Goal: Information Seeking & Learning: Find specific fact

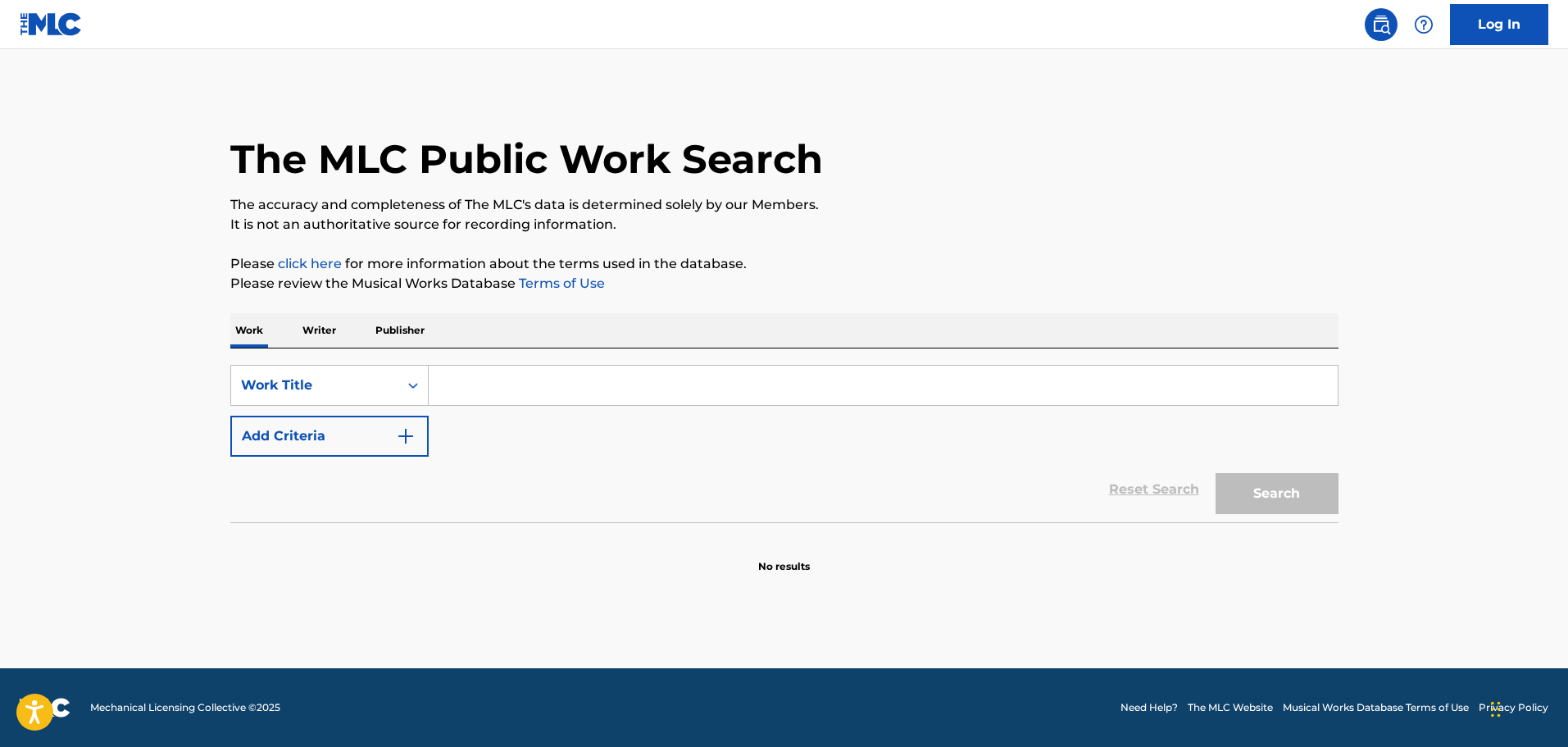
click at [506, 393] on input "Search Form" at bounding box center [883, 385] width 909 height 39
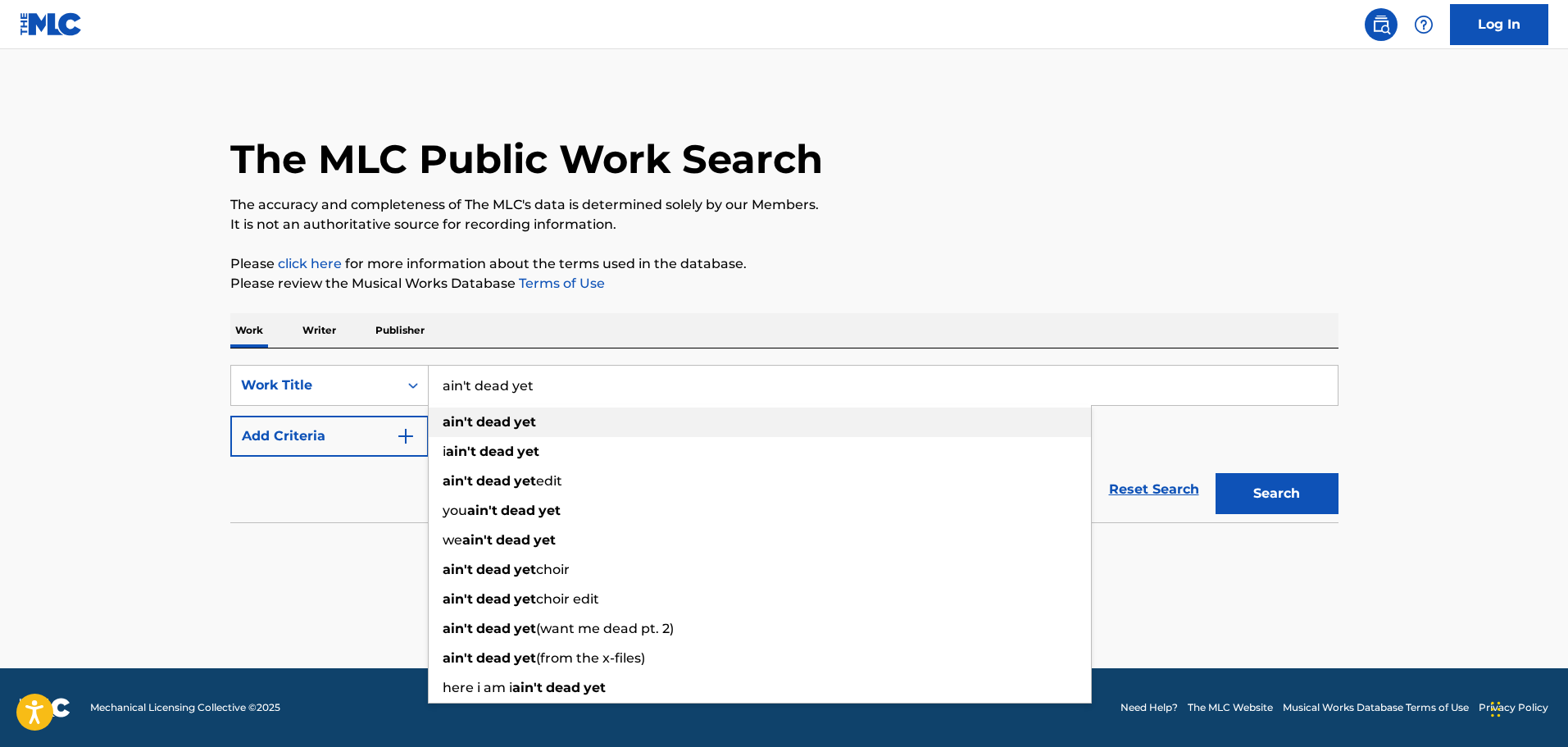
type input "ain't dead yet"
click at [495, 427] on strong "dead" at bounding box center [493, 422] width 35 height 15
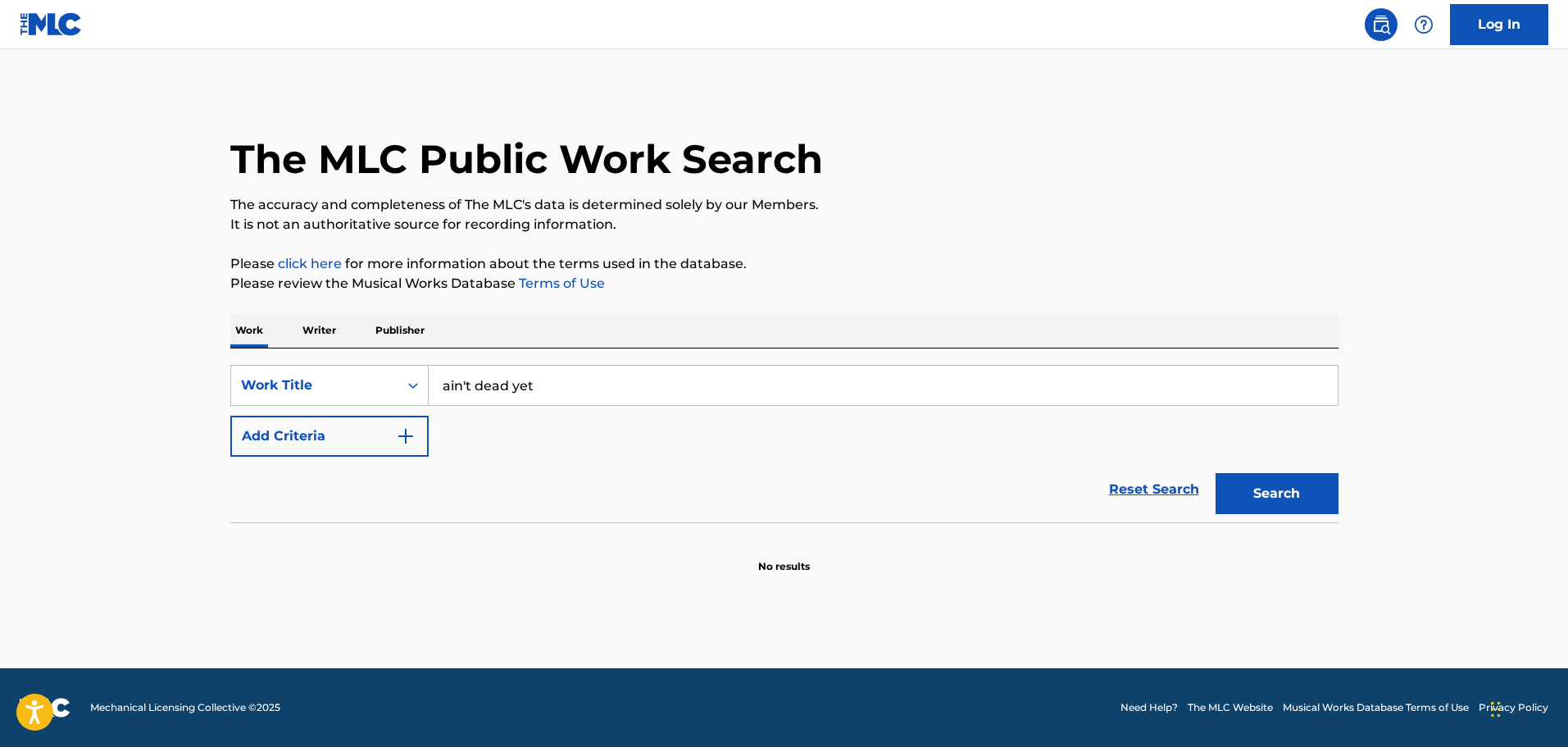
click at [385, 435] on button "Add Criteria" at bounding box center [329, 436] width 199 height 41
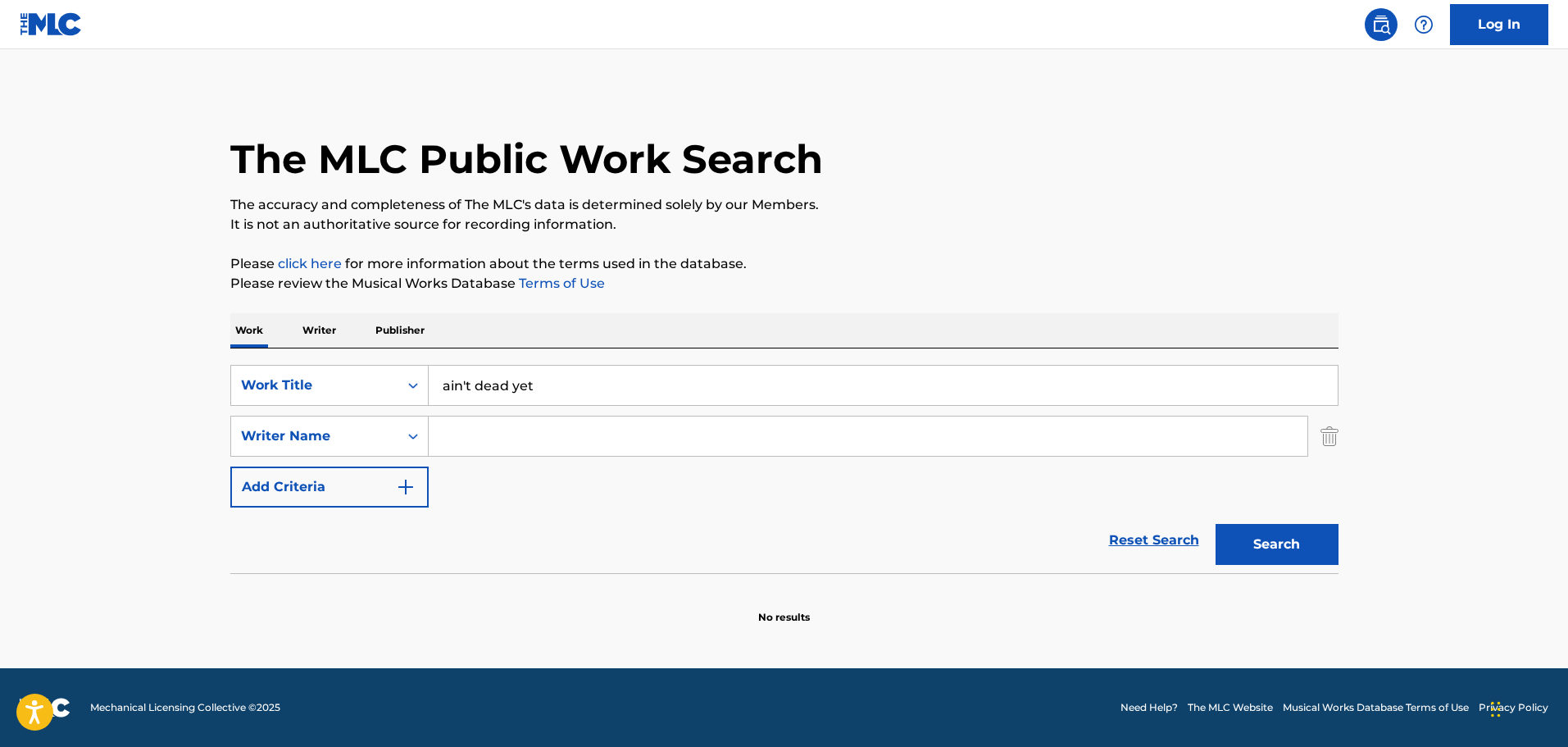
click at [431, 437] on input "Search Form" at bounding box center [868, 435] width 879 height 39
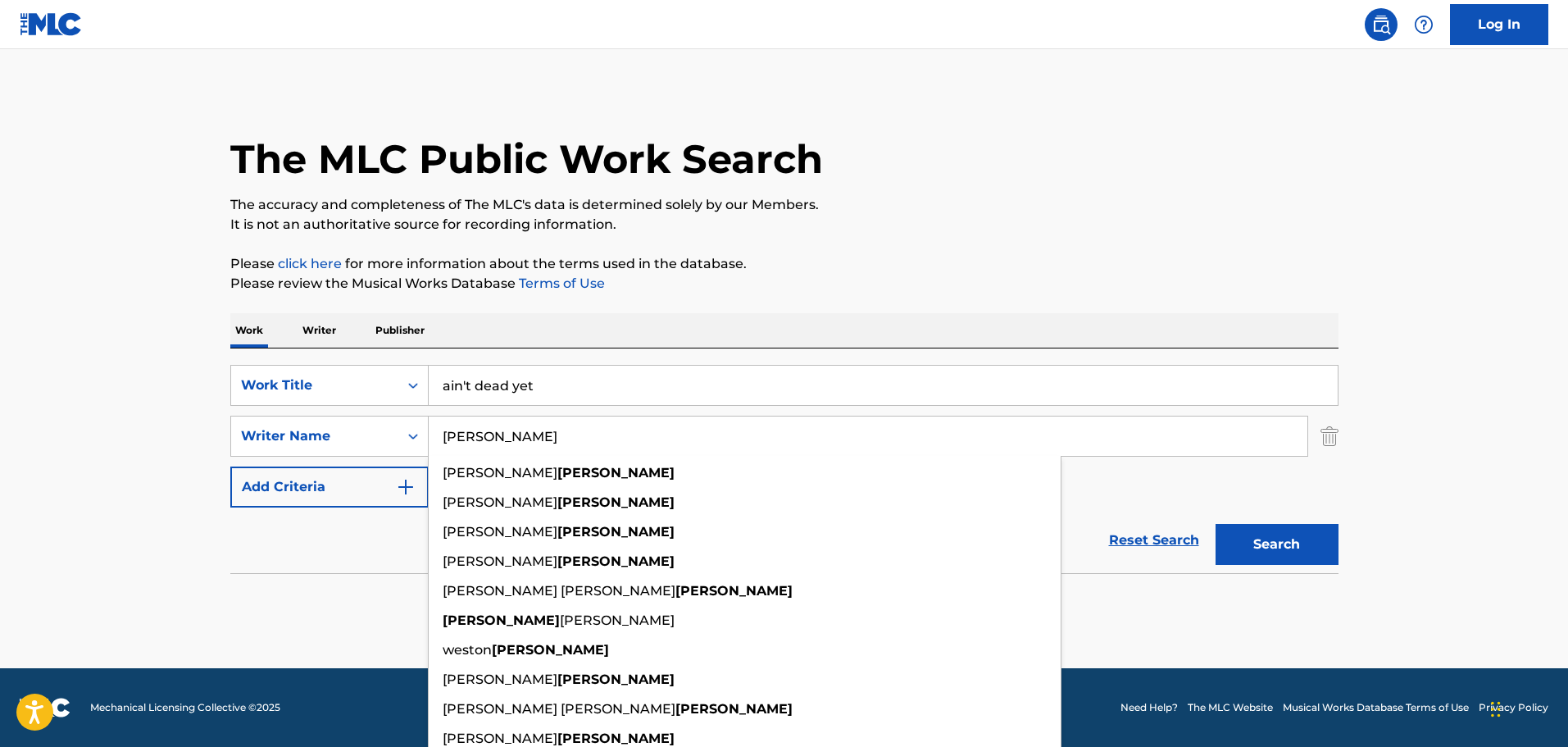
type input "grimes"
click at [1216, 524] on button "Search" at bounding box center [1277, 544] width 123 height 41
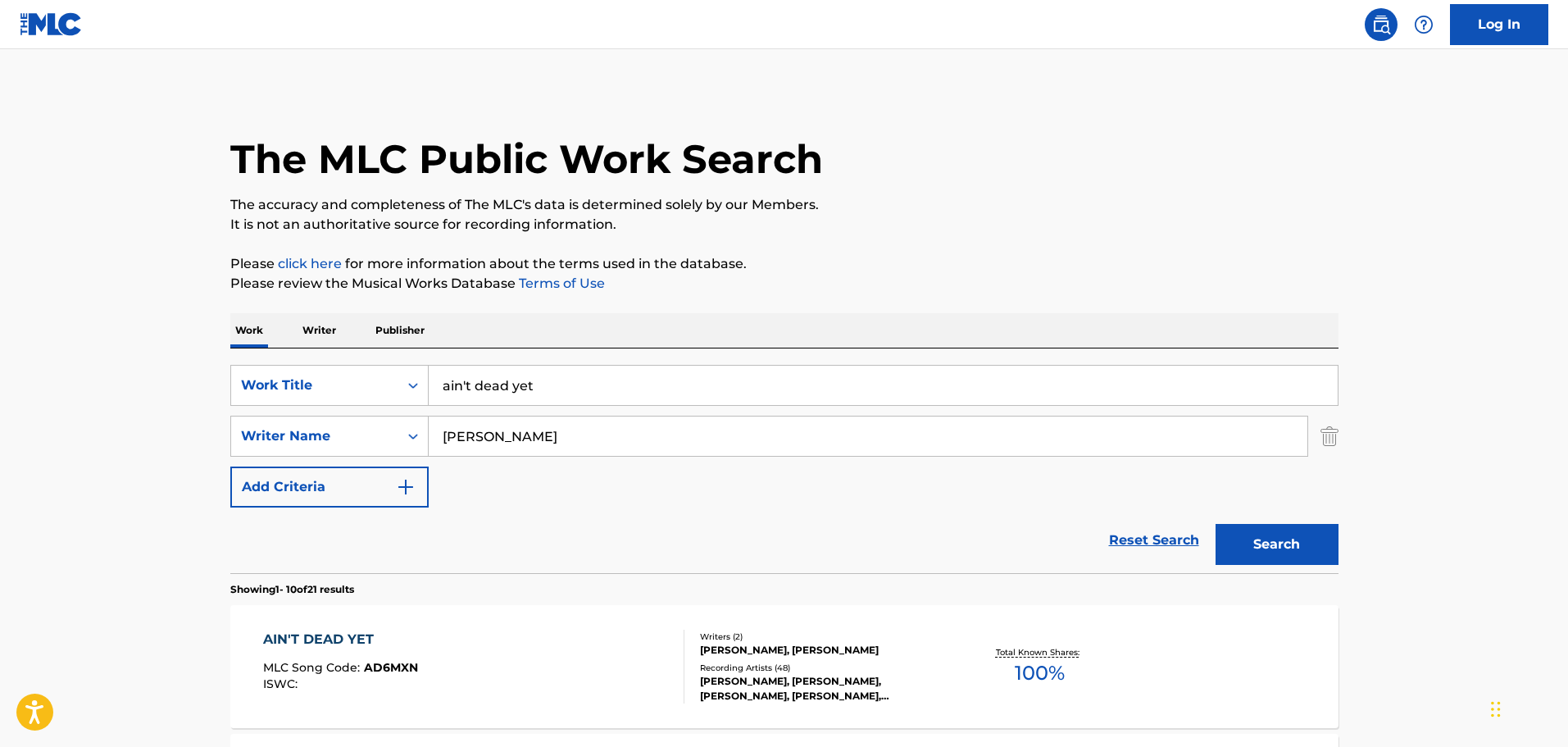
click at [307, 633] on div "AIN'T DEAD YET" at bounding box center [340, 639] width 155 height 20
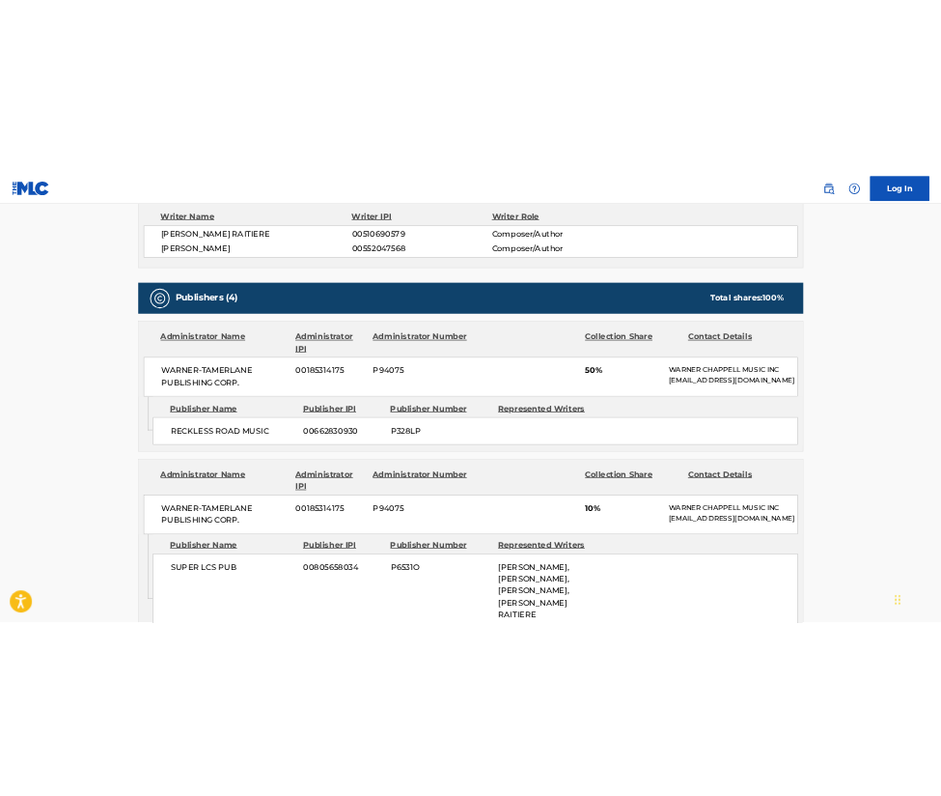
scroll to position [723, 0]
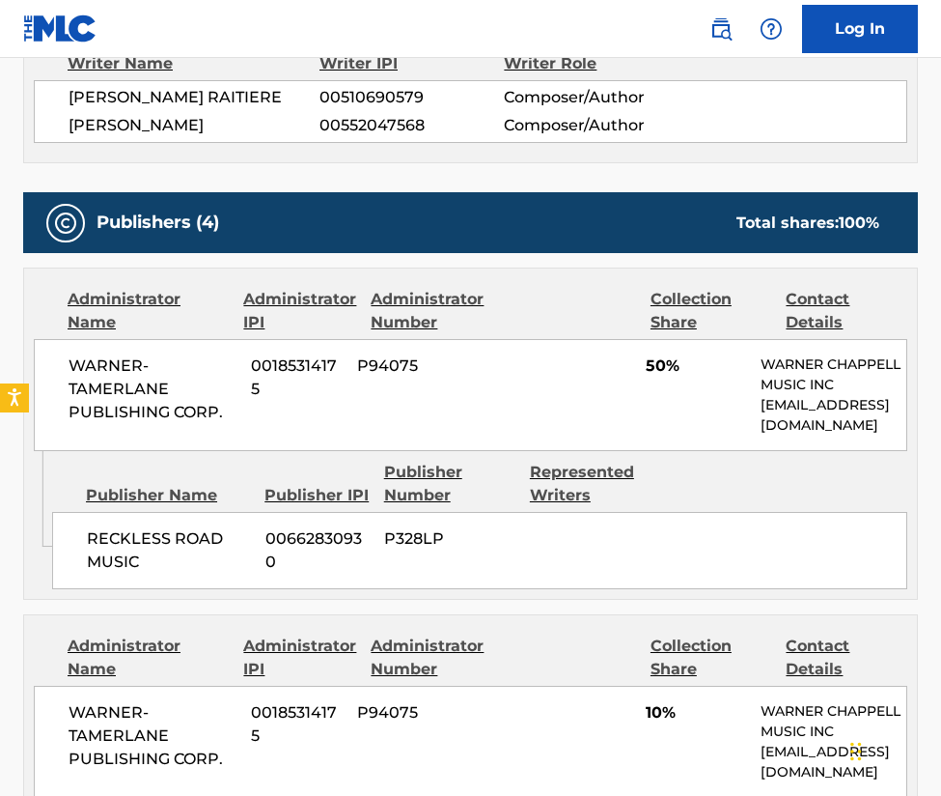
click at [252, 728] on span "00185314175" at bounding box center [297, 724] width 92 height 46
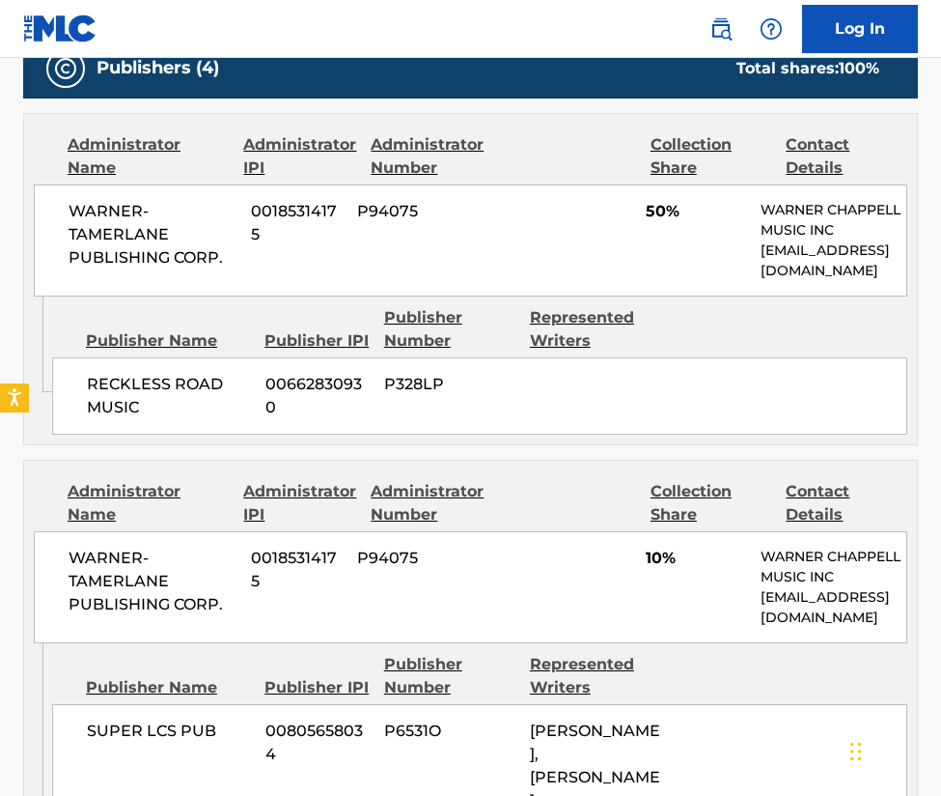
scroll to position [916, 0]
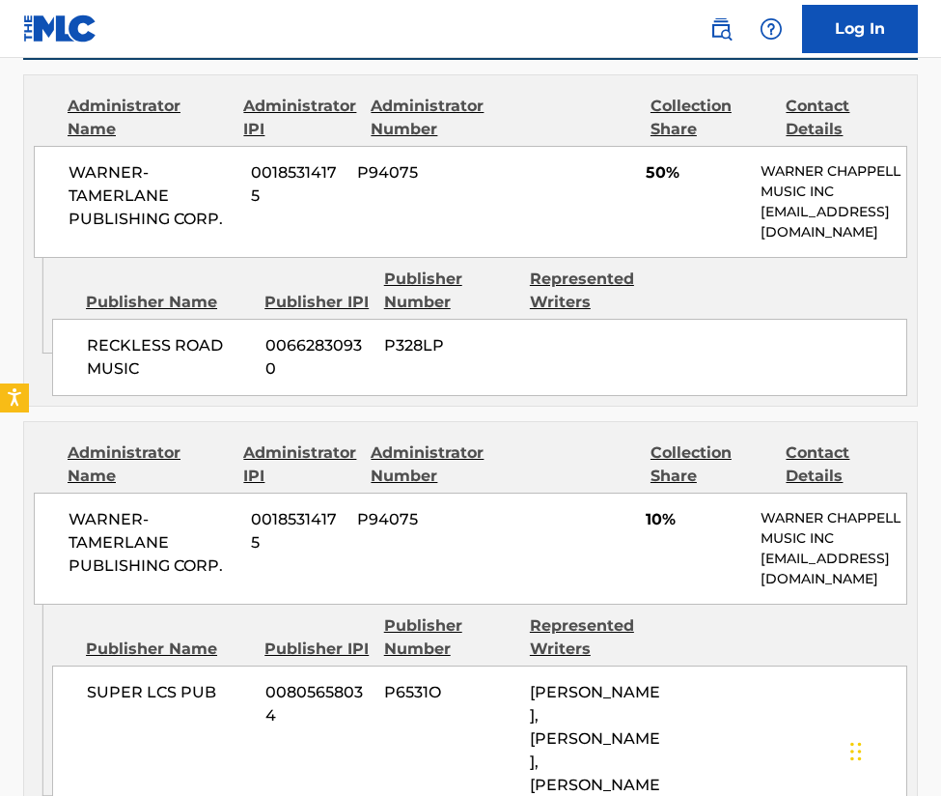
click at [462, 503] on div "WARNER-TAMERLANE PUBLISHING CORP. 00185314175 P94075 10% WARNER CHAPPELL MUSIC …" at bounding box center [471, 548] width 874 height 112
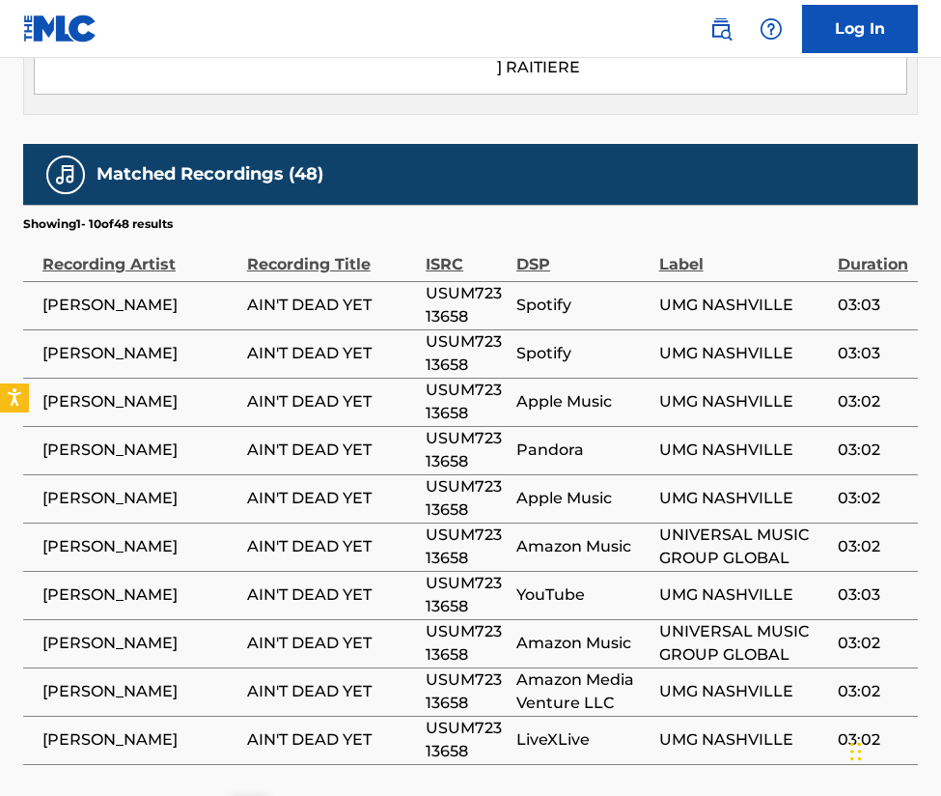
scroll to position [2538, 0]
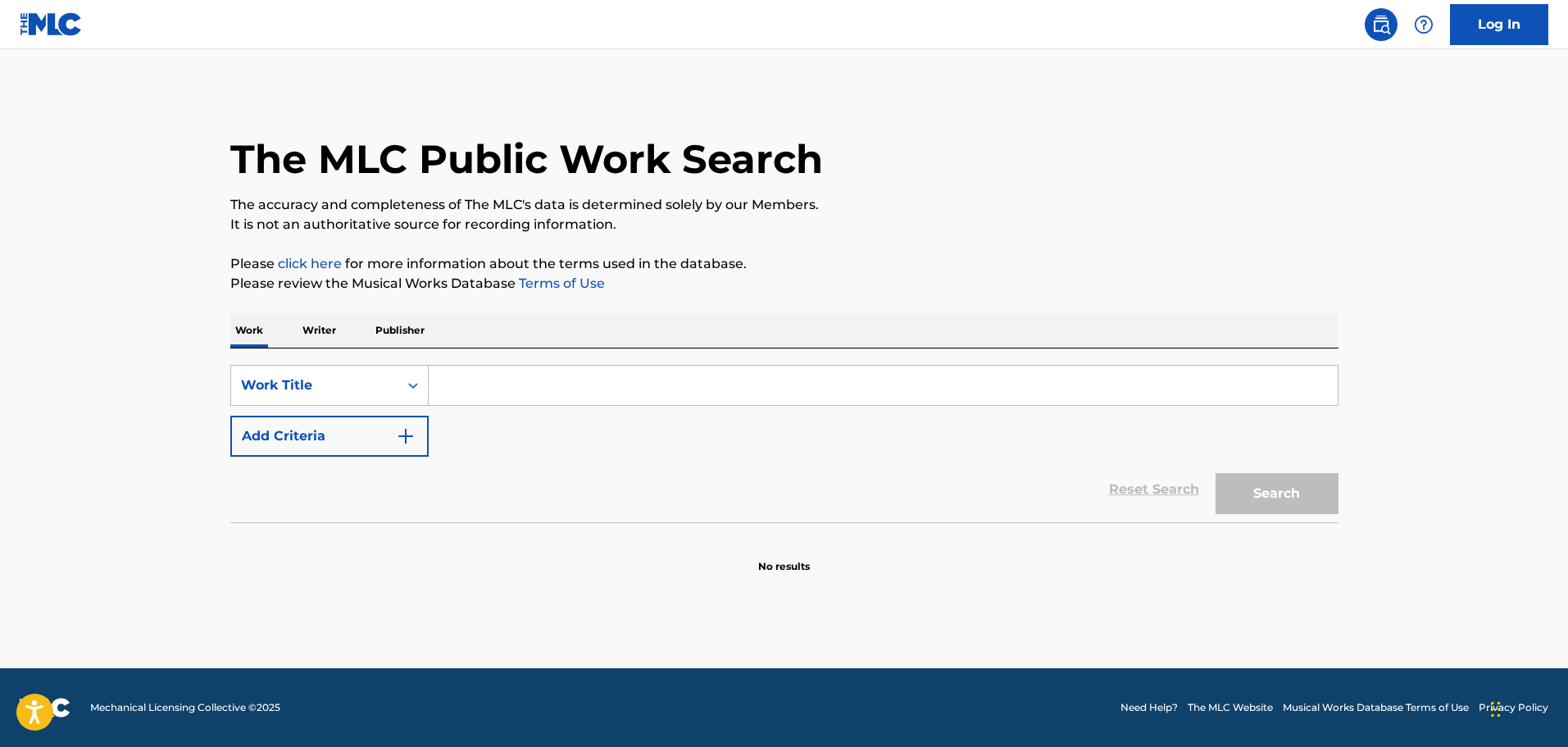
click at [632, 383] on input "Search Form" at bounding box center [883, 385] width 909 height 39
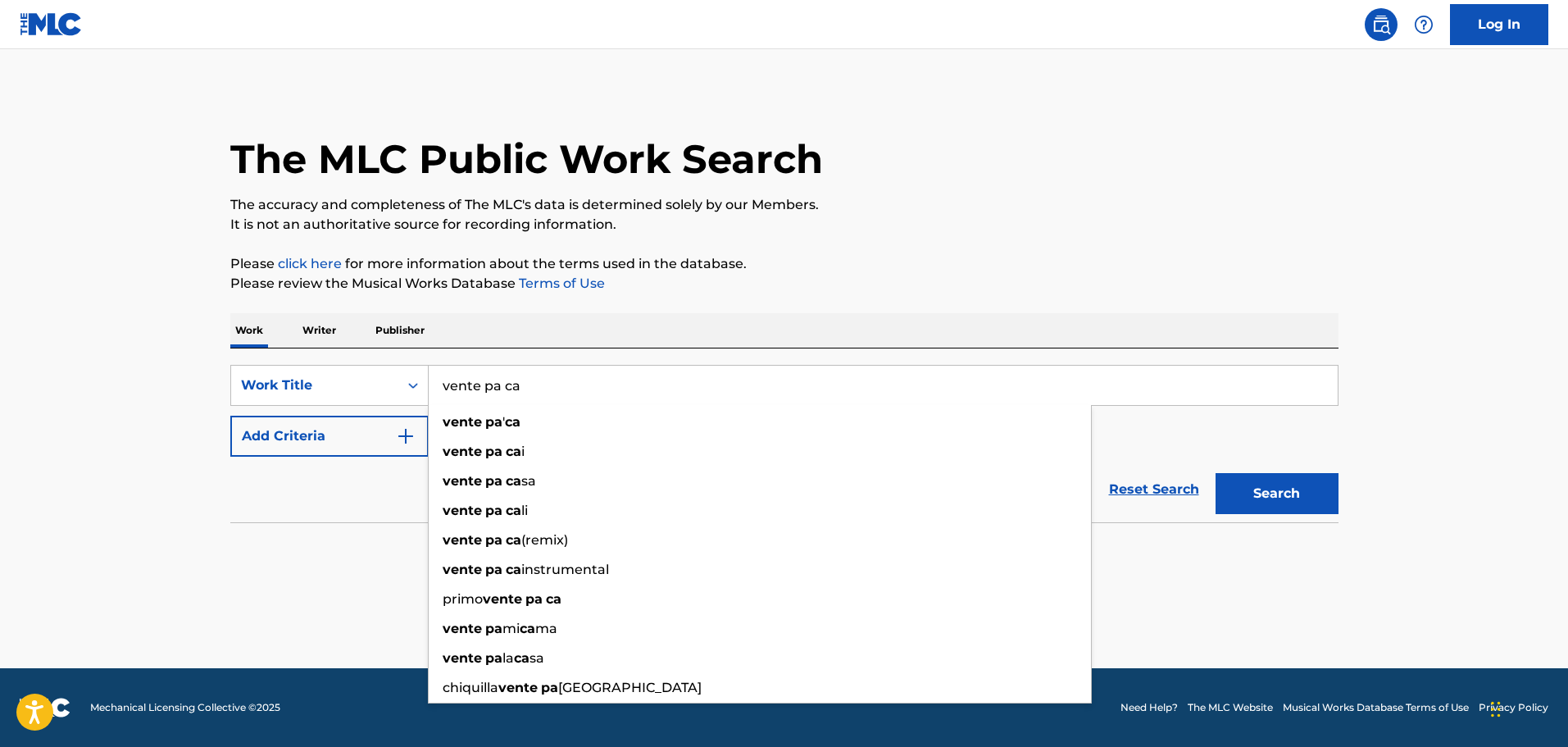
type input "vente pa ca"
click at [1216, 473] on button "Search" at bounding box center [1277, 493] width 123 height 41
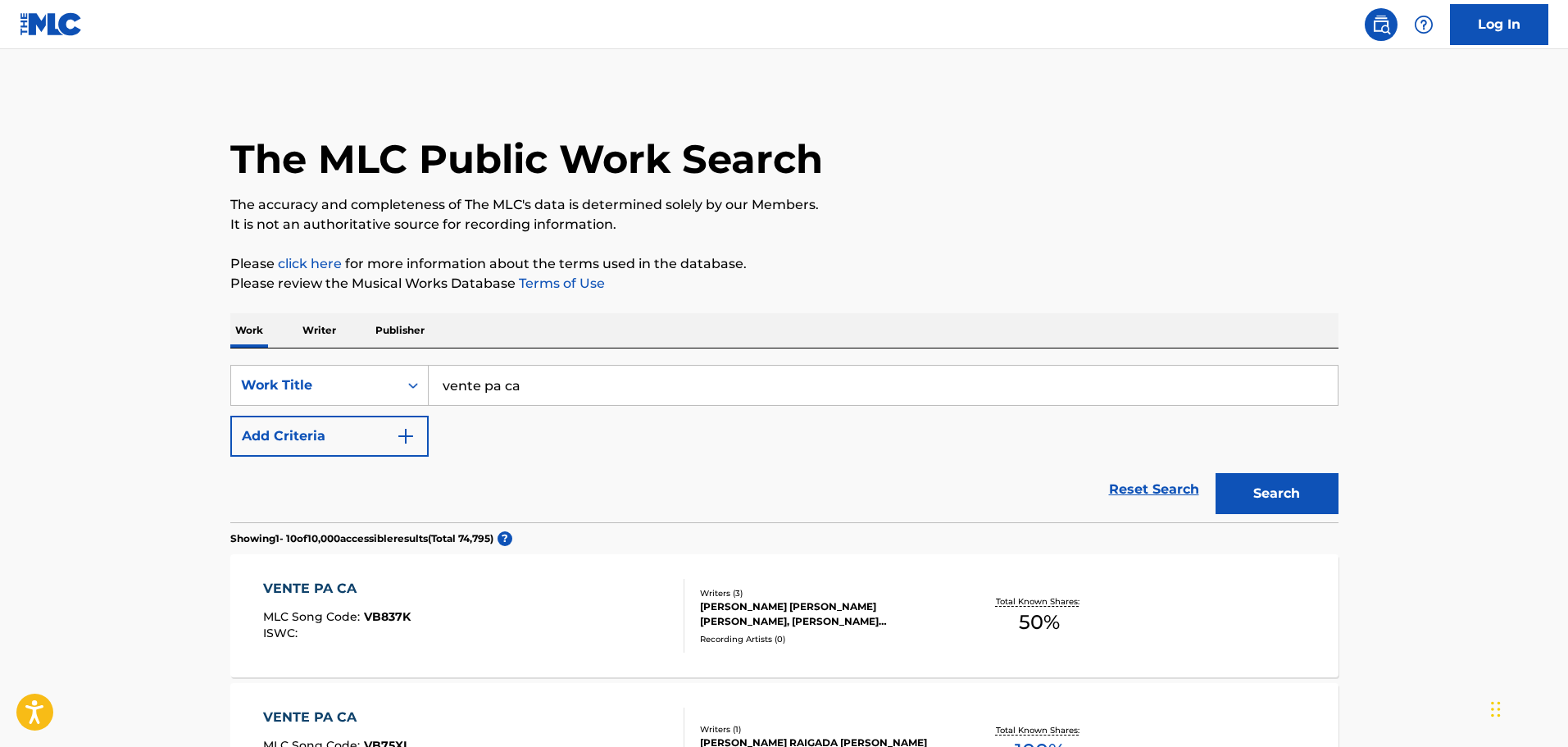
click at [405, 430] on img "Search Form" at bounding box center [405, 435] width 20 height 20
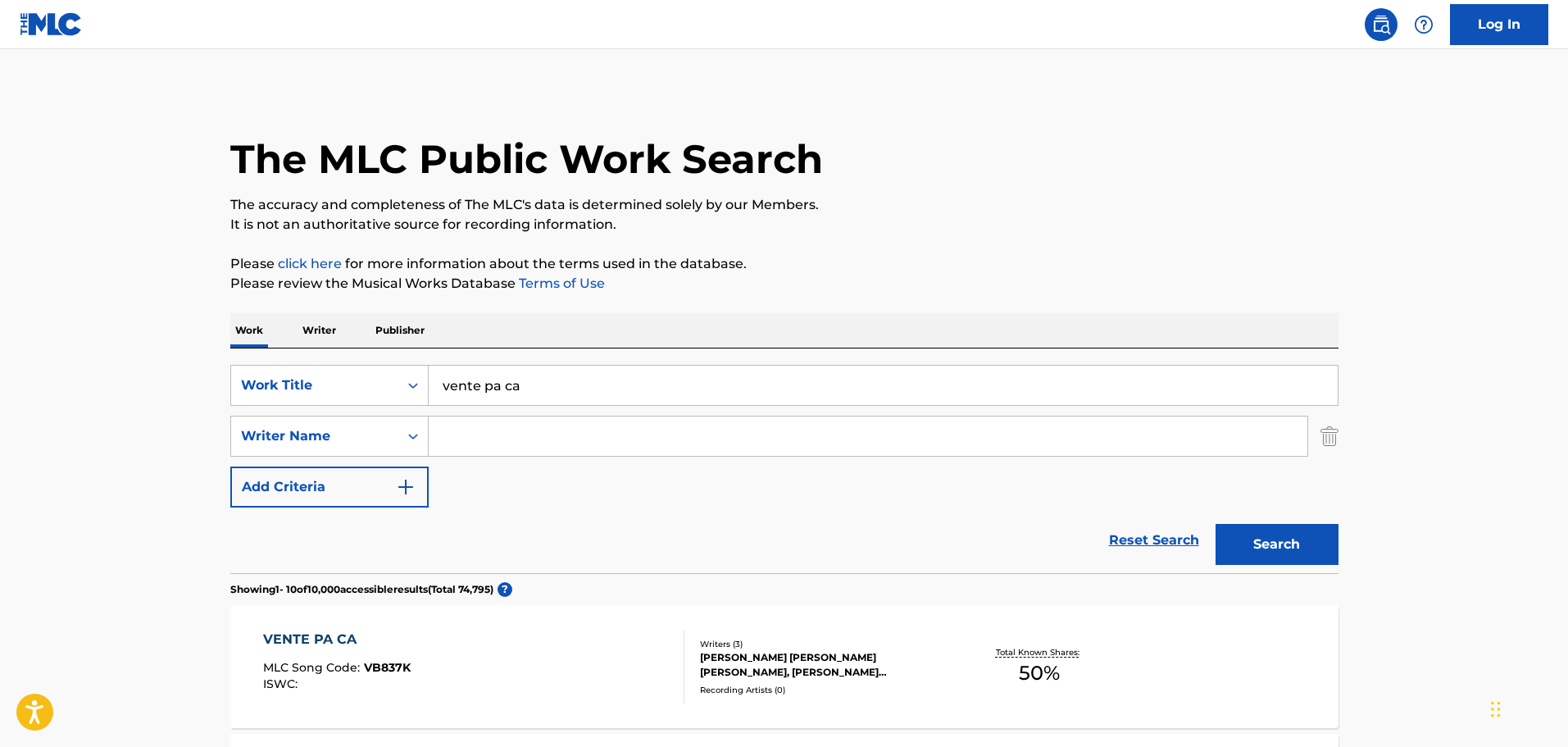
click at [405, 430] on icon "Search Form" at bounding box center [413, 435] width 16 height 16
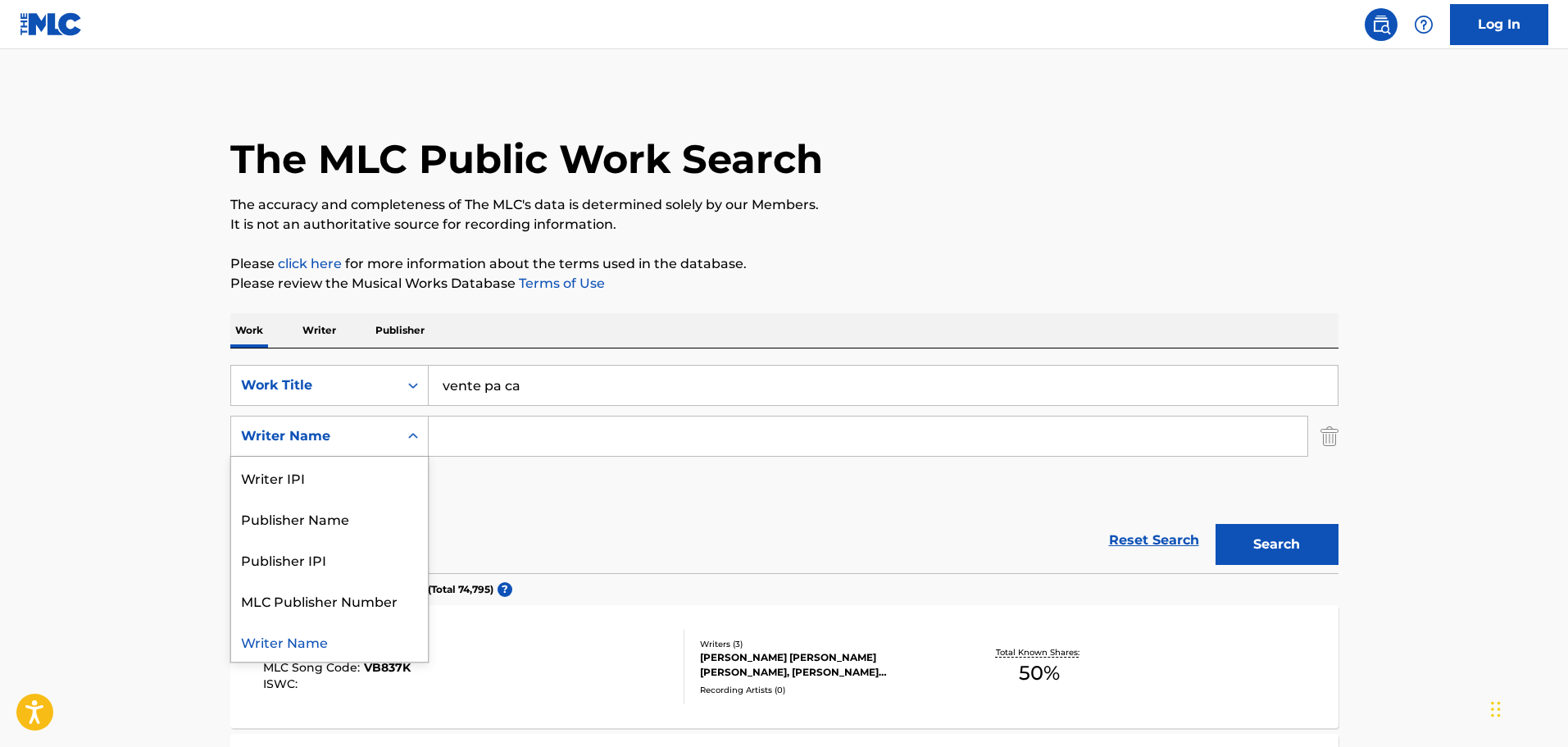
click at [466, 437] on input "Search Form" at bounding box center [868, 435] width 879 height 39
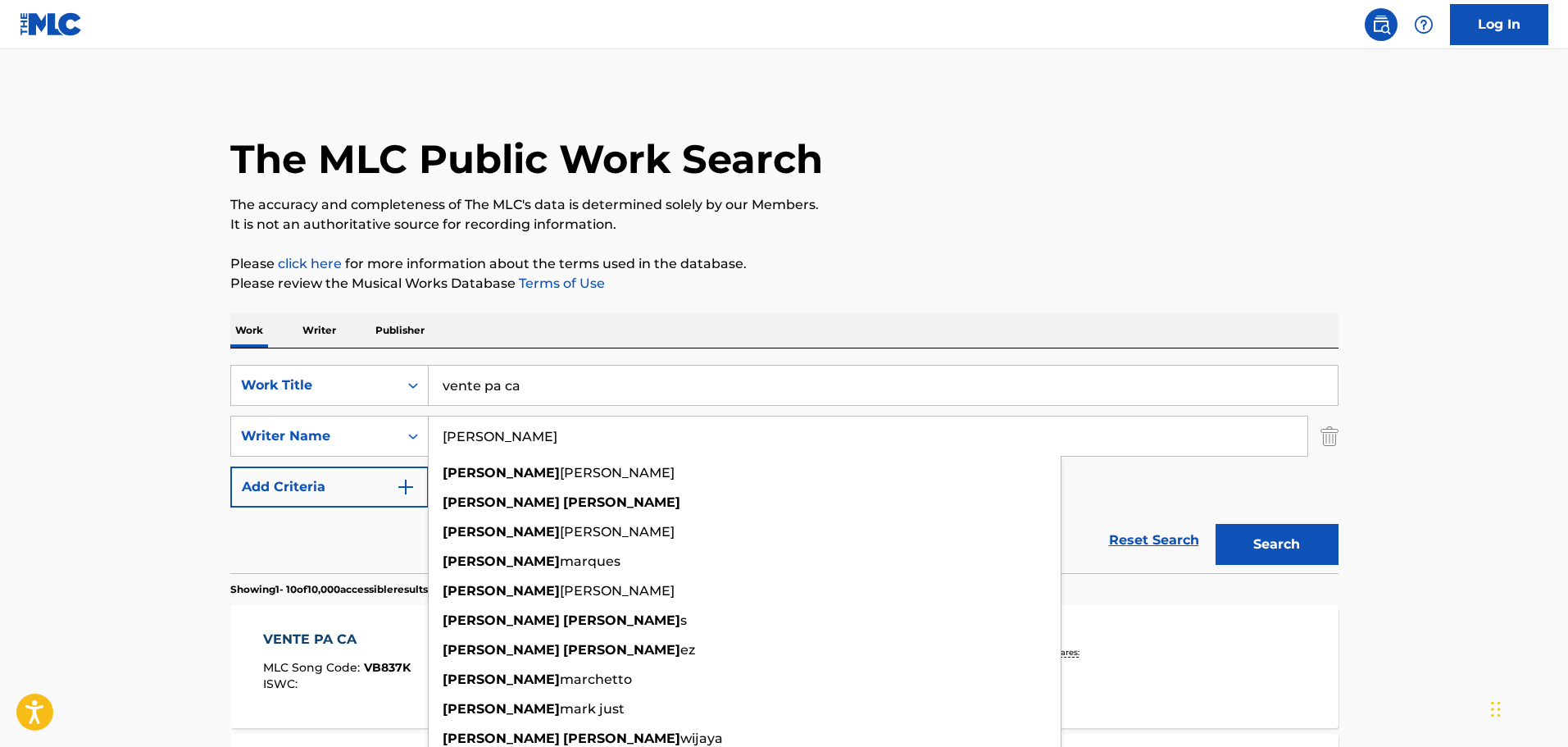
type input "[PERSON_NAME]"
click at [1216, 524] on button "Search" at bounding box center [1277, 544] width 123 height 41
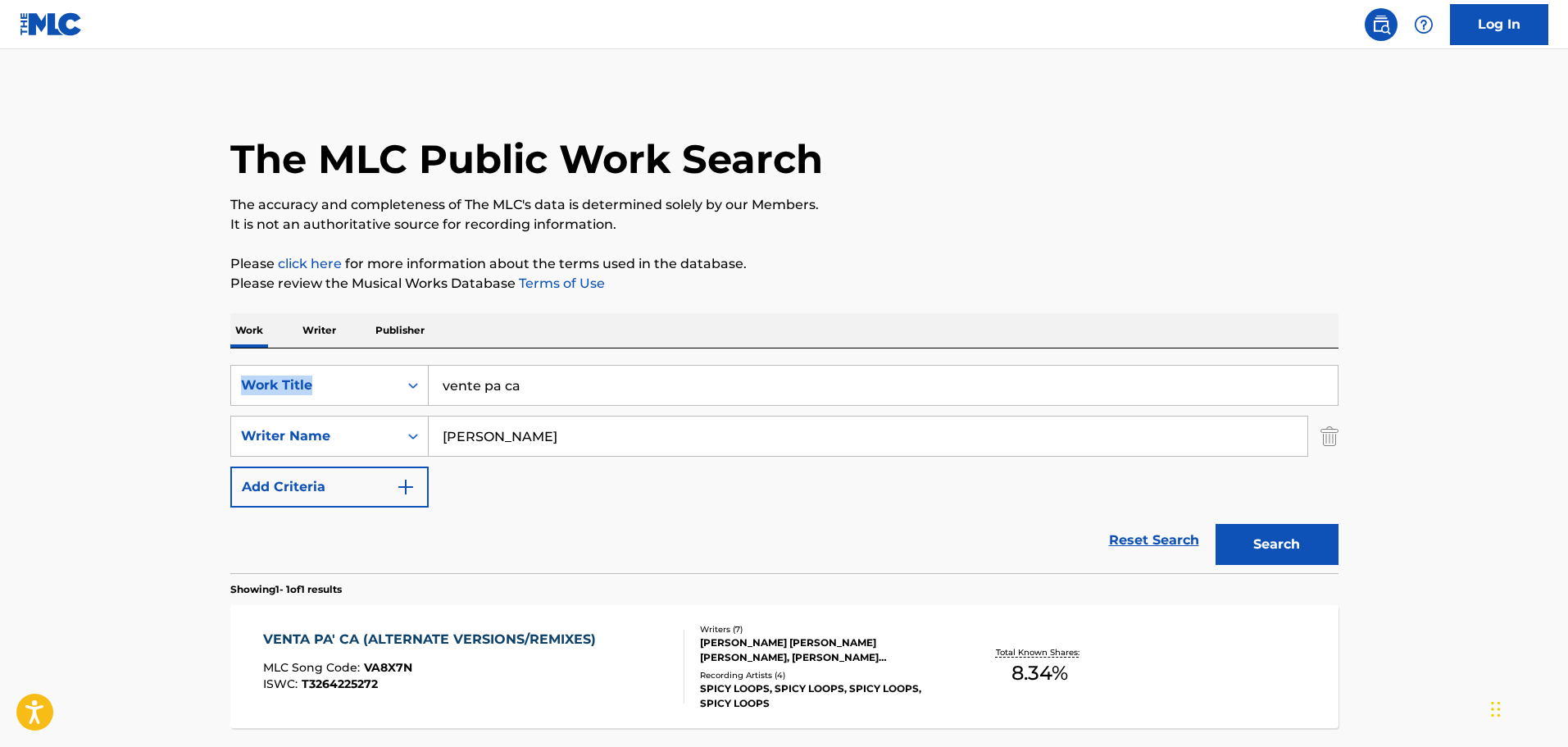
drag, startPoint x: 1567, startPoint y: 304, endPoint x: 1573, endPoint y: 348, distance: 44.4
click at [1567, 348] on html "Accessibility Screen-Reader Guide, Feedback, and Issue Reporting | New window L…" at bounding box center [784, 374] width 1568 height 747
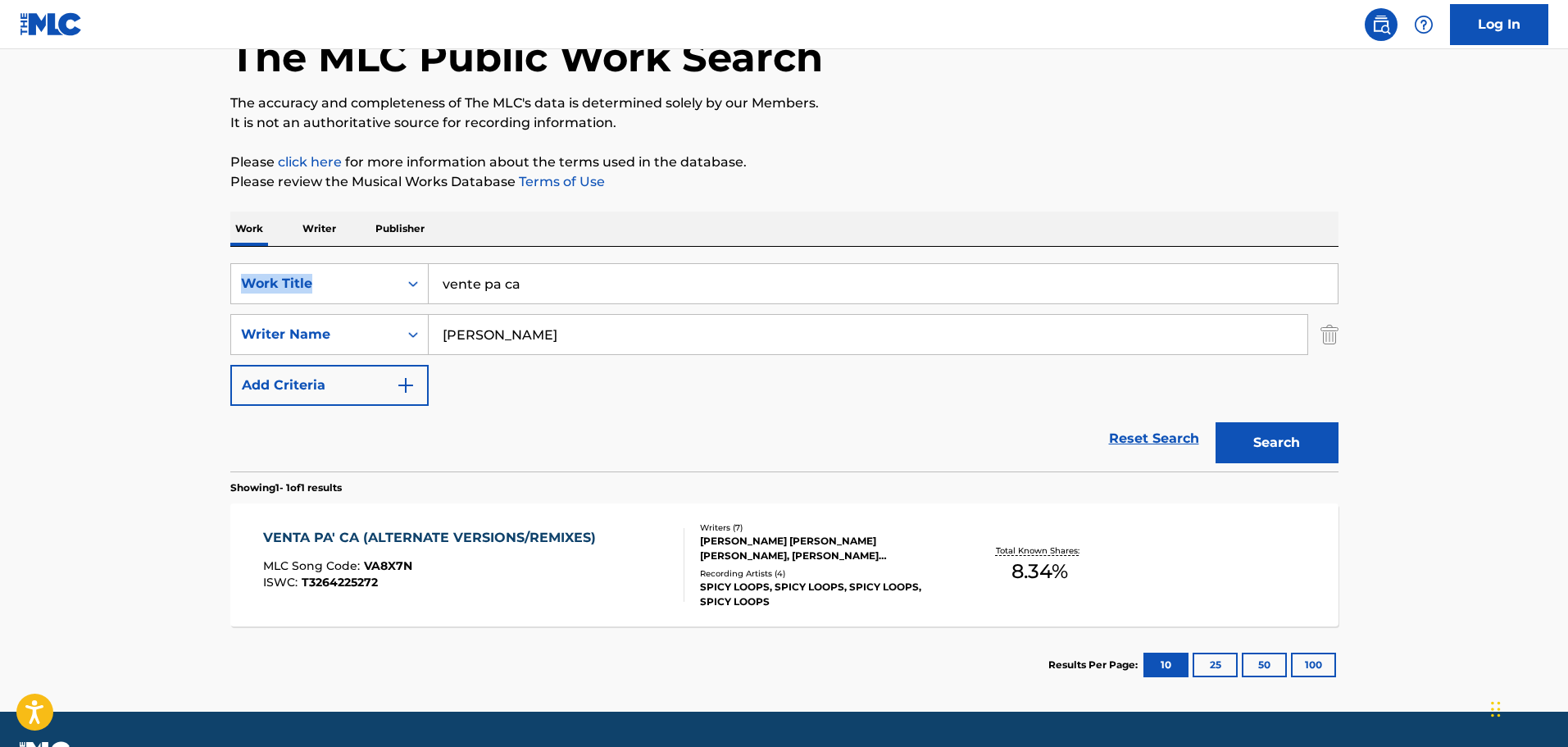
scroll to position [145, 0]
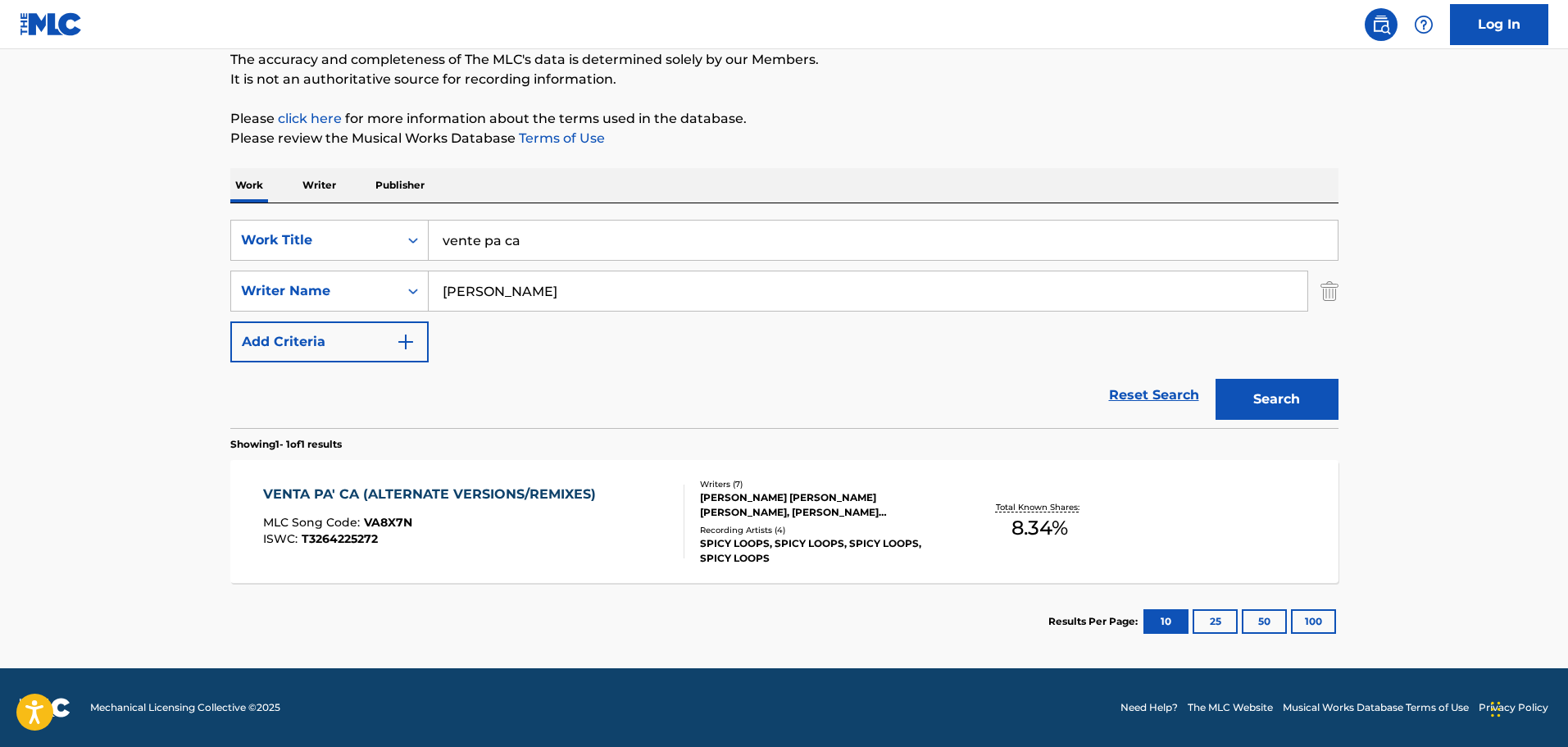
click at [1463, 443] on main "The MLC Public Work Search The accuracy and completeness of The MLC's data is d…" at bounding box center [784, 286] width 1568 height 764
click at [351, 491] on div "VENTA PA' CA (ALTERNATE VERSIONS/REMIXES)" at bounding box center [434, 494] width 341 height 20
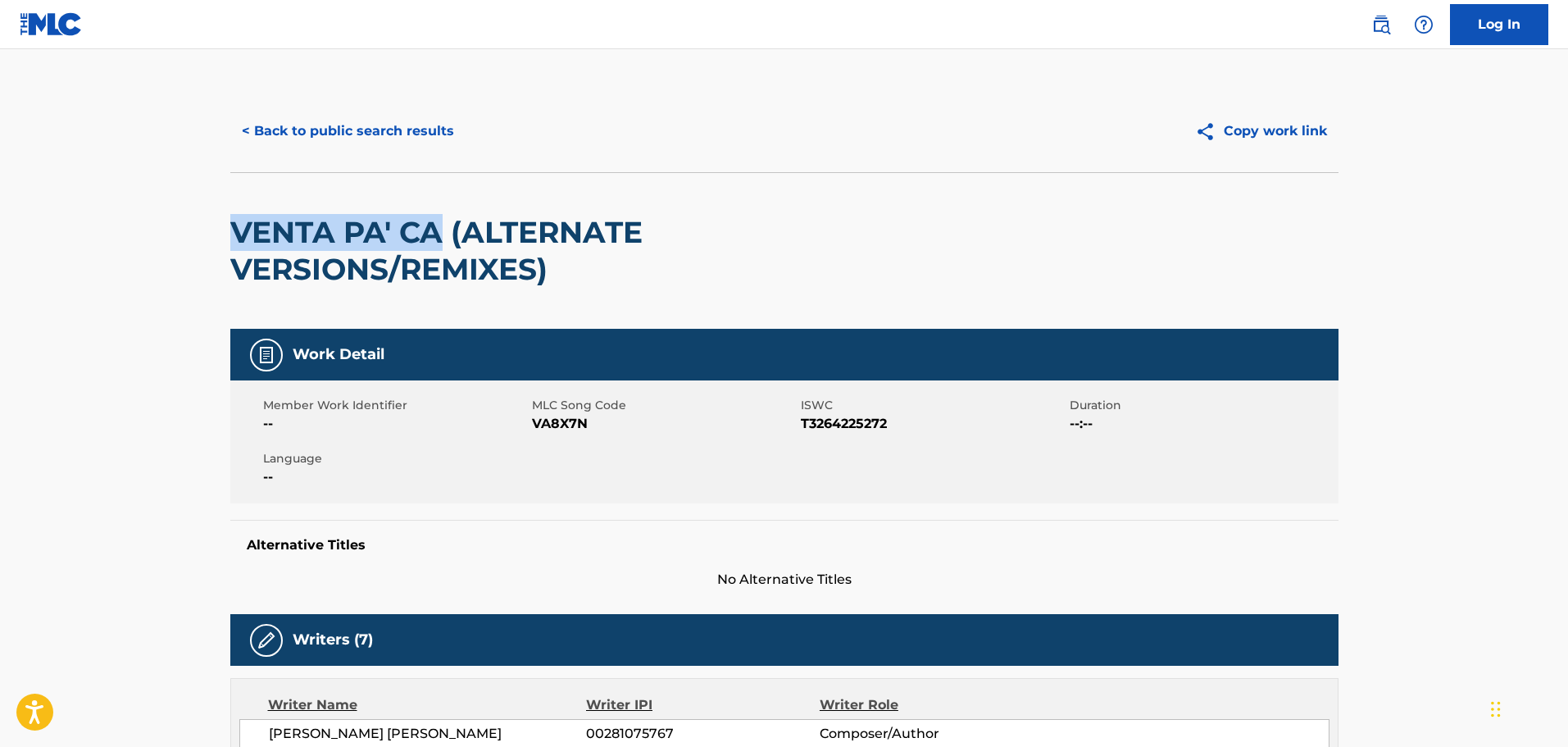
drag, startPoint x: 440, startPoint y: 232, endPoint x: 235, endPoint y: 218, distance: 205.5
click at [235, 218] on h2 "VENTA PA' CA (ALTERNATE VERSIONS/REMIXES)" at bounding box center [562, 250] width 665 height 74
click at [317, 131] on button "< Back to public search results" at bounding box center [347, 131] width 235 height 41
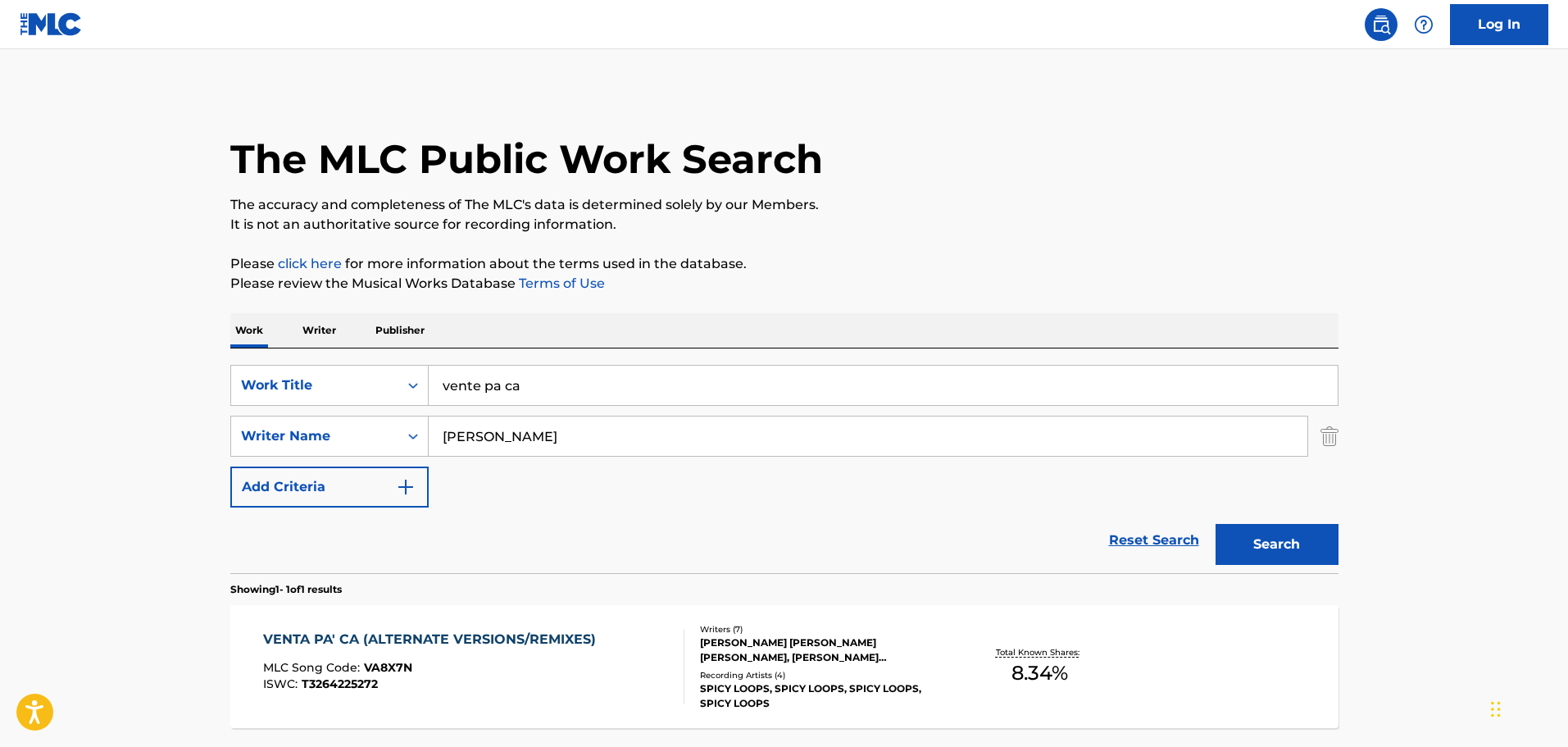
scroll to position [52, 0]
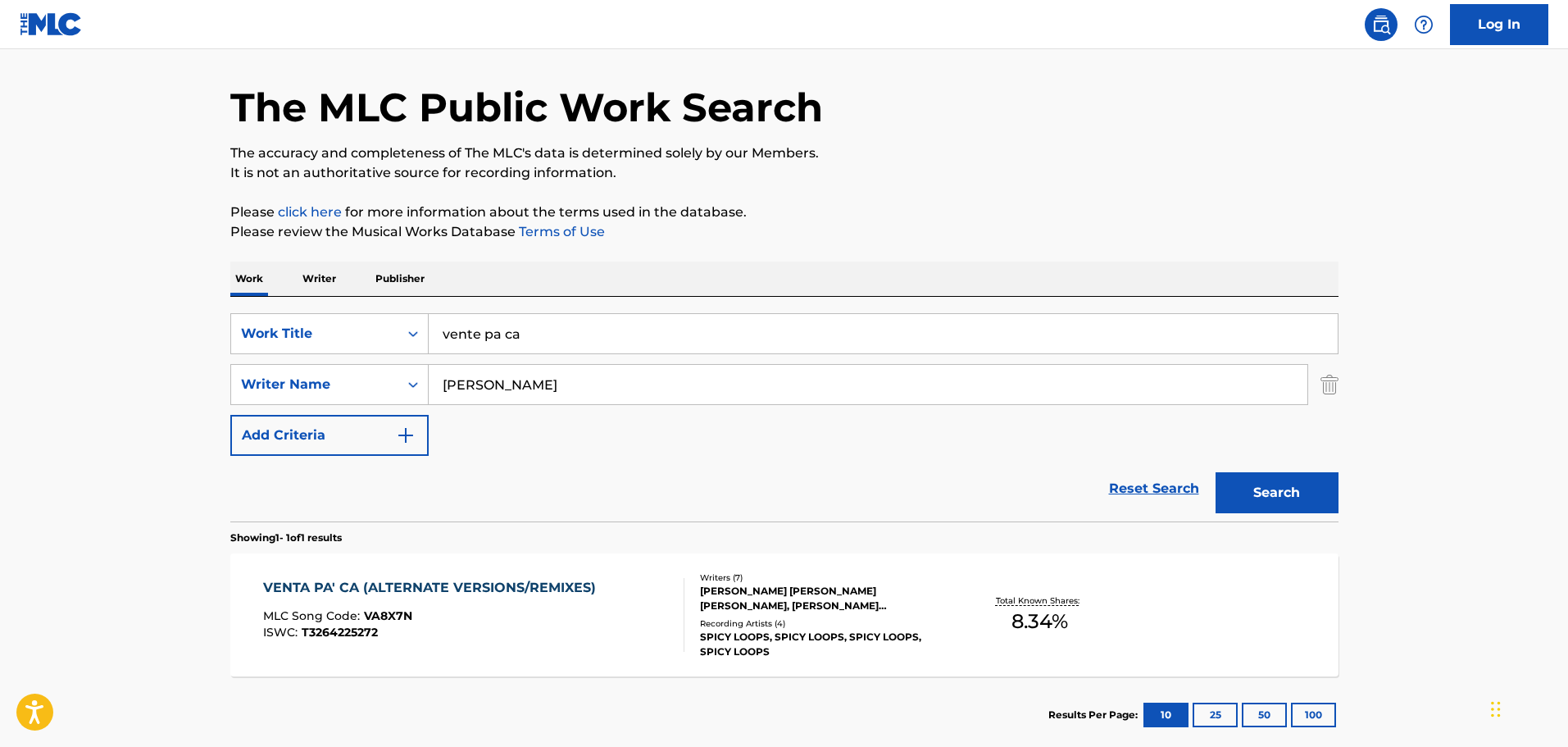
click at [481, 336] on input "vente pa ca" at bounding box center [883, 334] width 909 height 39
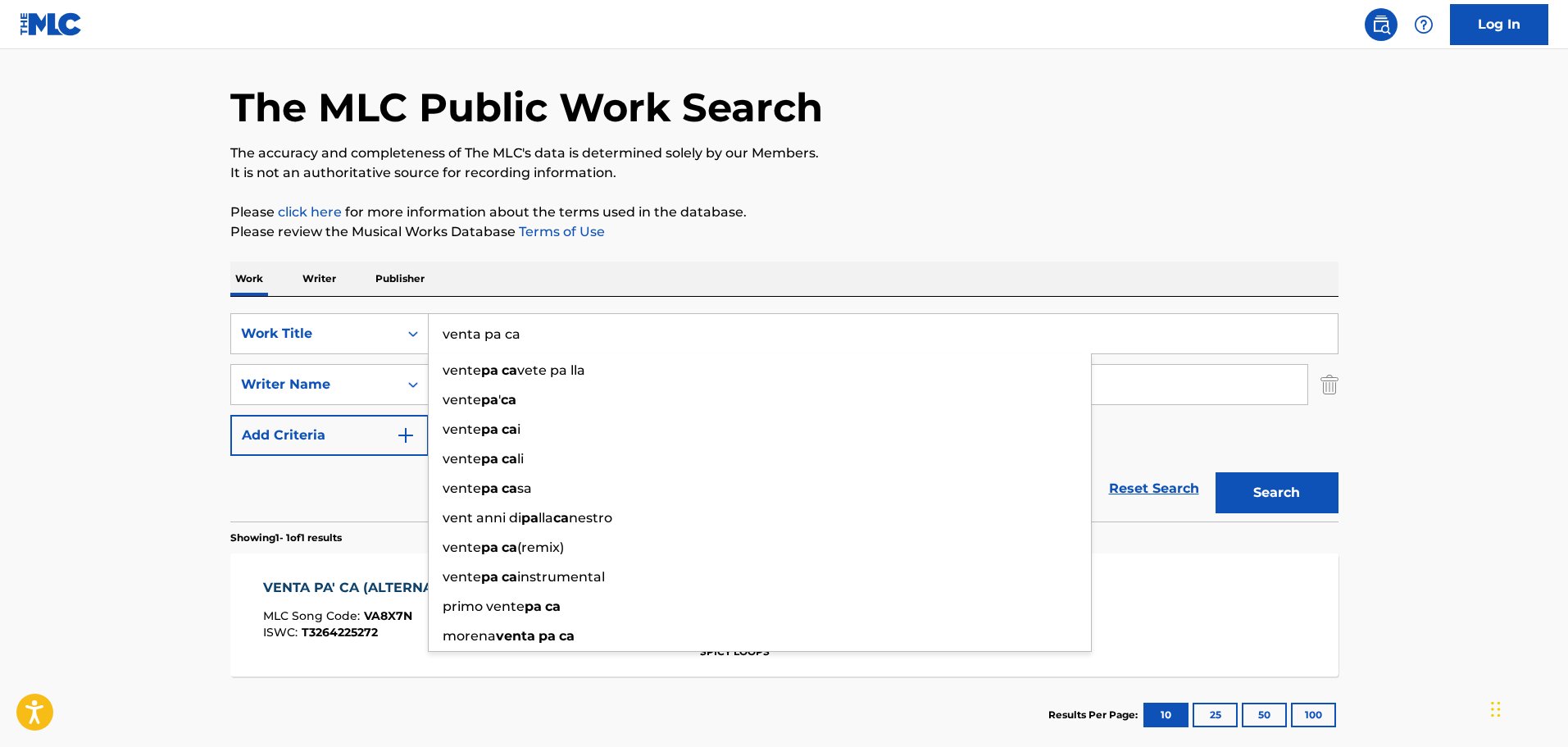
click at [1216, 472] on button "Search" at bounding box center [1277, 492] width 123 height 41
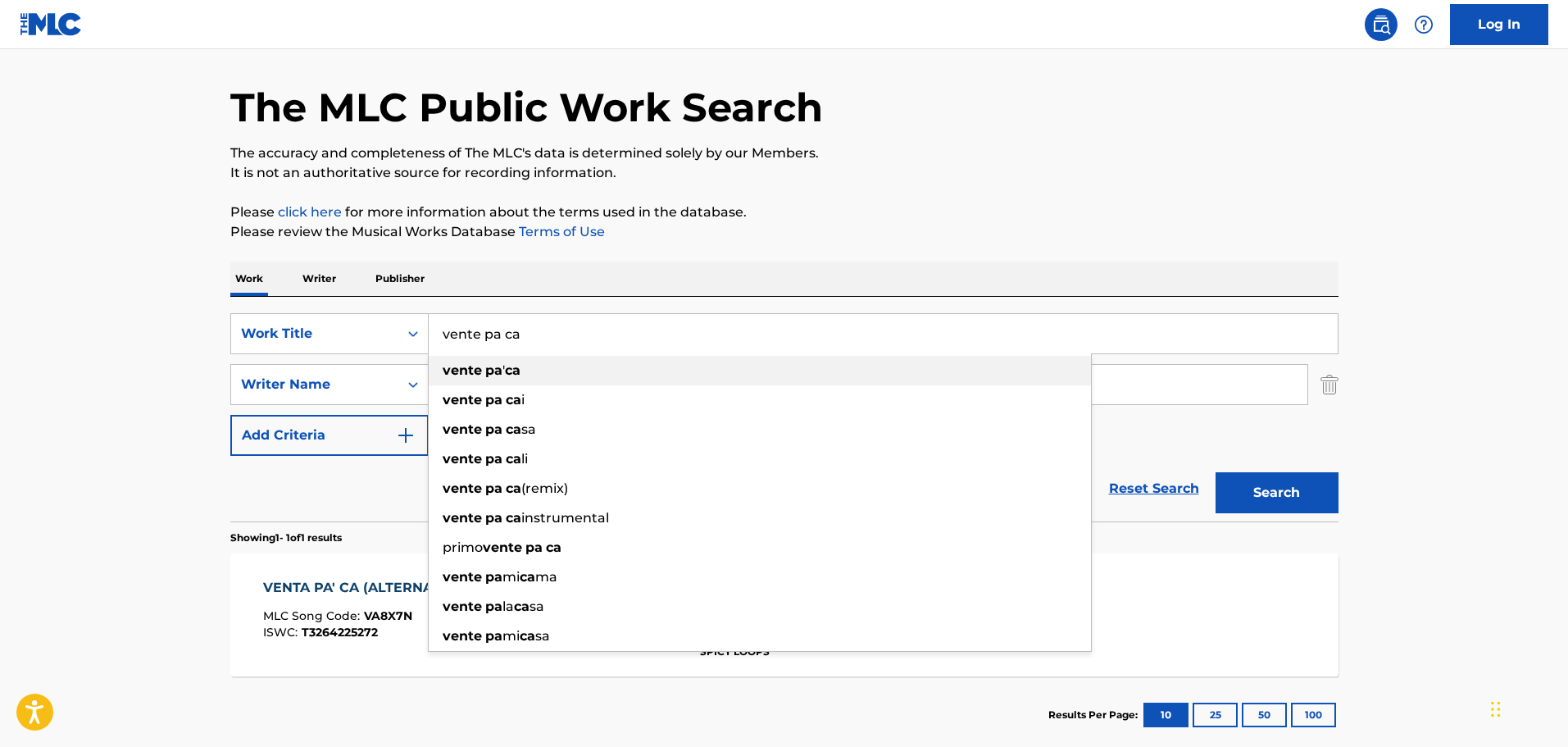
click at [514, 385] on div "vente pa ' ca" at bounding box center [760, 370] width 662 height 30
type input "vente pa' ca"
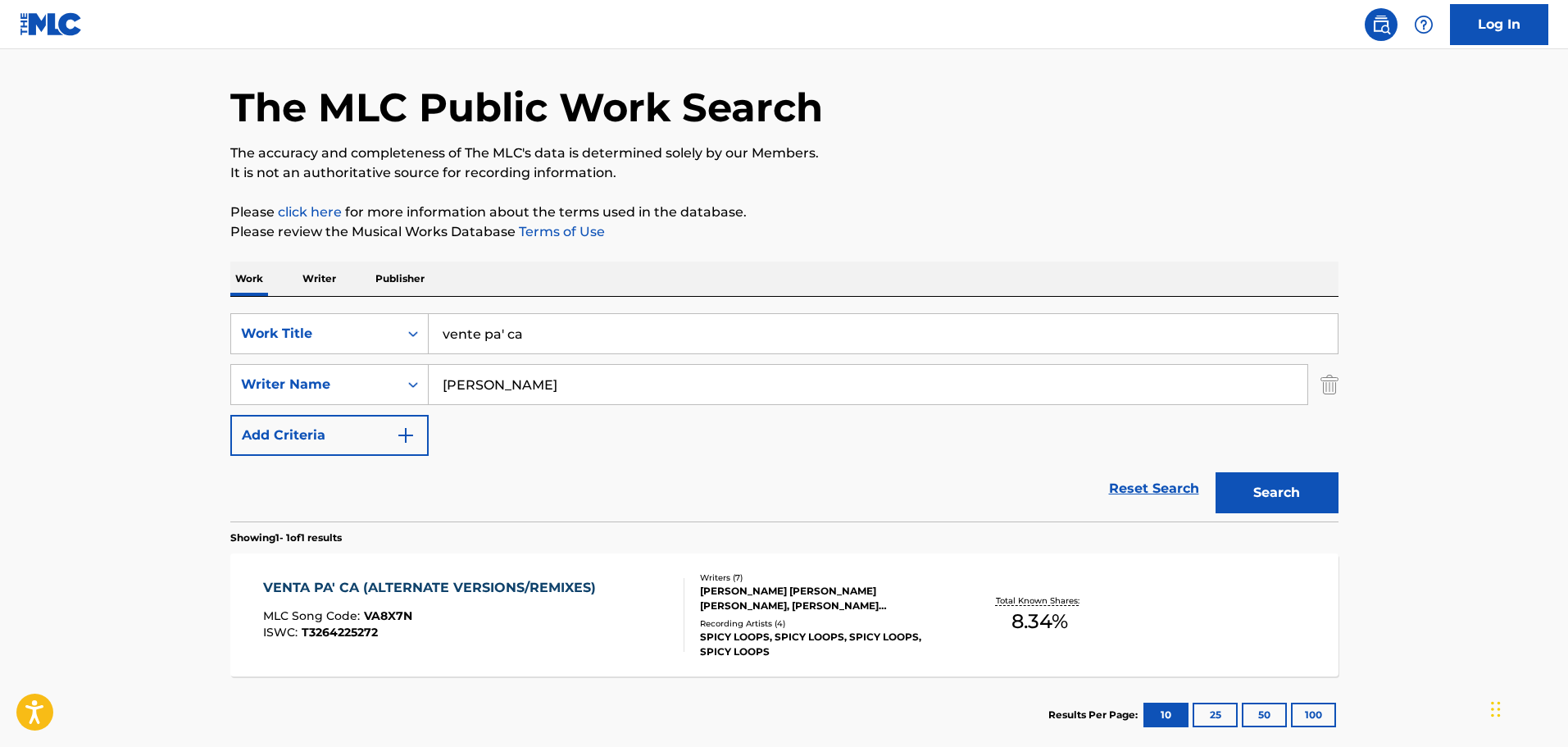
click at [526, 391] on input "ricky martin" at bounding box center [868, 385] width 879 height 39
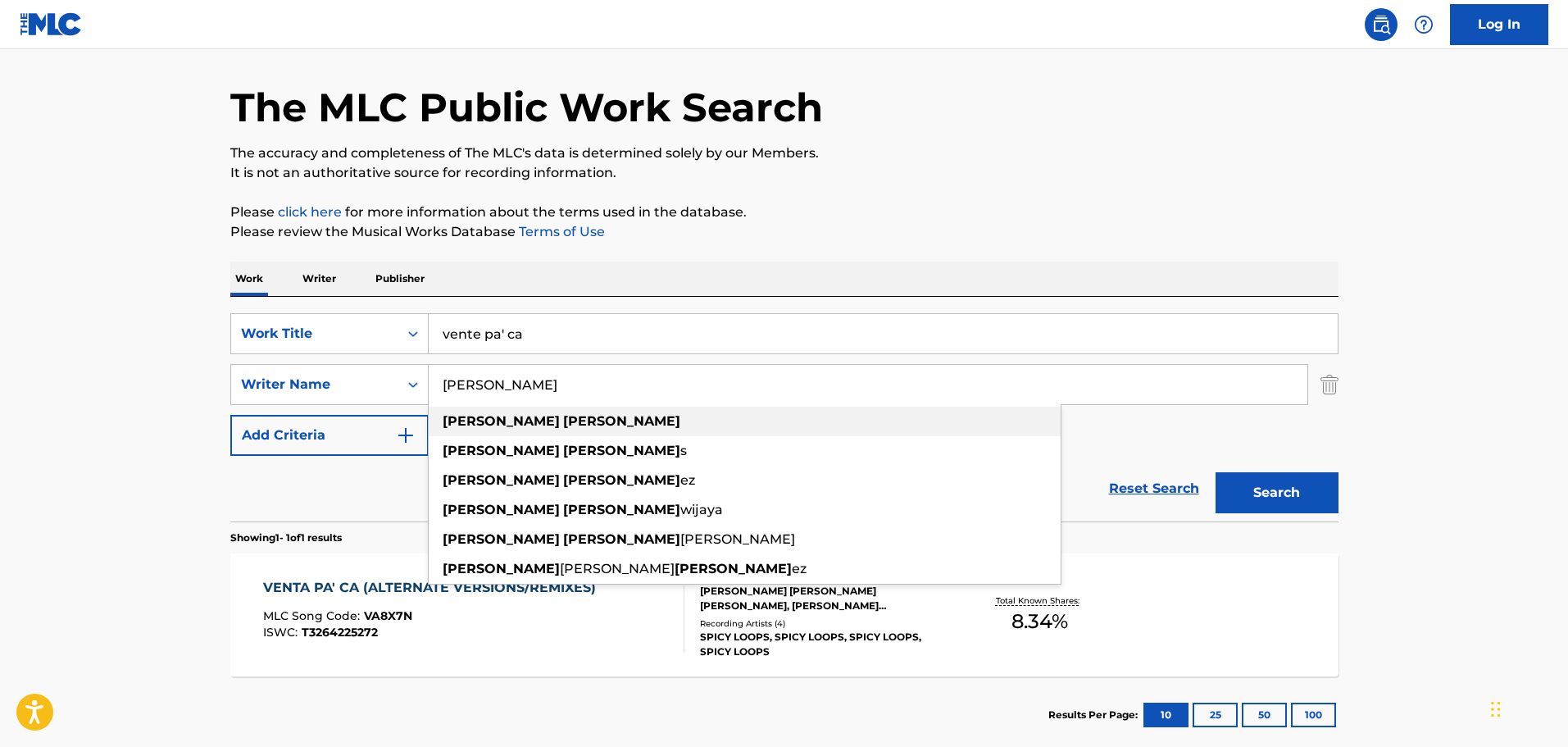
click at [563, 424] on strong "martin" at bounding box center [621, 421] width 117 height 15
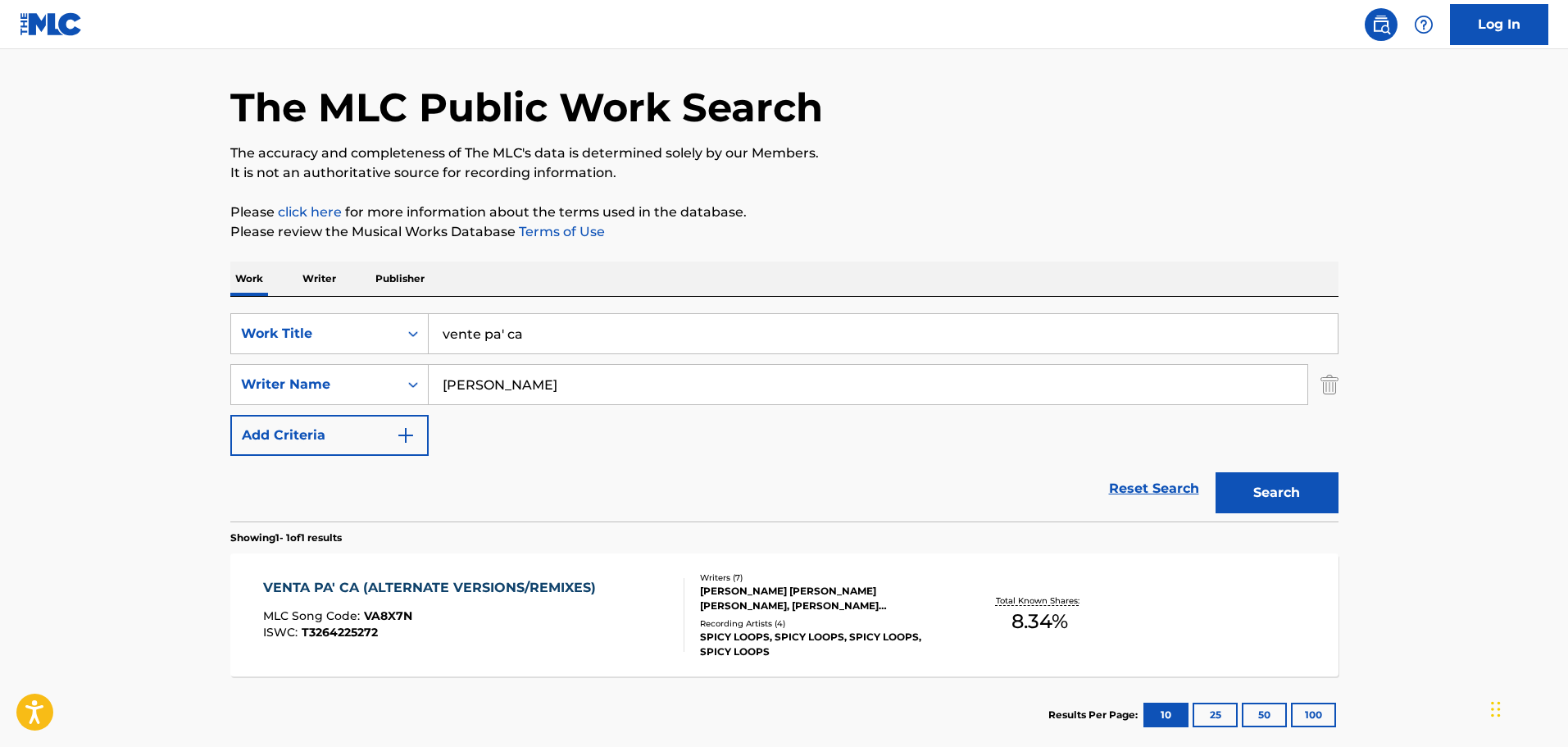
click at [1216, 472] on button "Search" at bounding box center [1277, 492] width 123 height 41
click at [483, 388] on input "ricky martin" at bounding box center [868, 385] width 879 height 39
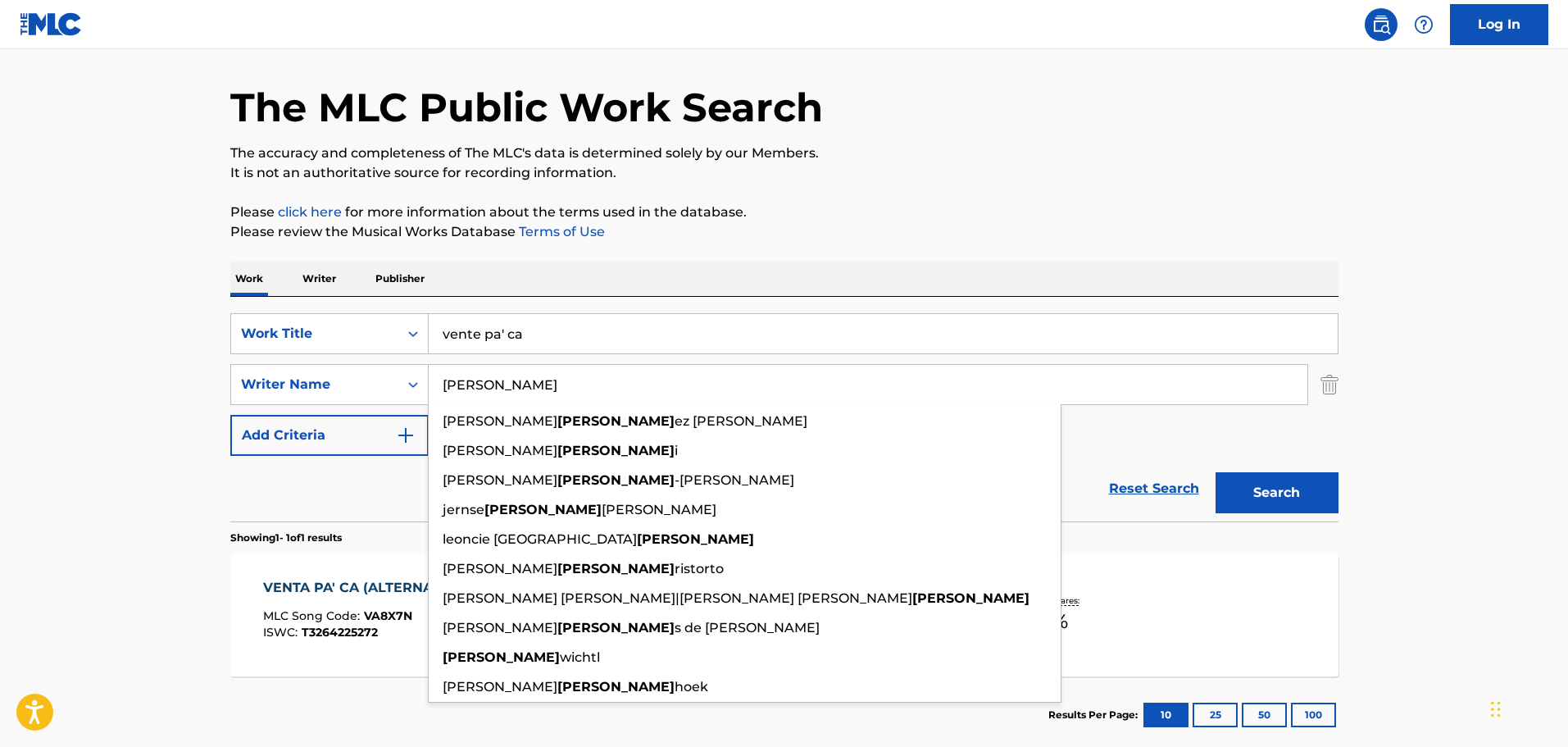
type input "martin"
click at [1216, 472] on button "Search" at bounding box center [1277, 492] width 123 height 41
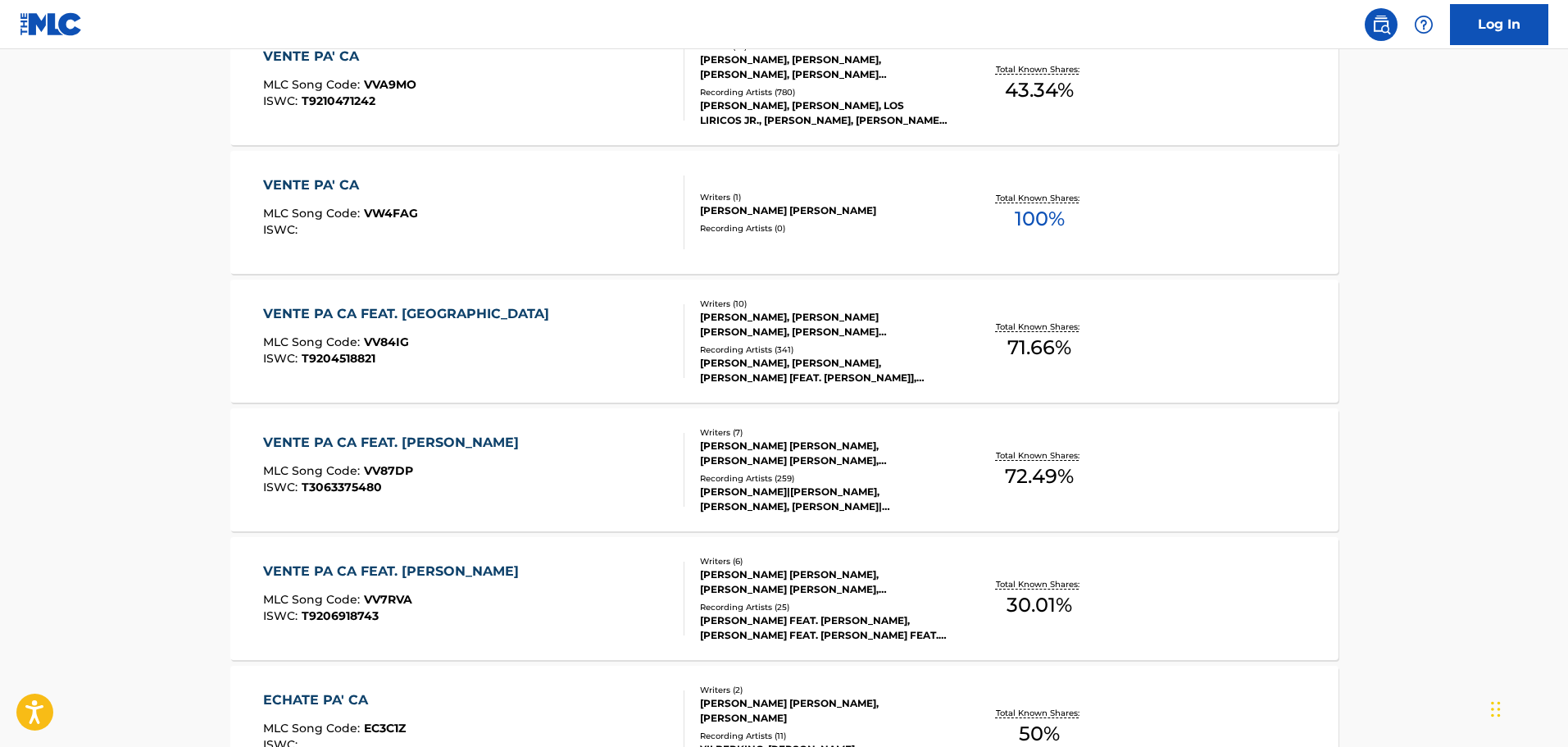
scroll to position [620, 0]
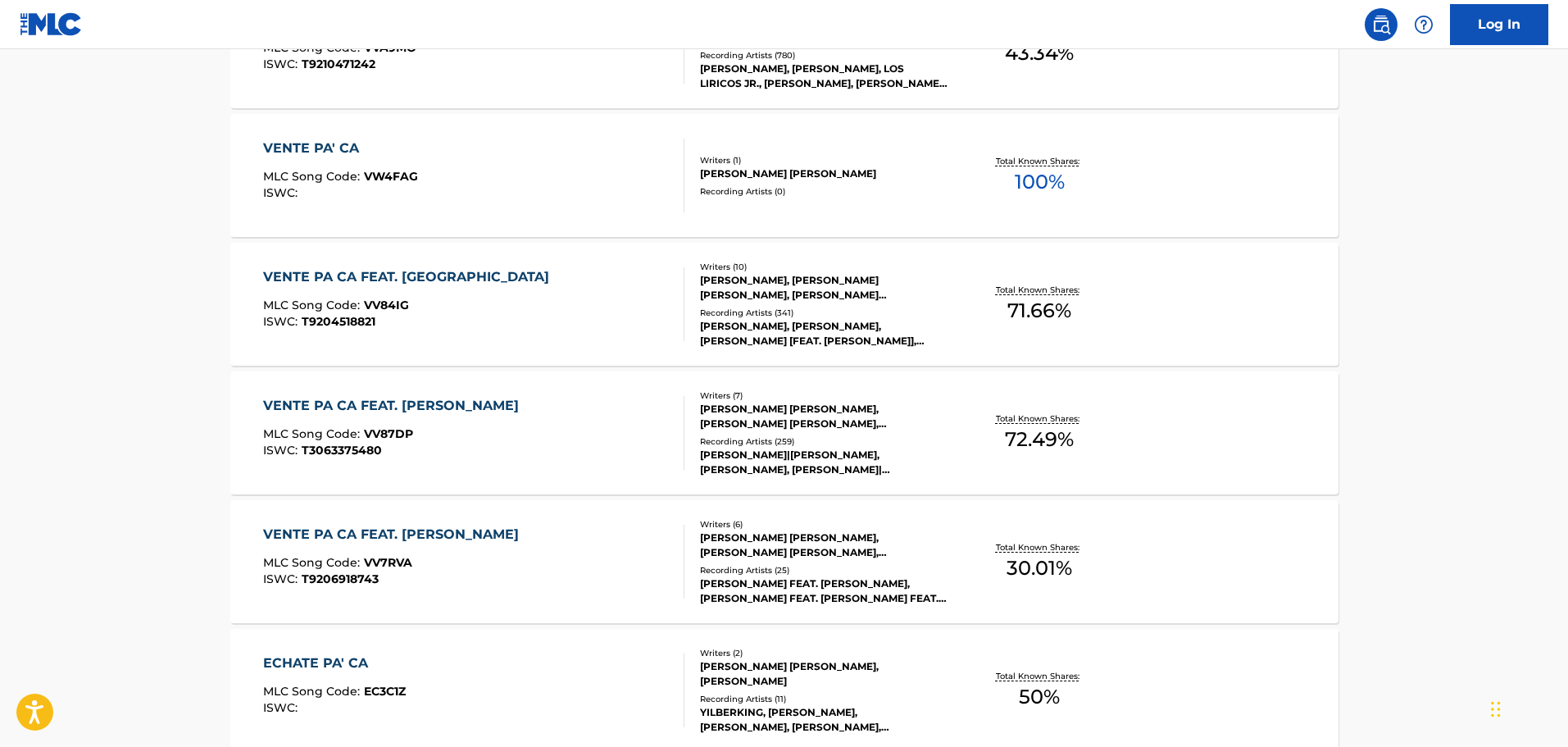
click at [774, 270] on div "Writers ( 10 )" at bounding box center [824, 267] width 248 height 12
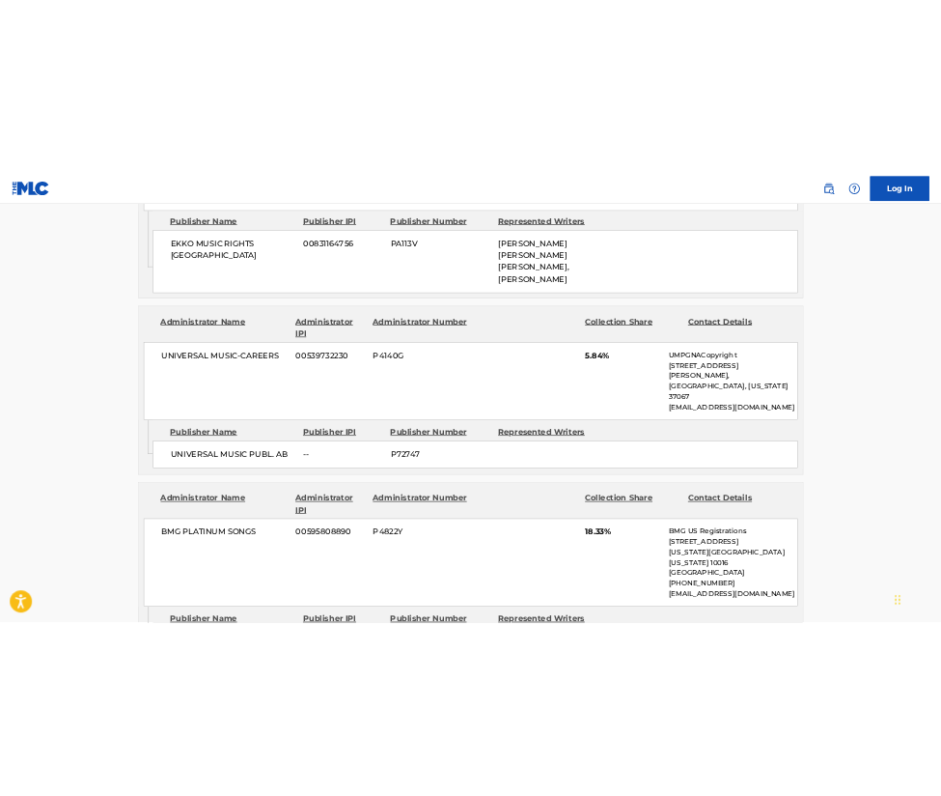
scroll to position [2144, 0]
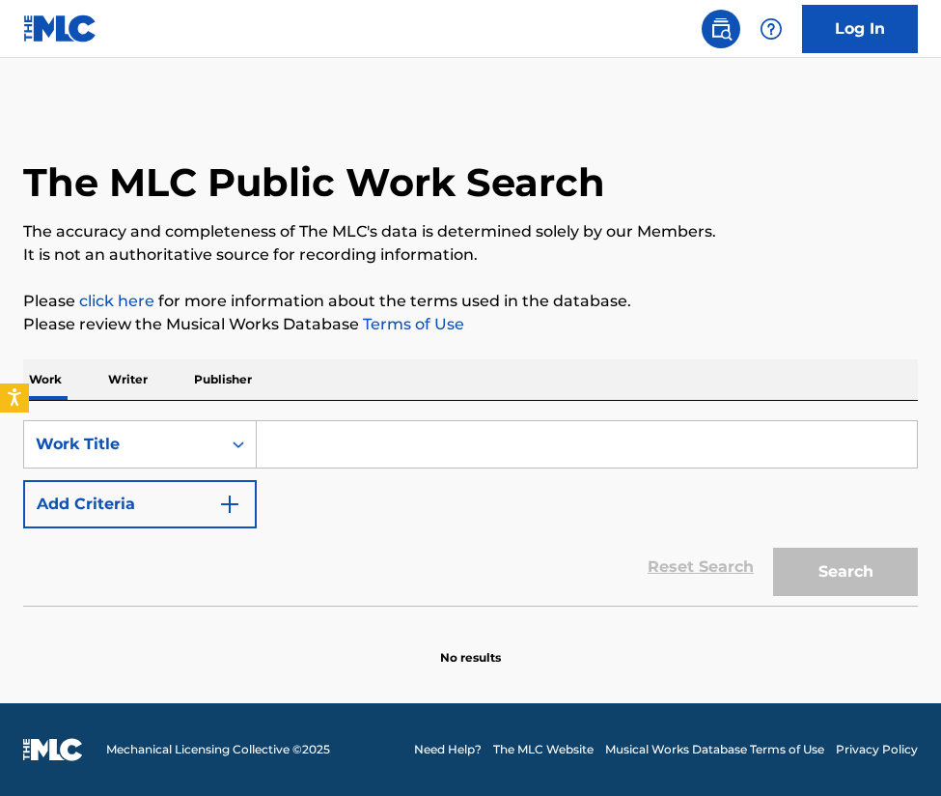
click at [442, 435] on input "Search Form" at bounding box center [587, 444] width 660 height 46
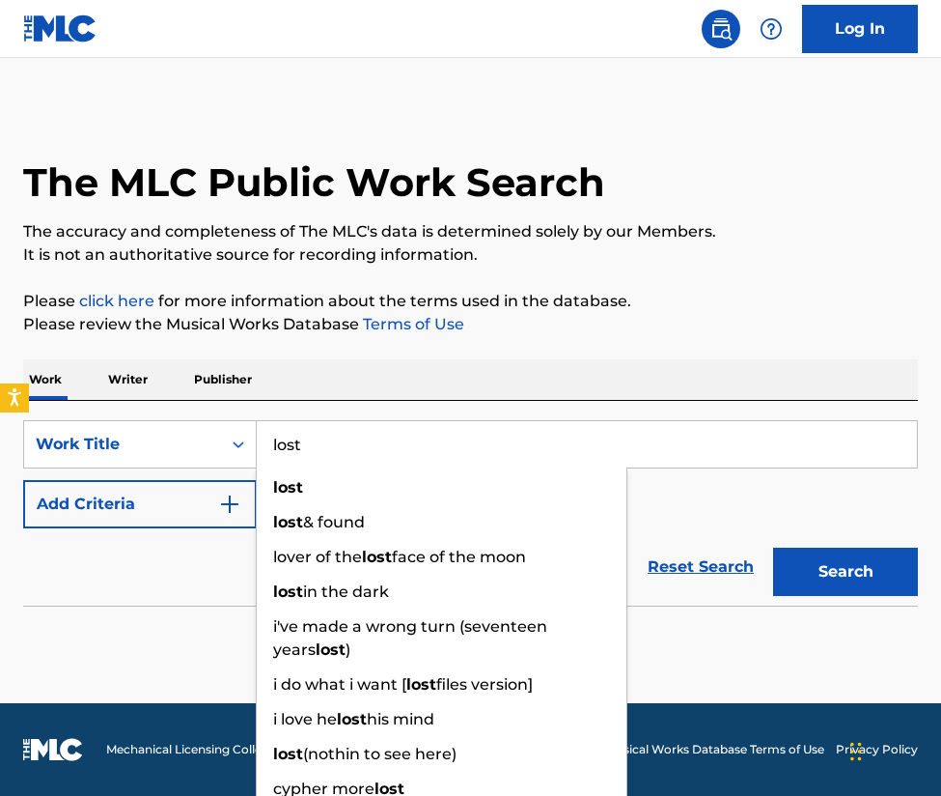
type input "lost"
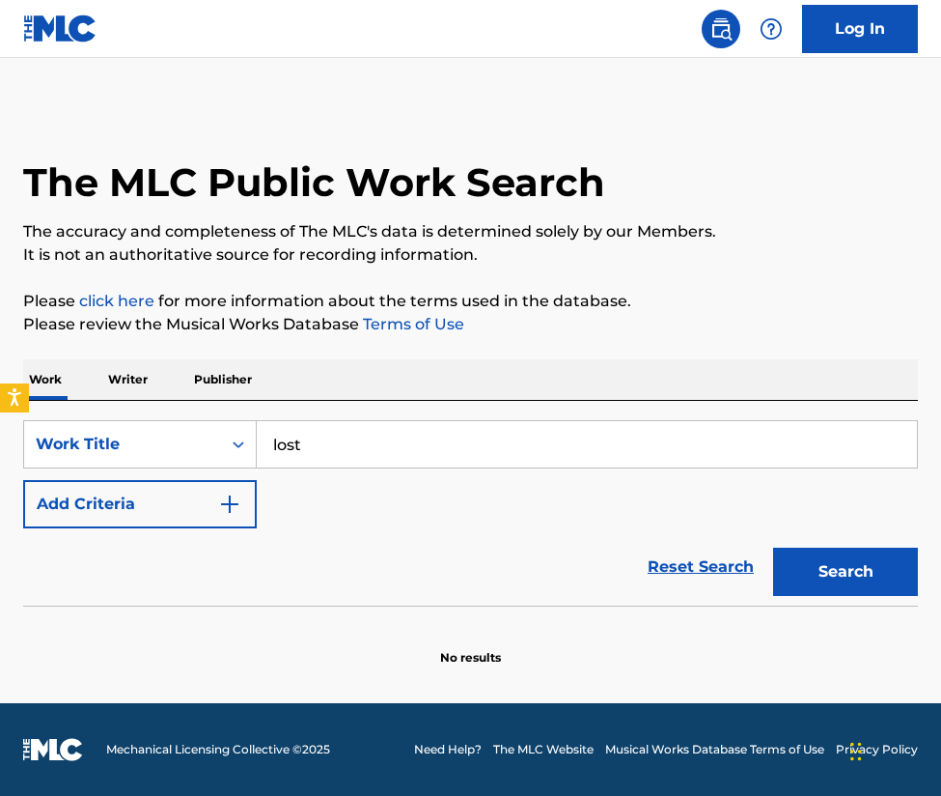
click at [215, 519] on button "Add Criteria" at bounding box center [140, 504] width 234 height 48
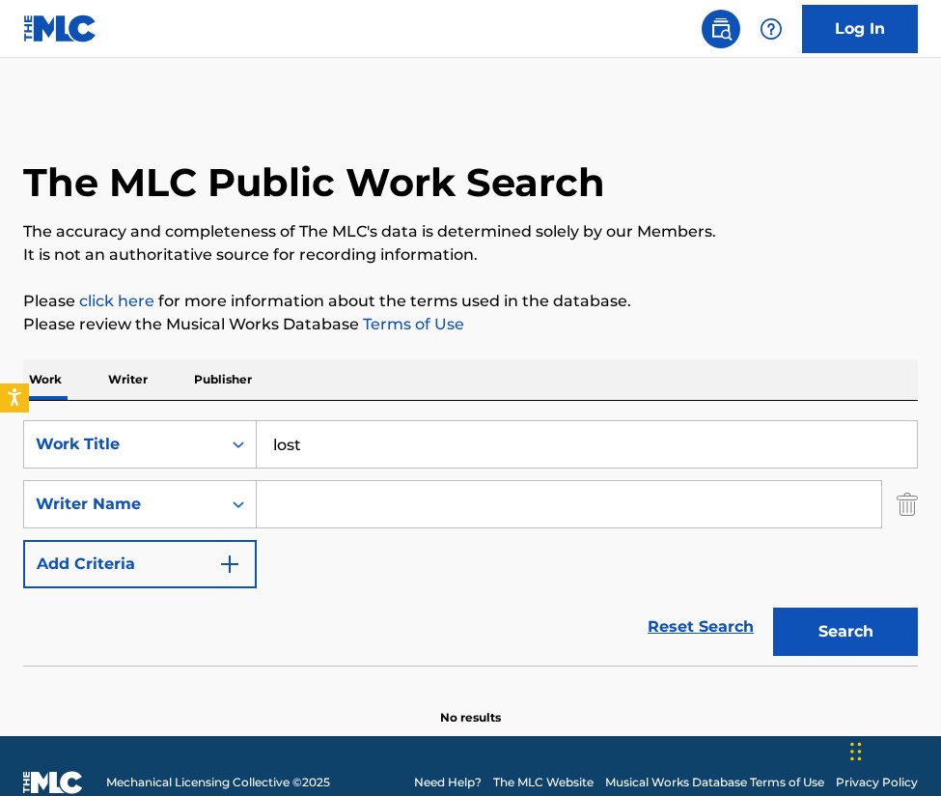
click at [322, 495] on input "Search Form" at bounding box center [569, 504] width 625 height 46
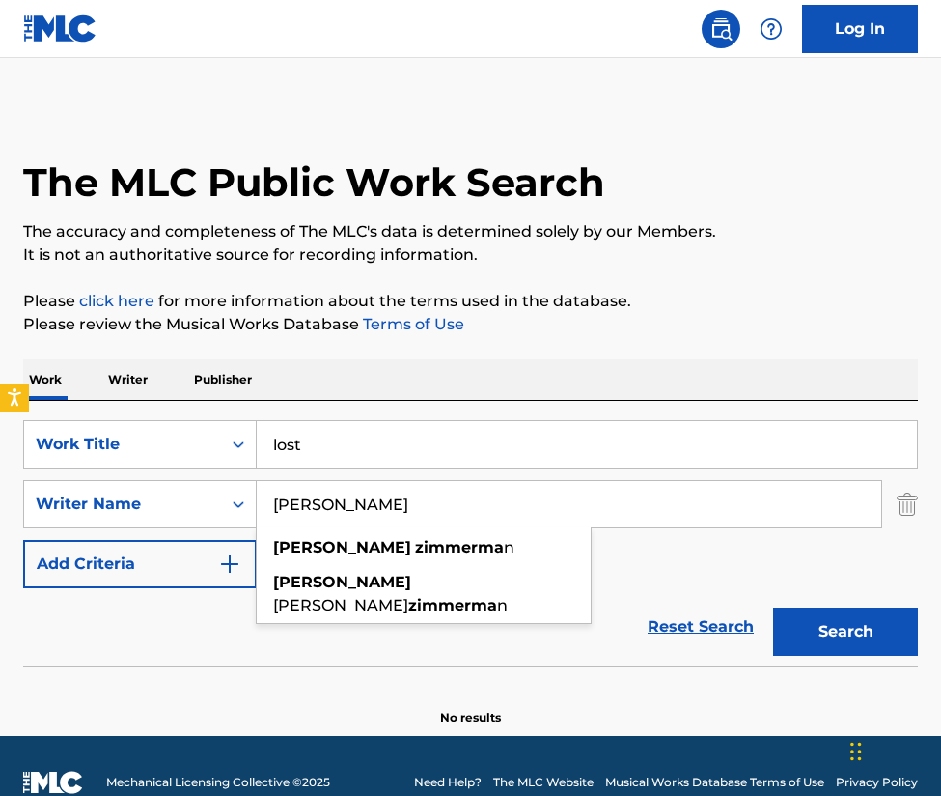
type input "bailey zimmerman"
click at [773, 607] on button "Search" at bounding box center [845, 631] width 145 height 48
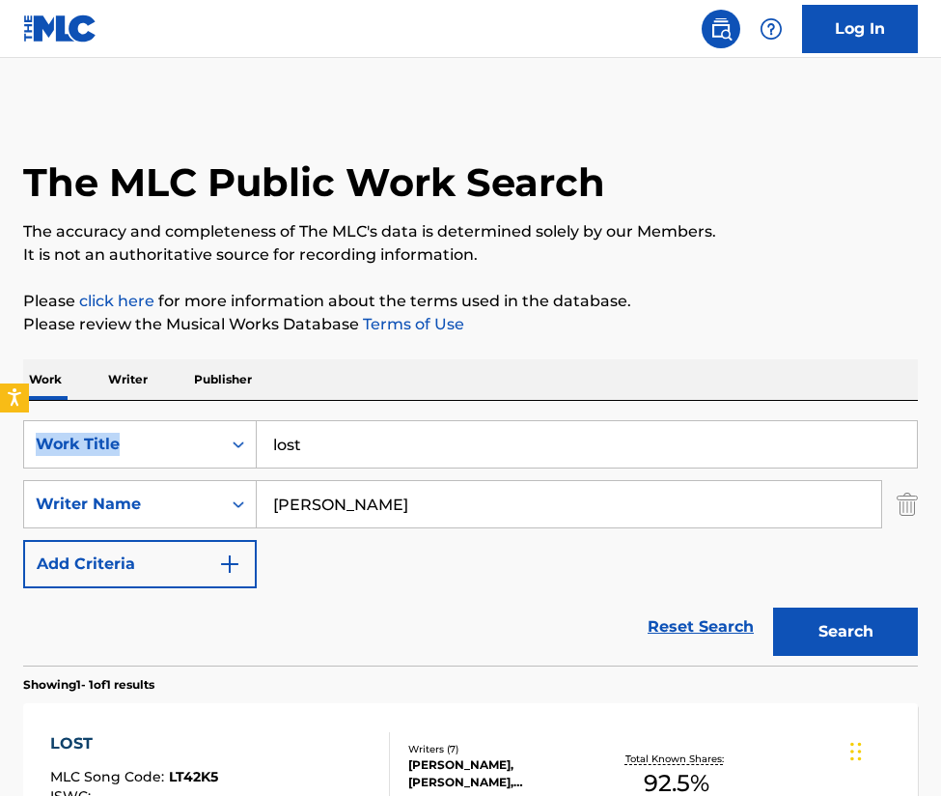
drag, startPoint x: 939, startPoint y: 399, endPoint x: 945, endPoint y: 461, distance: 62.1
click at [940, 461] on html "Accessibility Screen-Reader Guide, Feedback, and Issue Reporting | New window L…" at bounding box center [470, 398] width 941 height 796
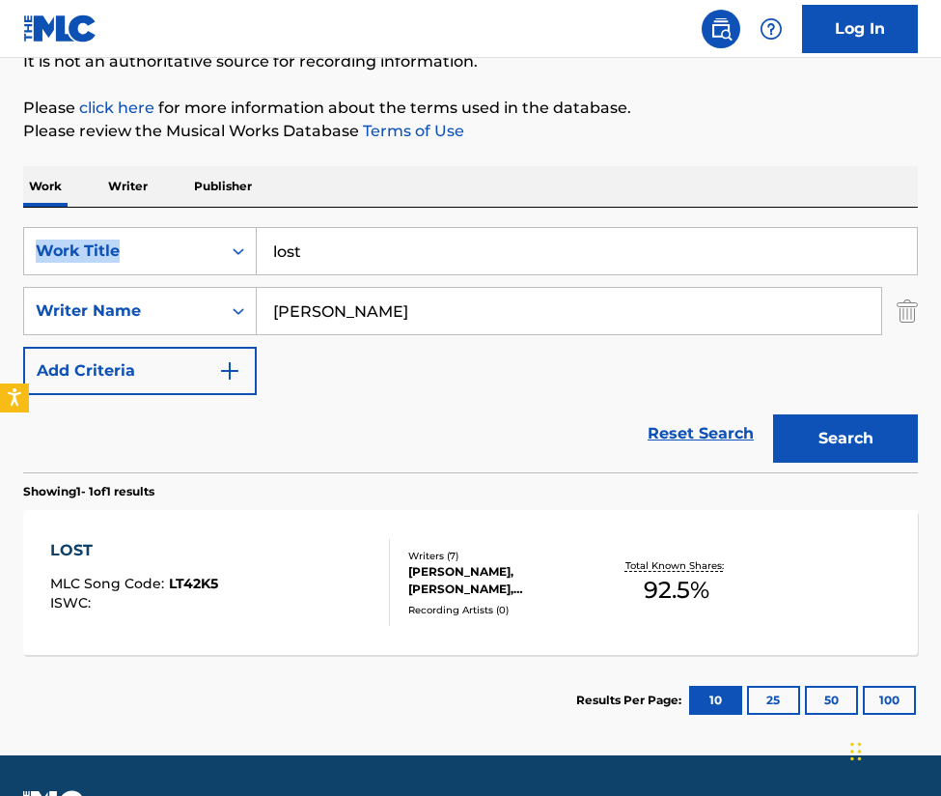
scroll to position [225, 0]
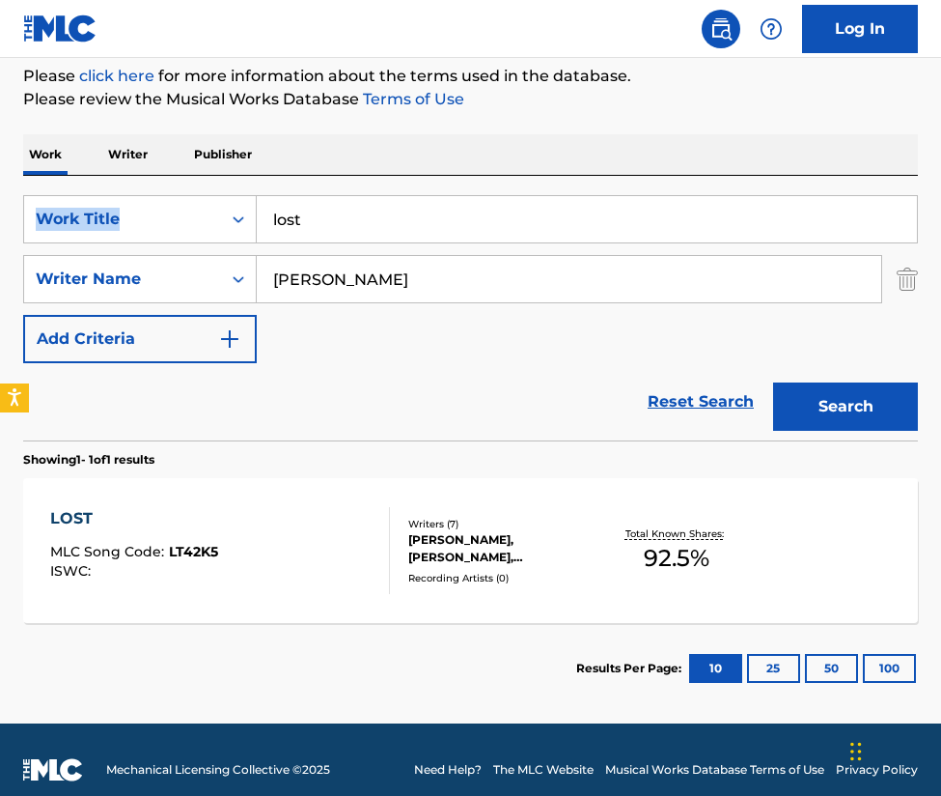
click at [502, 537] on div "AUSTIN SHAWN, BAILEY ZIMMERMAN, BILLY WALSH, CHARLTON KENNETH JEFFREY HOWARD, R…" at bounding box center [505, 548] width 194 height 35
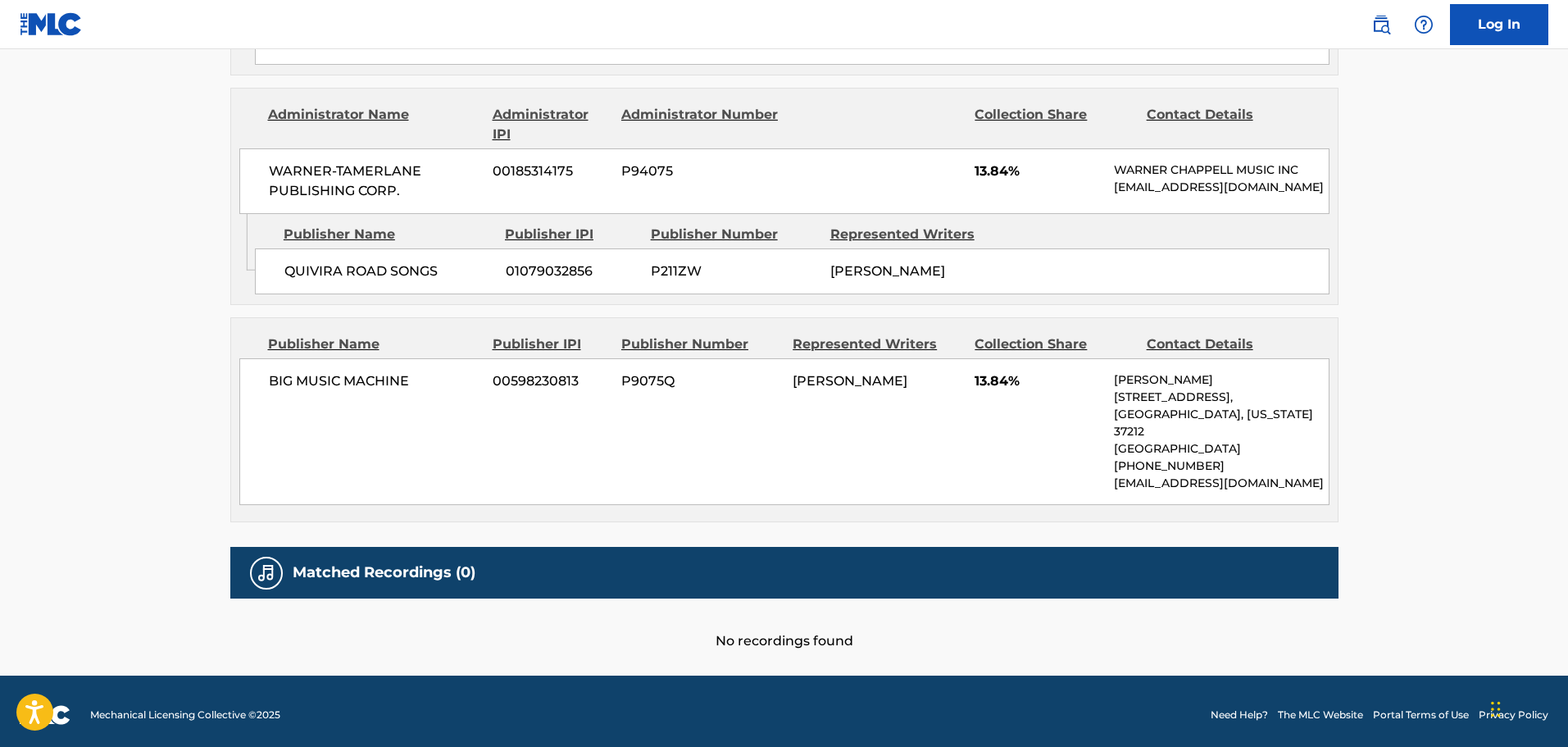
scroll to position [2996, 0]
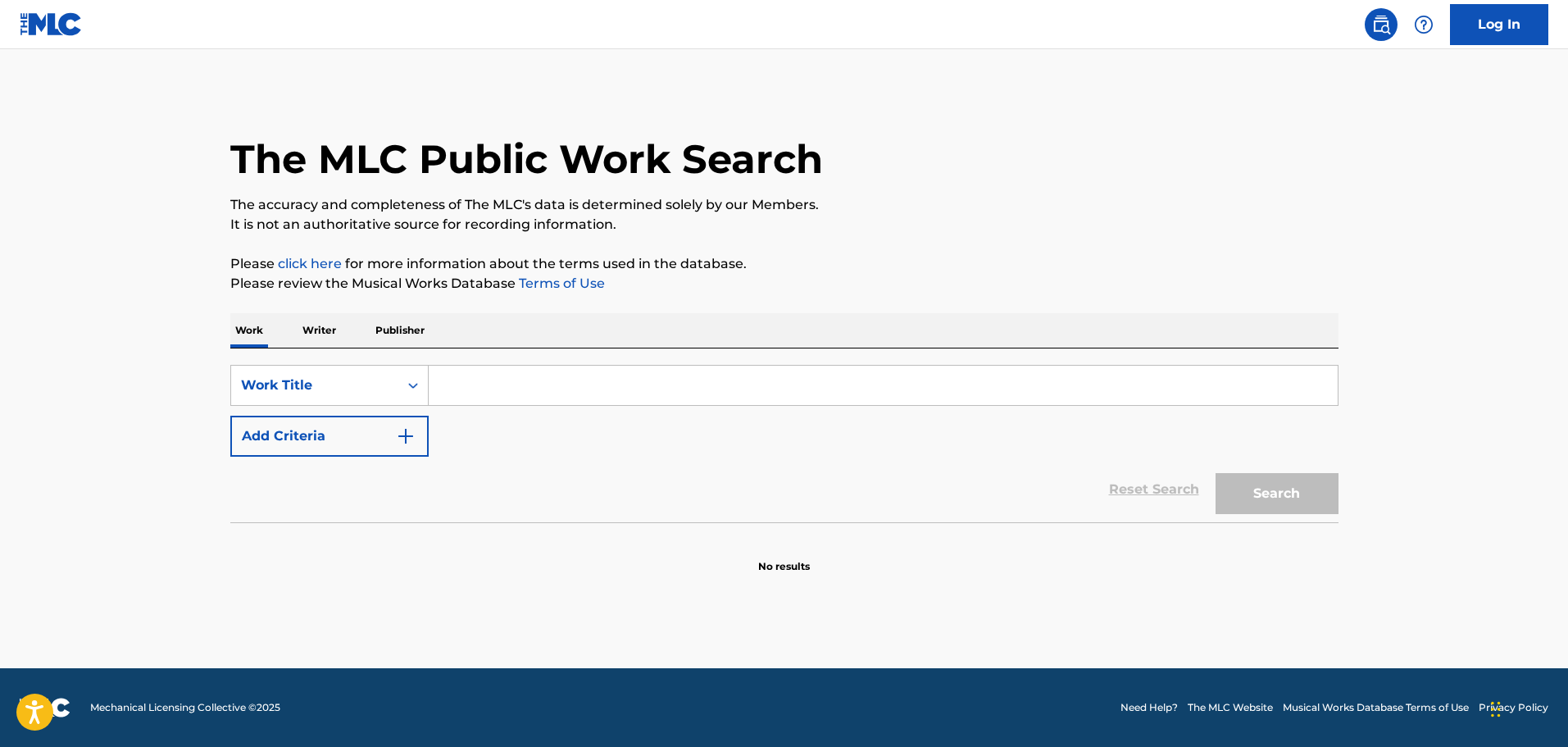
click at [537, 395] on input "Search Form" at bounding box center [883, 385] width 909 height 39
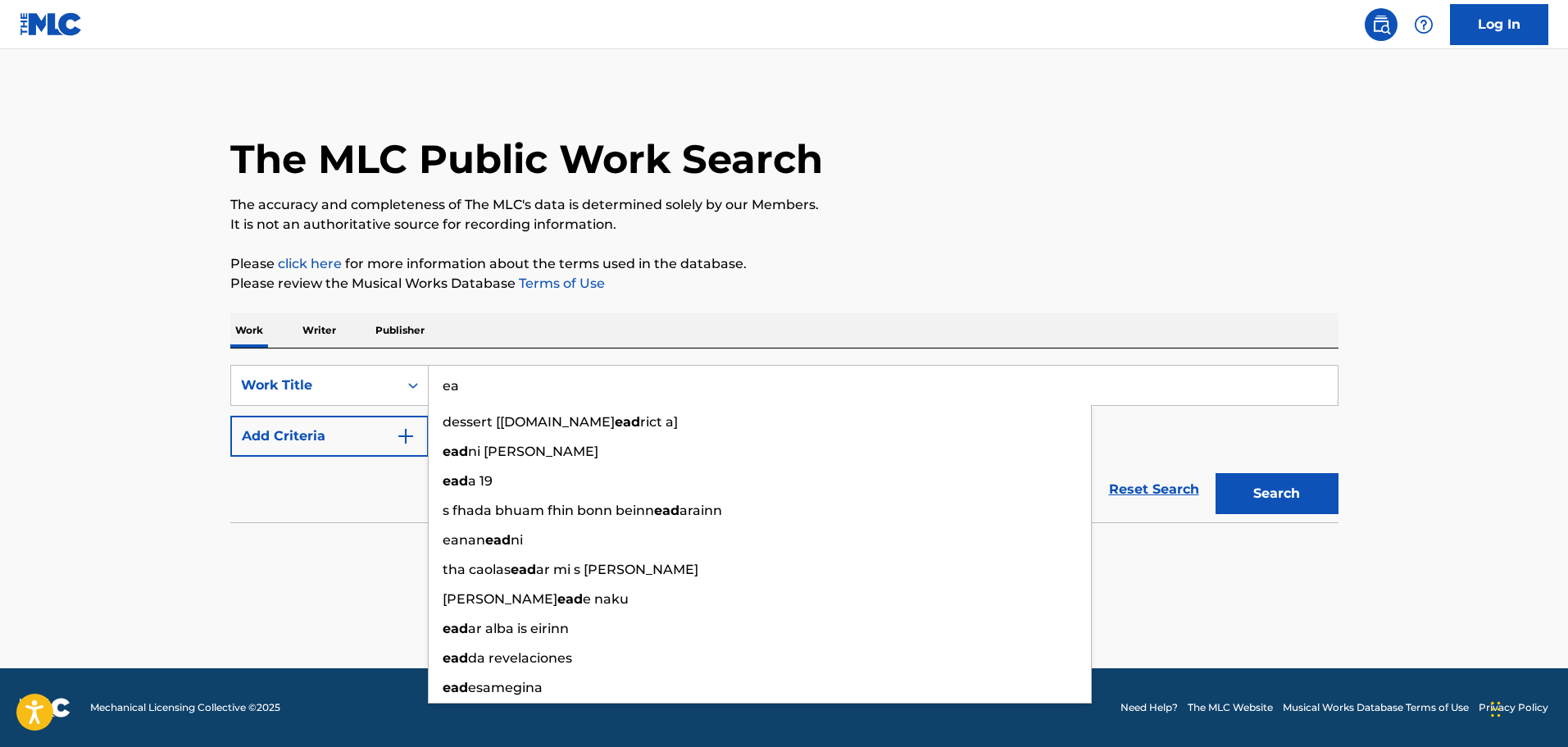
type input "e"
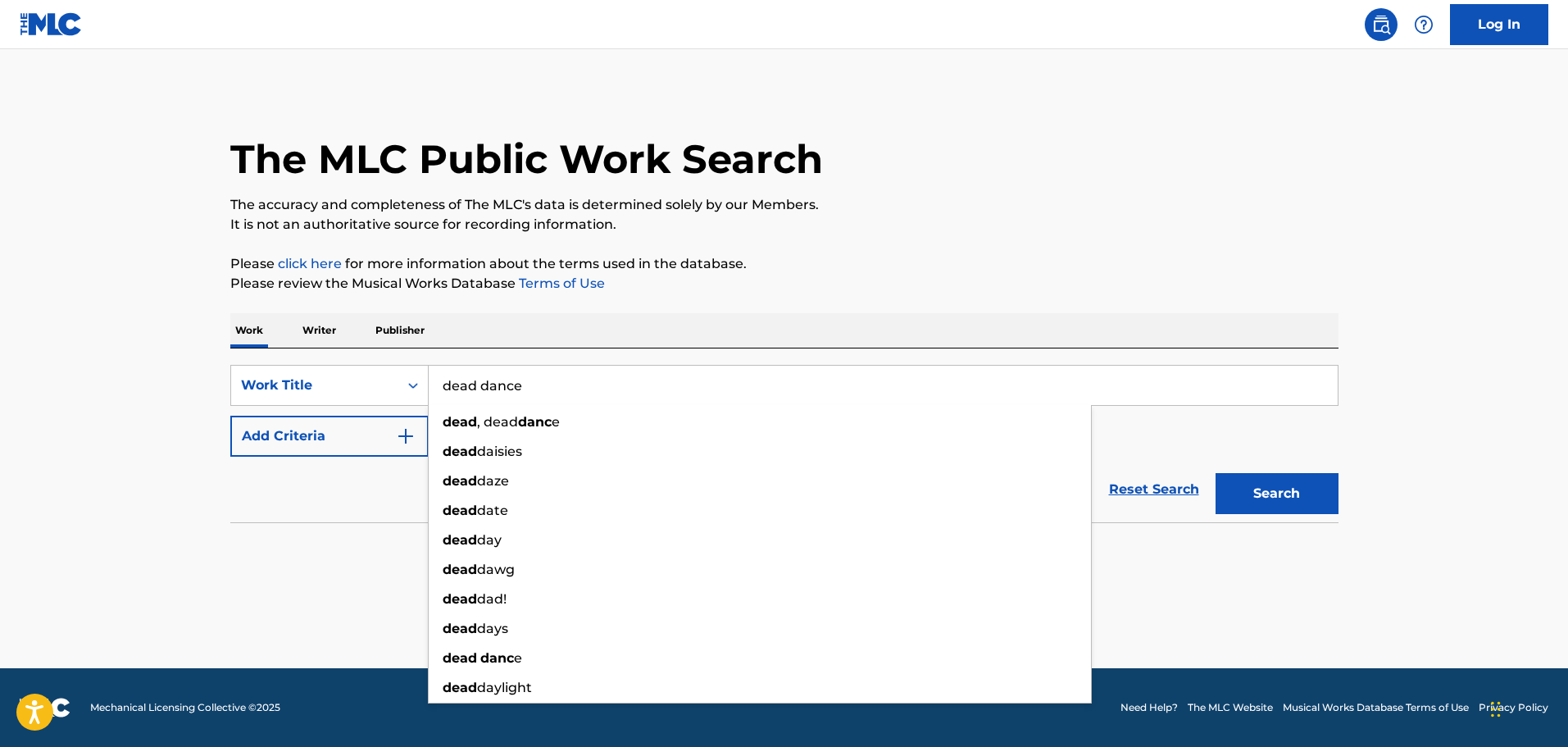
type input "dead dance"
click at [1216, 473] on button "Search" at bounding box center [1277, 493] width 123 height 41
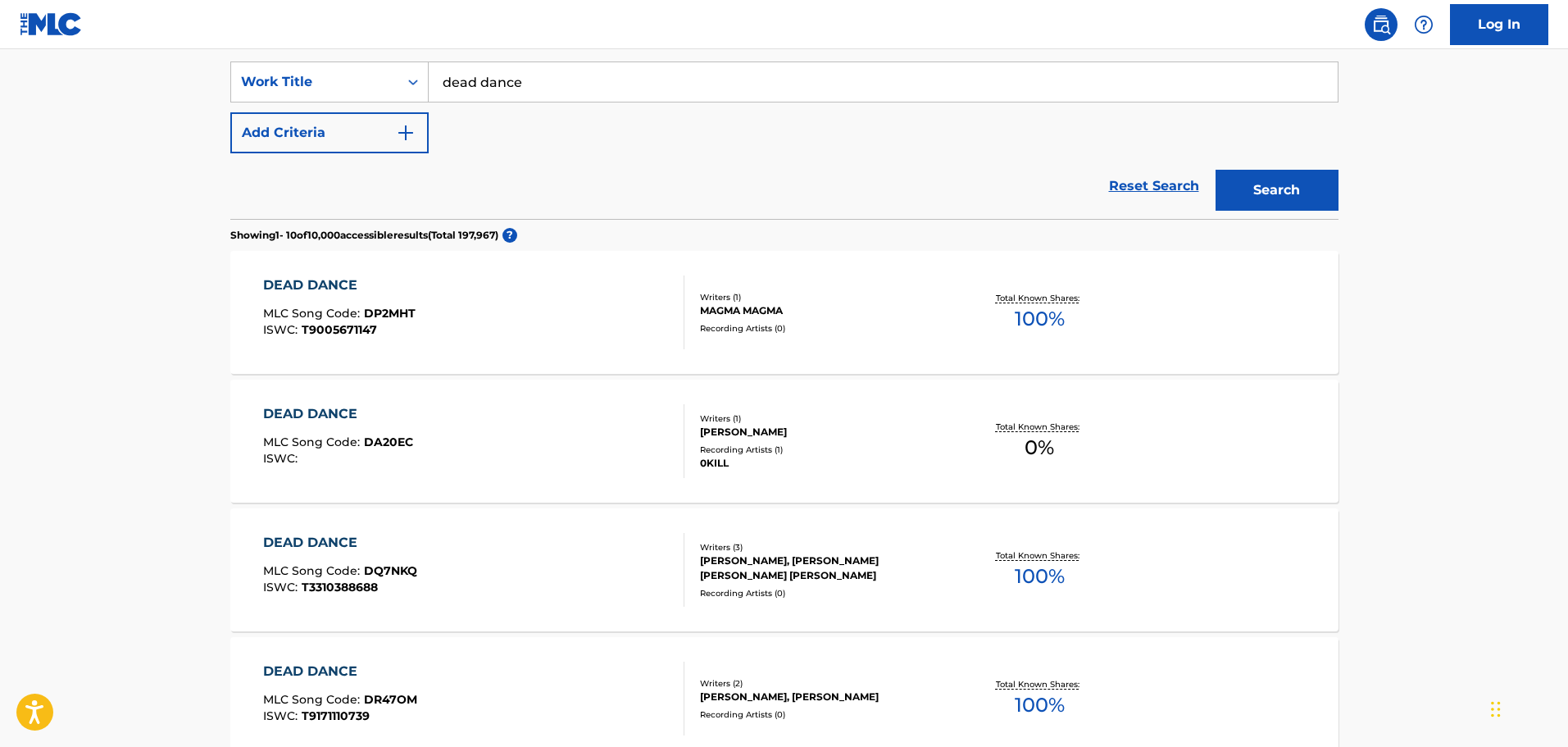
scroll to position [328, 0]
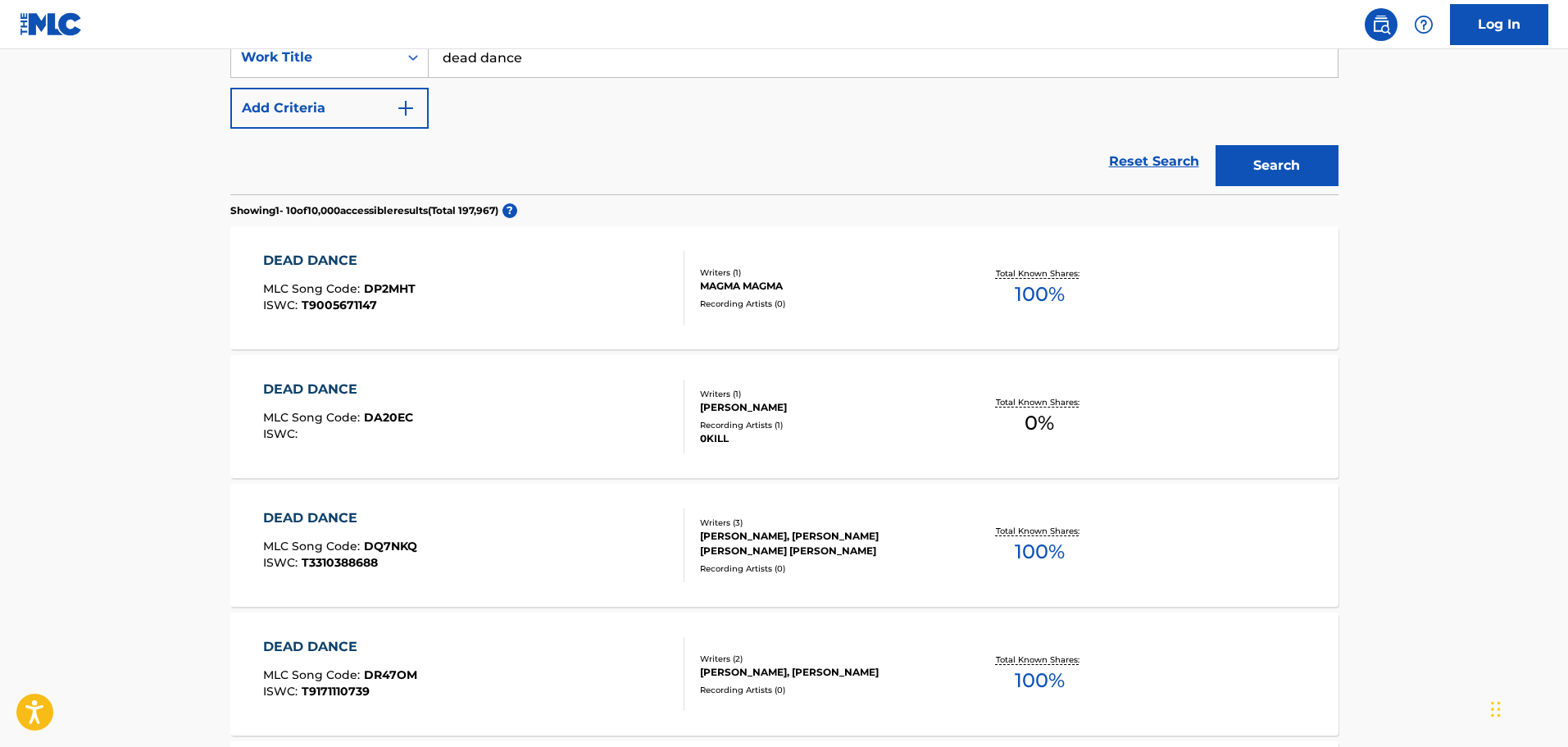
click at [338, 535] on div "DEAD DANCE MLC Song Code : DQ7NKQ ISWC : T3310388688" at bounding box center [340, 545] width 155 height 74
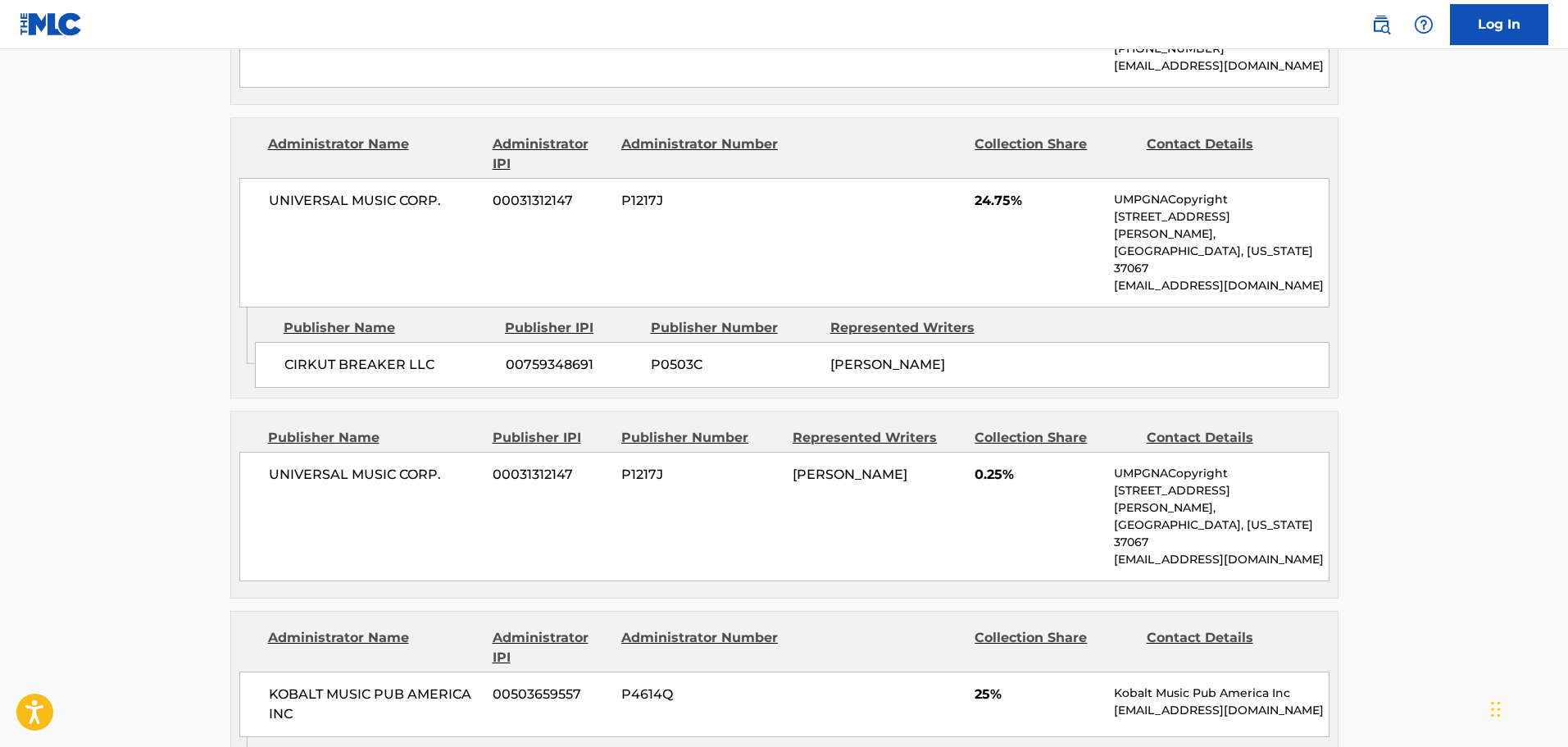
scroll to position [1535, 0]
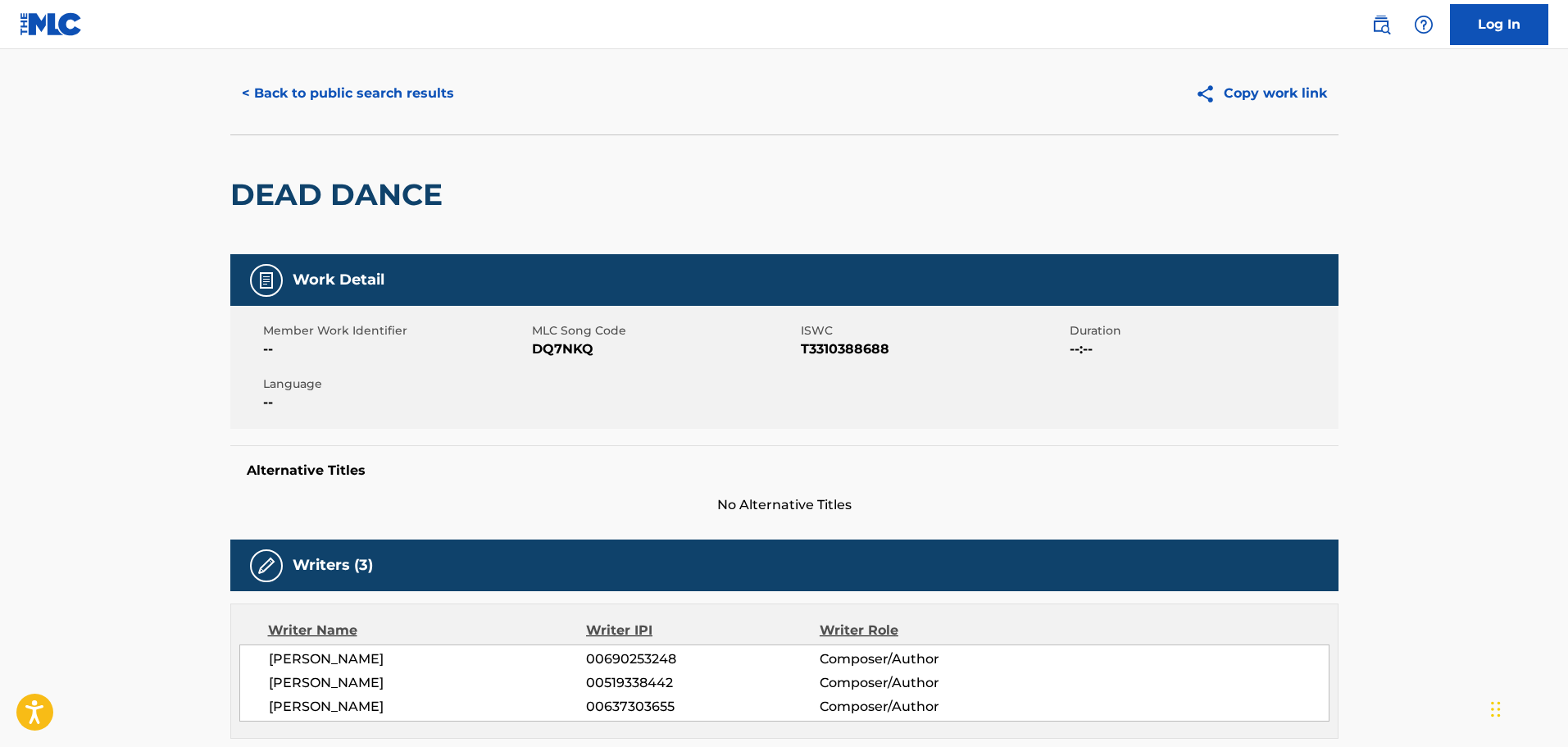
scroll to position [0, 0]
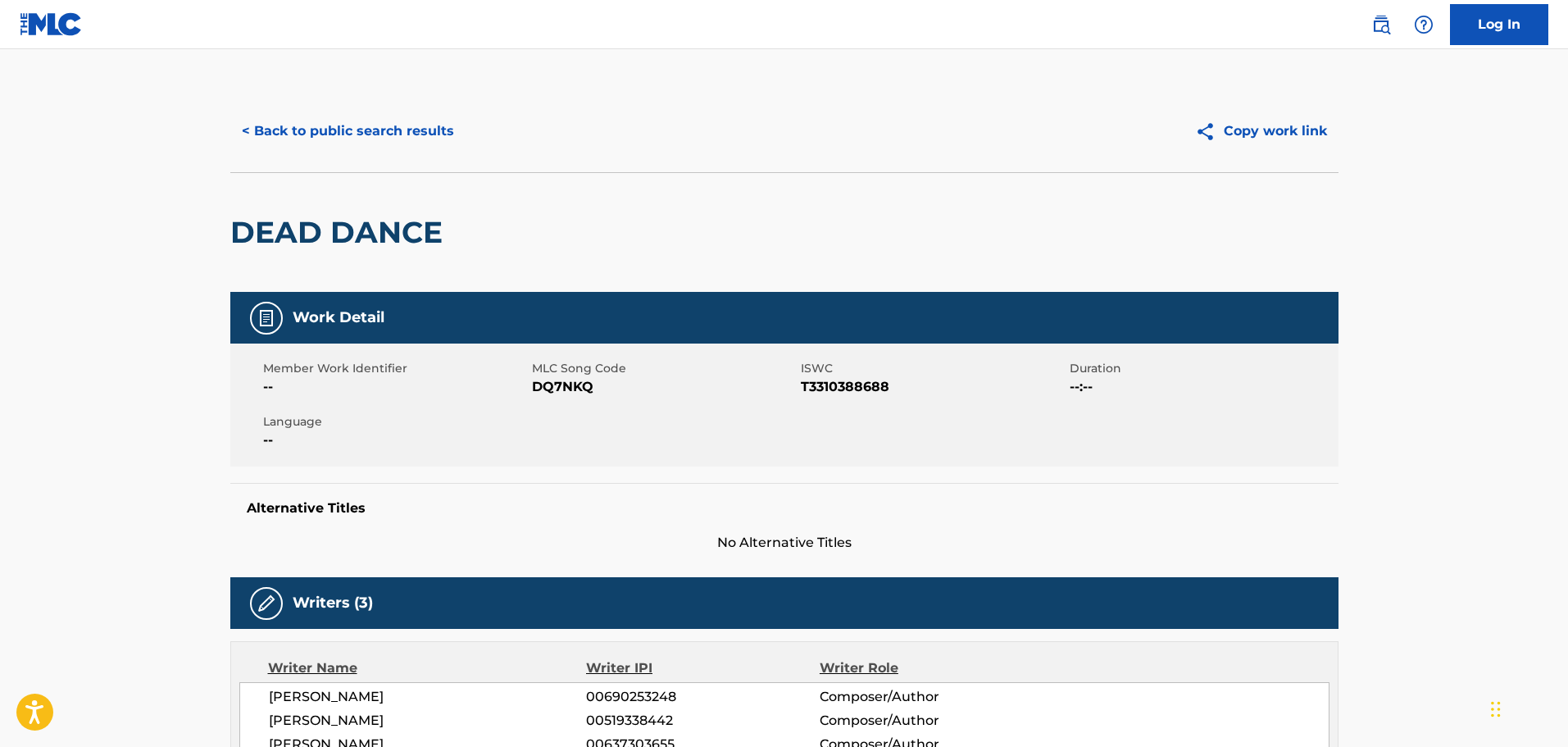
click at [370, 115] on button "< Back to public search results" at bounding box center [347, 131] width 235 height 41
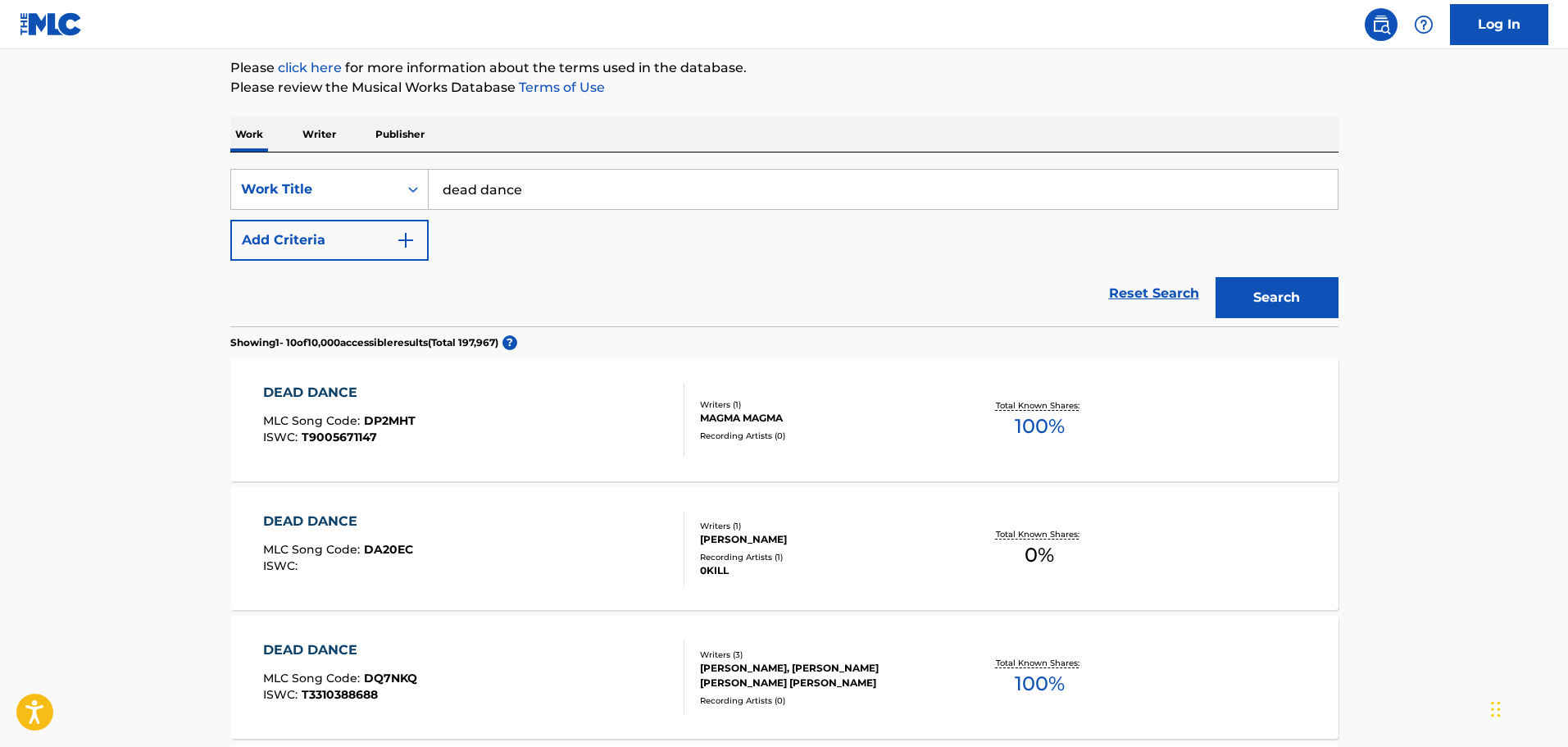
scroll to position [82, 0]
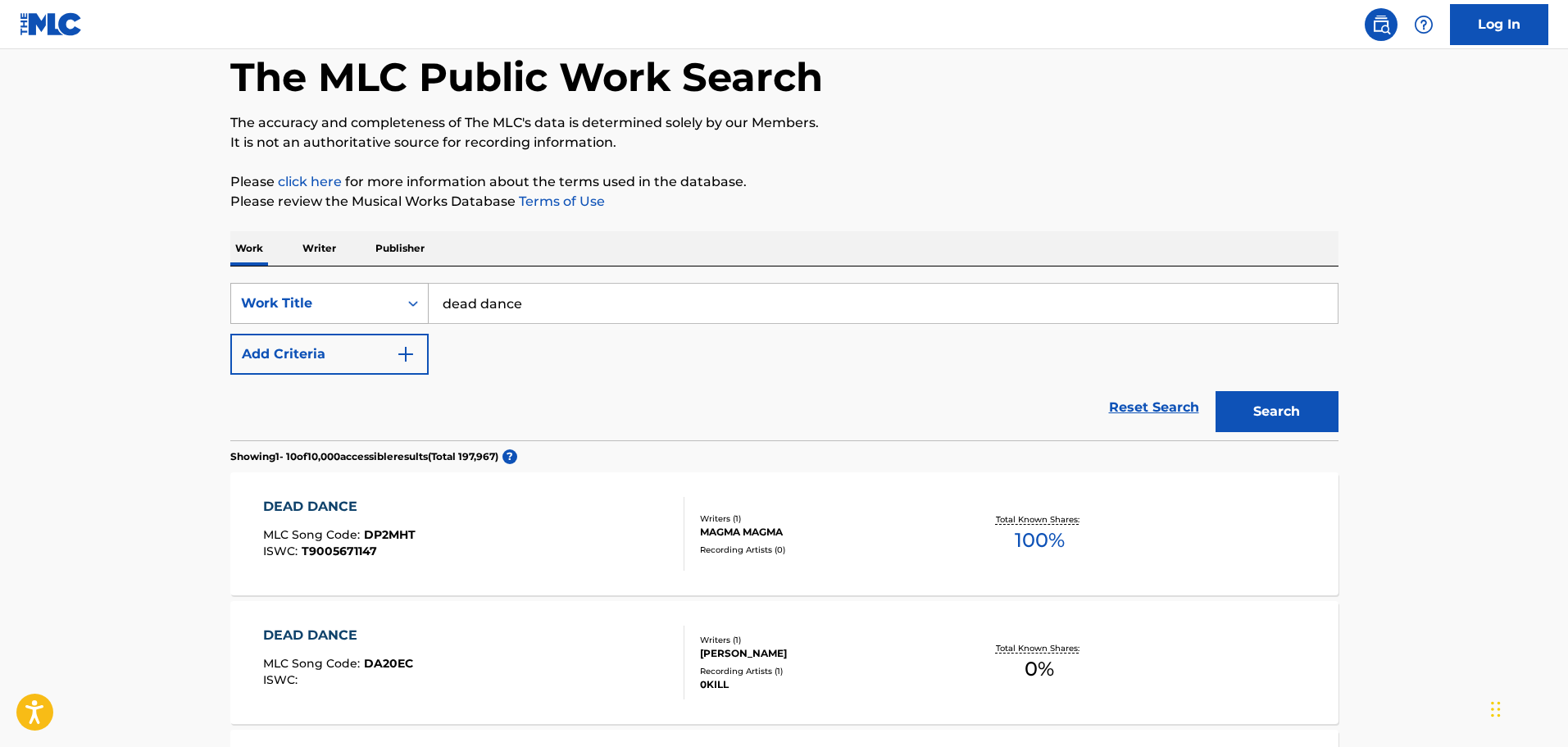
drag, startPoint x: 358, startPoint y: 289, endPoint x: 338, endPoint y: 289, distance: 20.0
click at [338, 289] on div "SearchWithCriteriaebafcdbf-7df1-41ce-9049-d8abfed49378 Work Title dead dance" at bounding box center [784, 303] width 1108 height 41
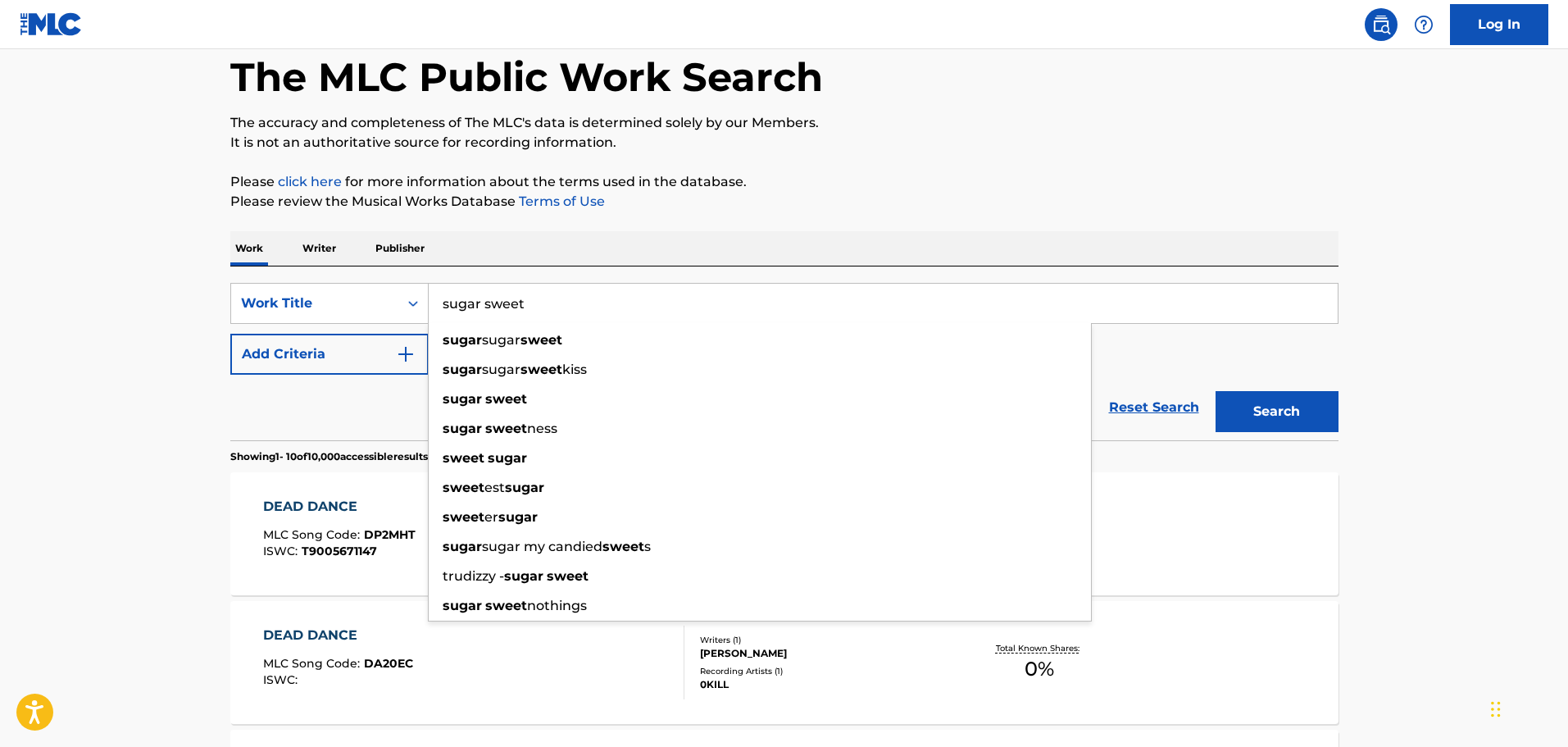
type input "sugar sweet"
click at [1216, 391] on button "Search" at bounding box center [1277, 412] width 123 height 41
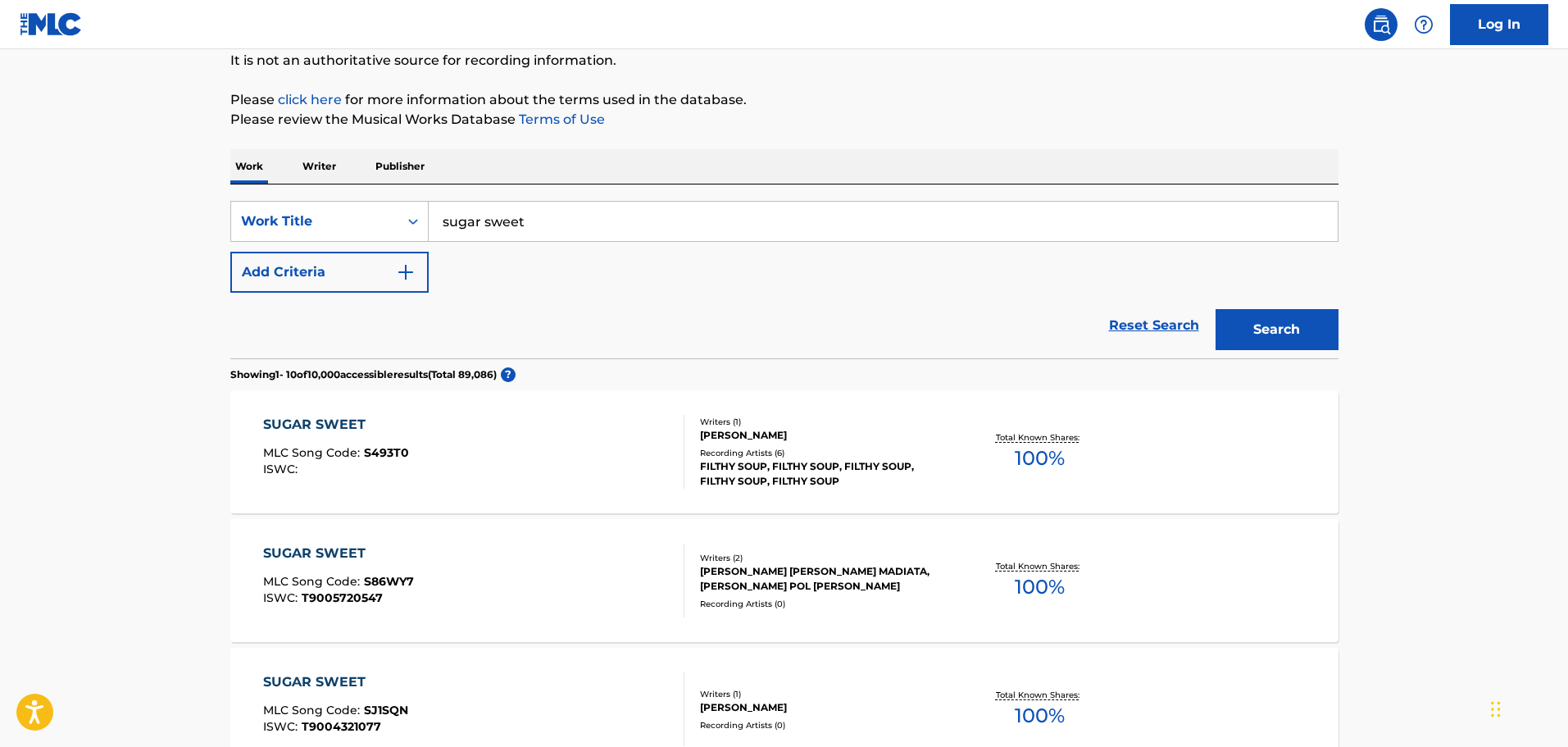
scroll to position [0, 0]
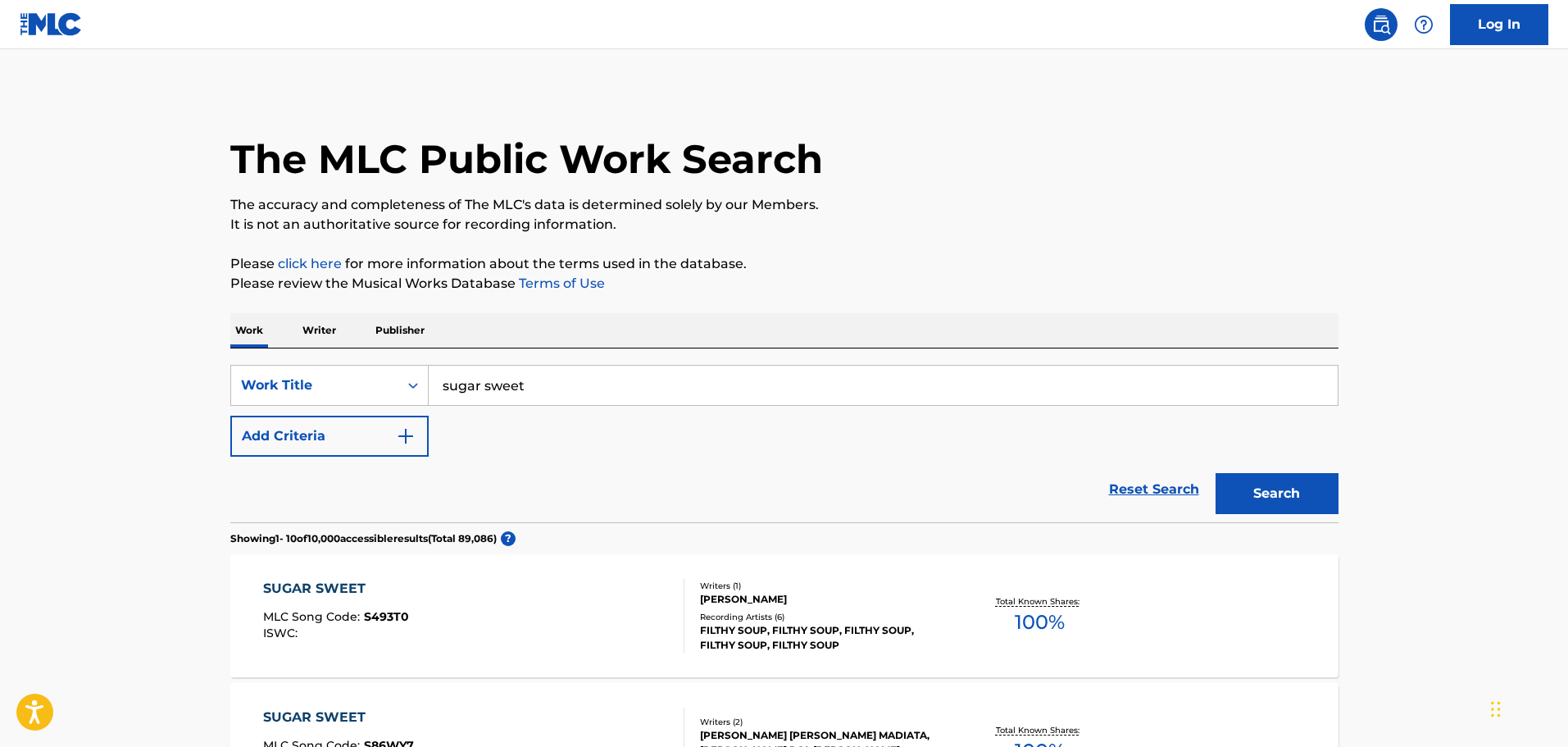
click at [418, 426] on button "Add Criteria" at bounding box center [329, 436] width 199 height 41
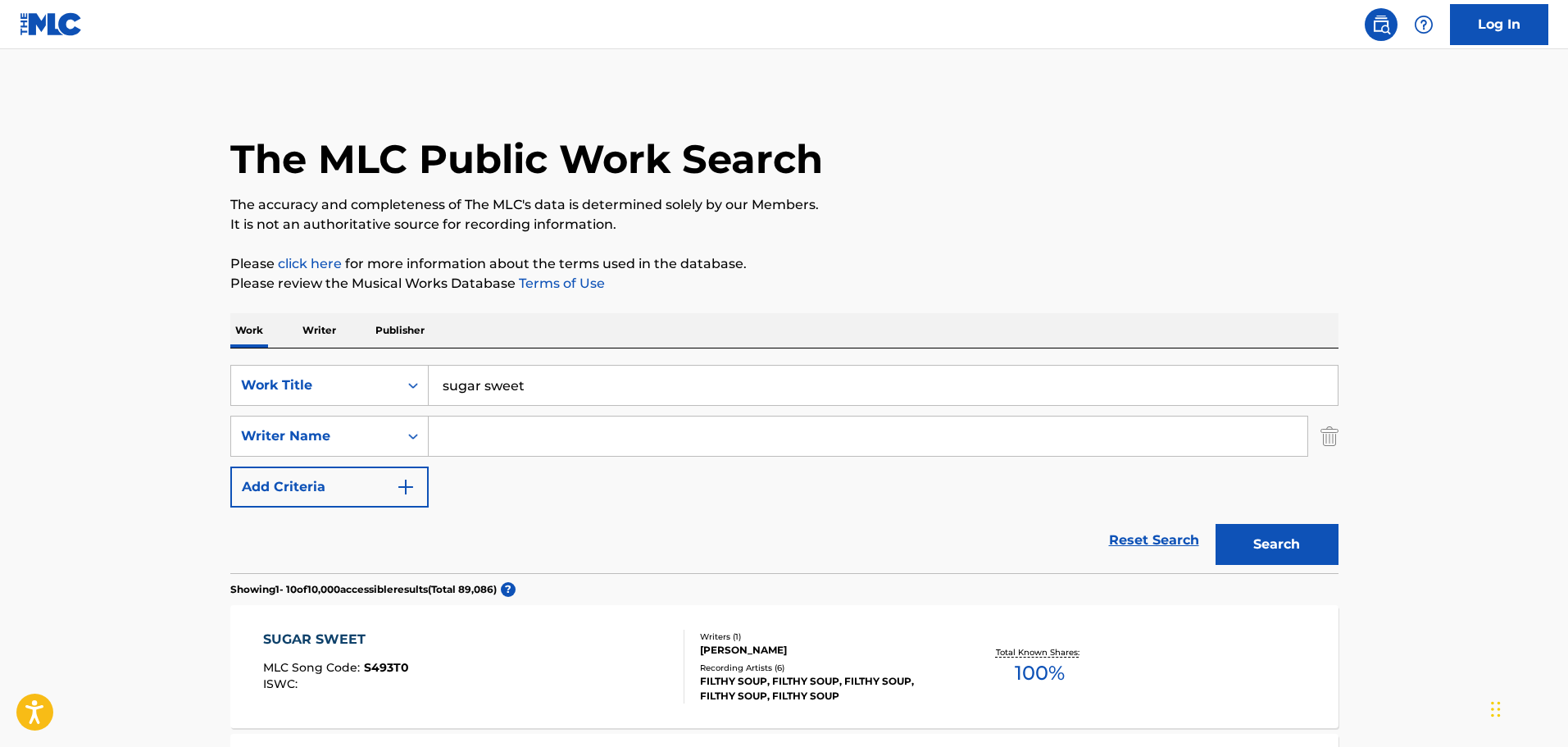
click at [458, 434] on input "Search Form" at bounding box center [868, 435] width 879 height 39
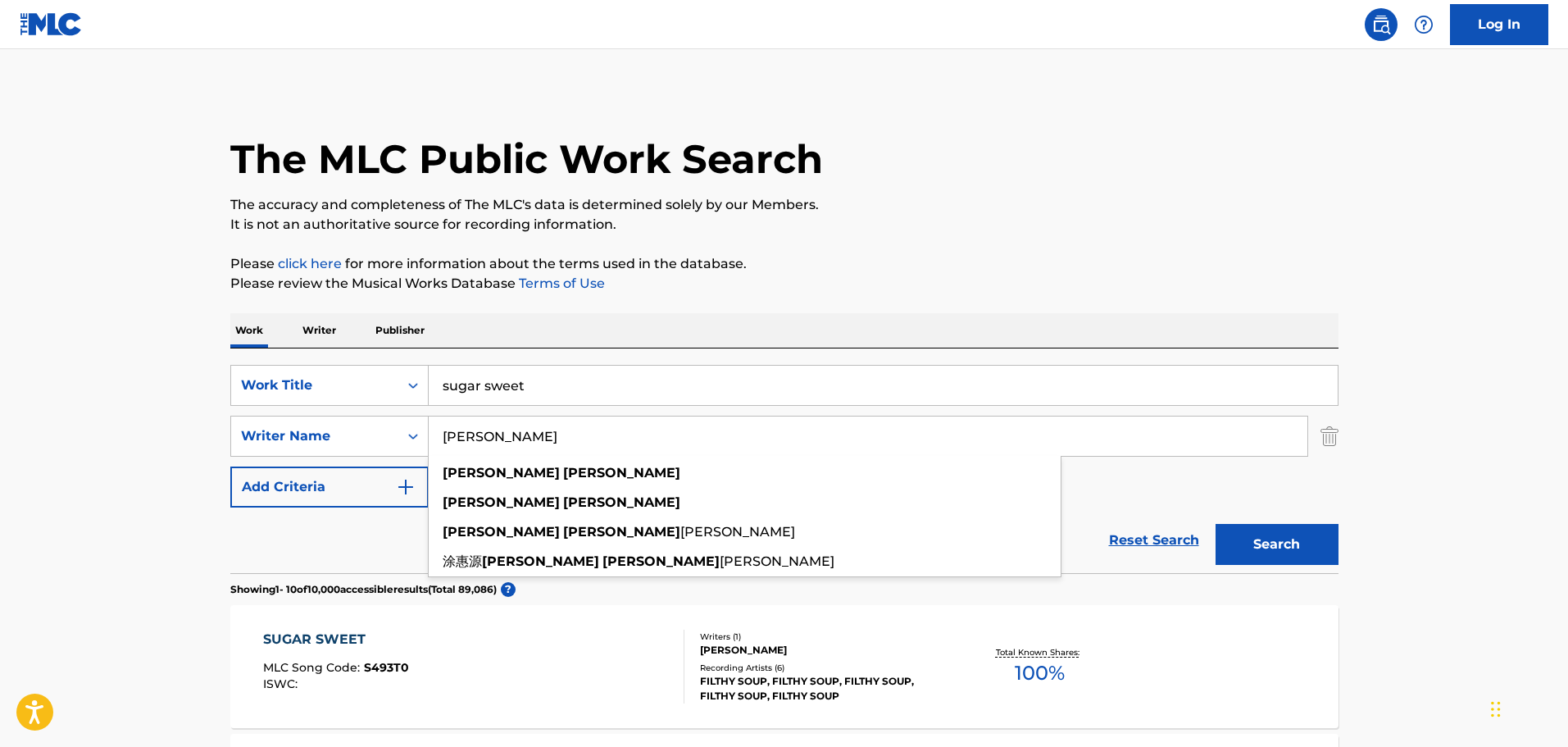
type input "mariah carey"
click at [1216, 524] on button "Search" at bounding box center [1277, 544] width 123 height 41
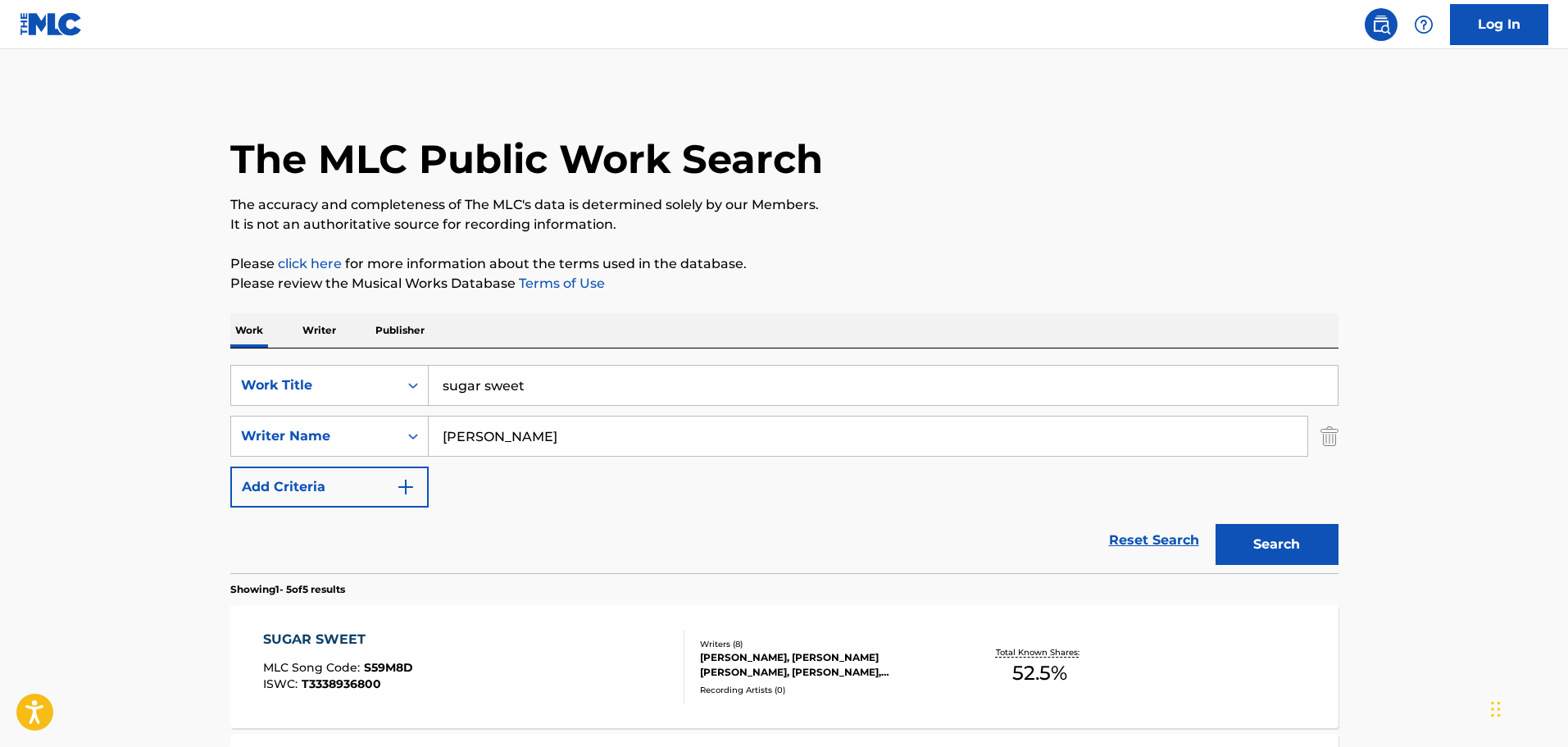
click at [733, 673] on div "MIKHAIL ANDRAE MILLER, KEHLANI PARRISH, CHINSEA LINDA LEE, FELISHA TASHIRA KING…" at bounding box center [824, 665] width 248 height 30
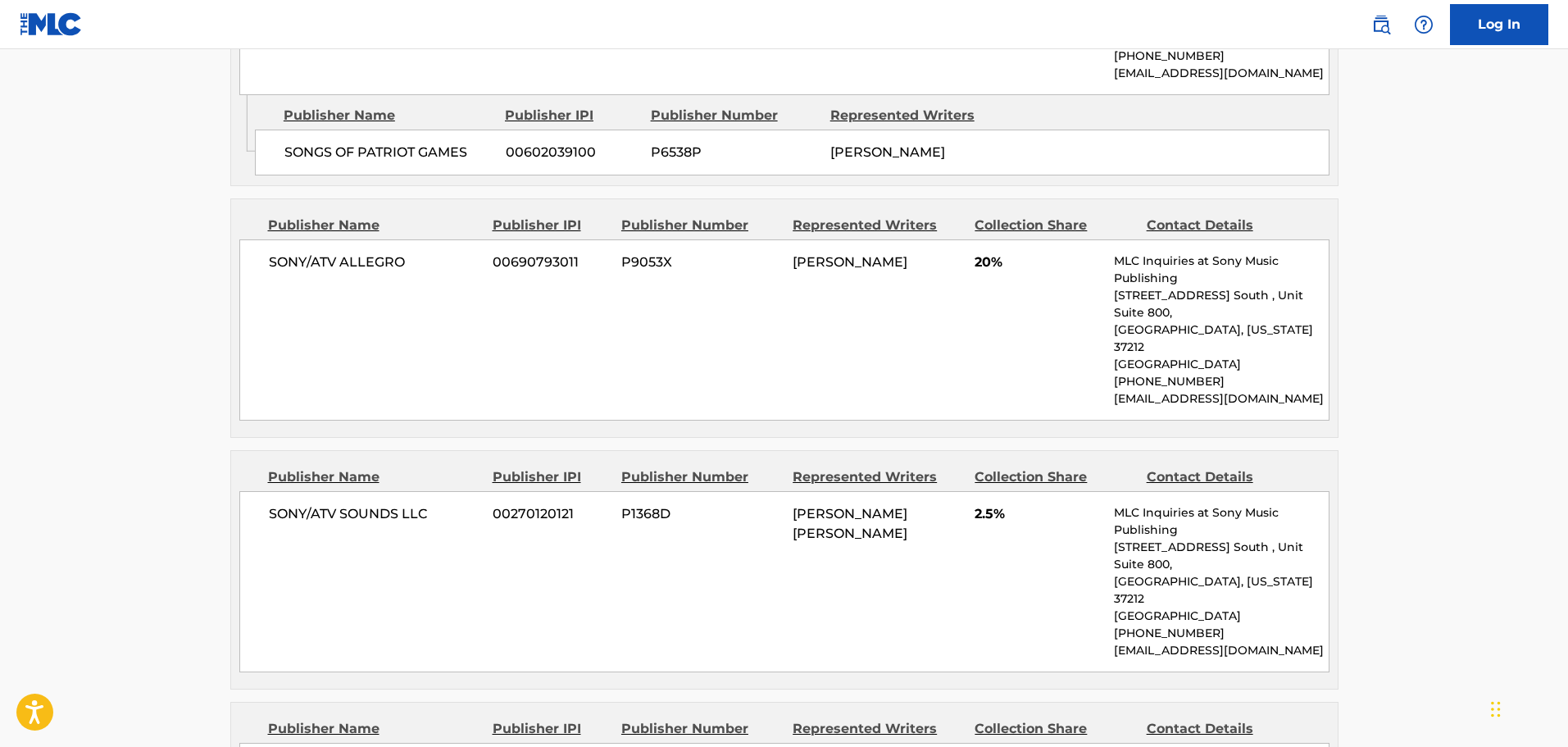
scroll to position [2653, 0]
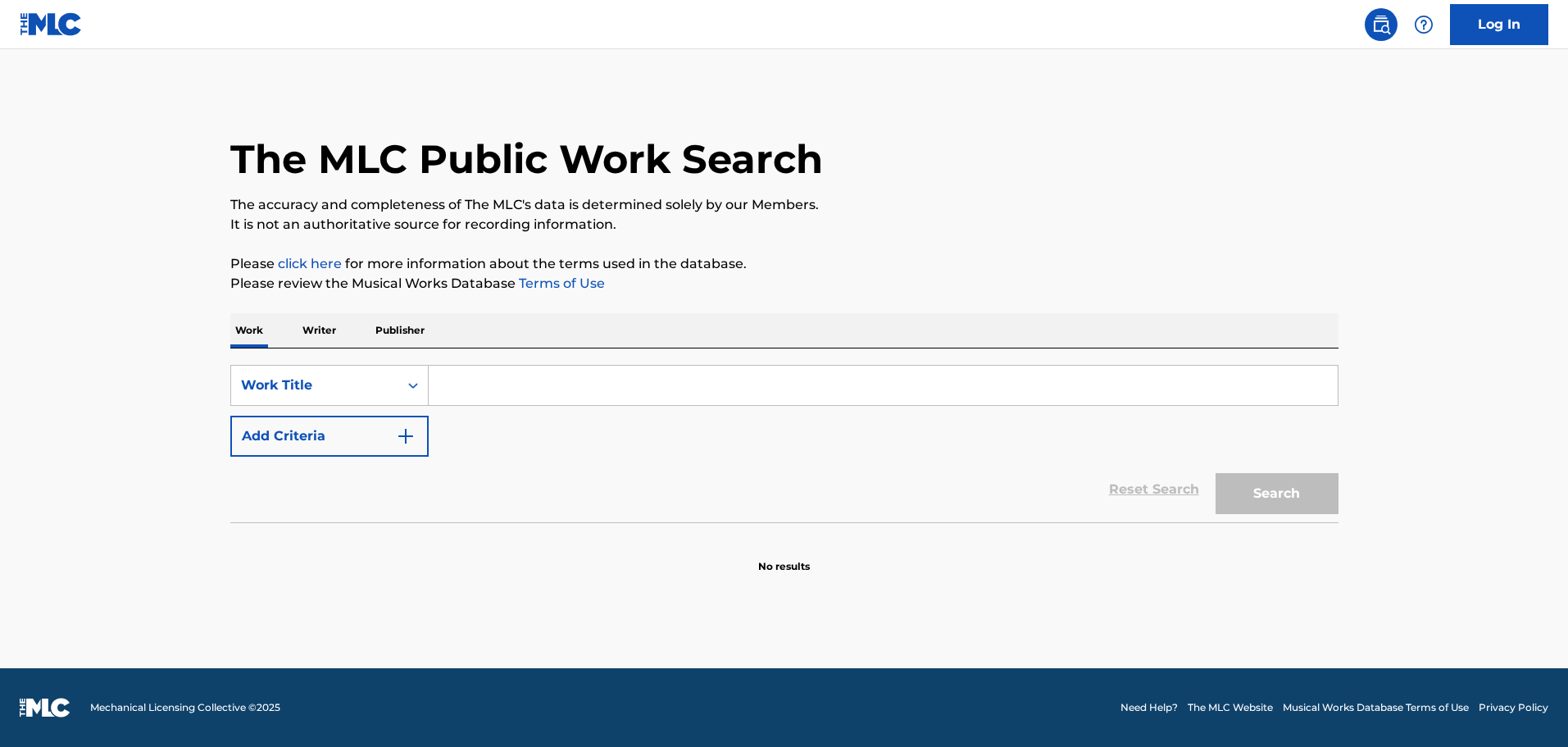
click at [581, 381] on input "Search Form" at bounding box center [883, 385] width 909 height 39
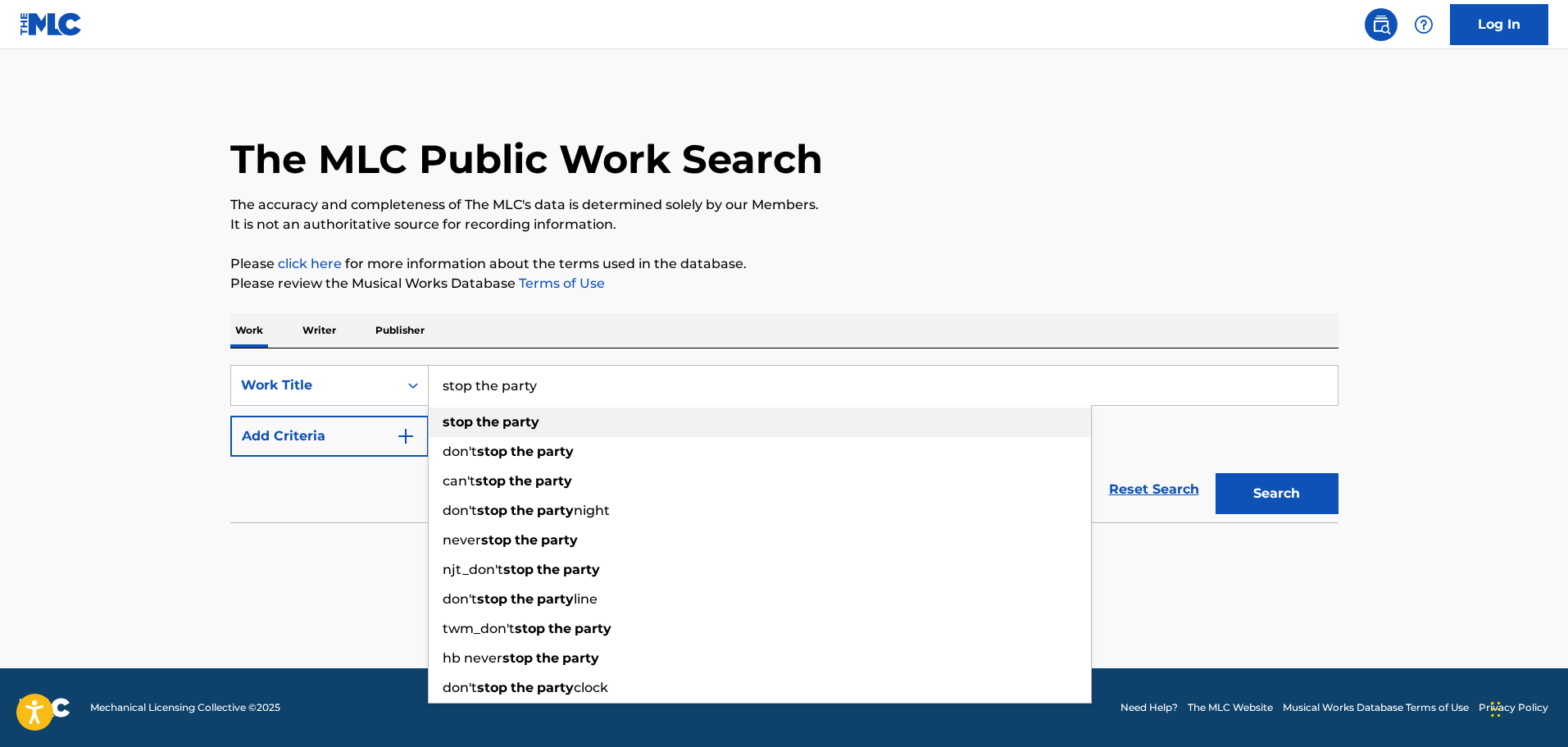
type input "stop the party"
click at [501, 429] on span "Search Form" at bounding box center [501, 422] width 3 height 15
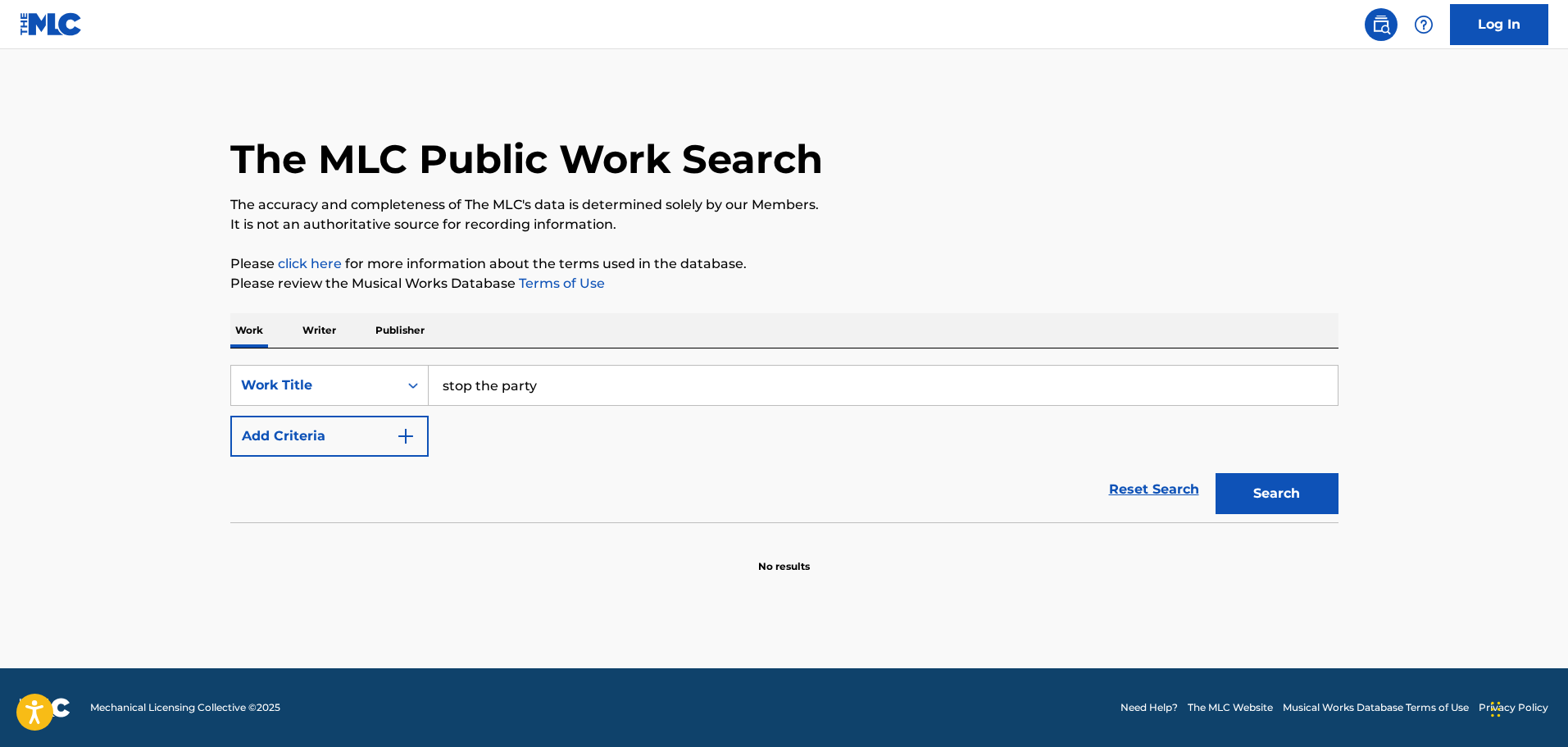
click at [419, 434] on button "Add Criteria" at bounding box center [329, 436] width 199 height 41
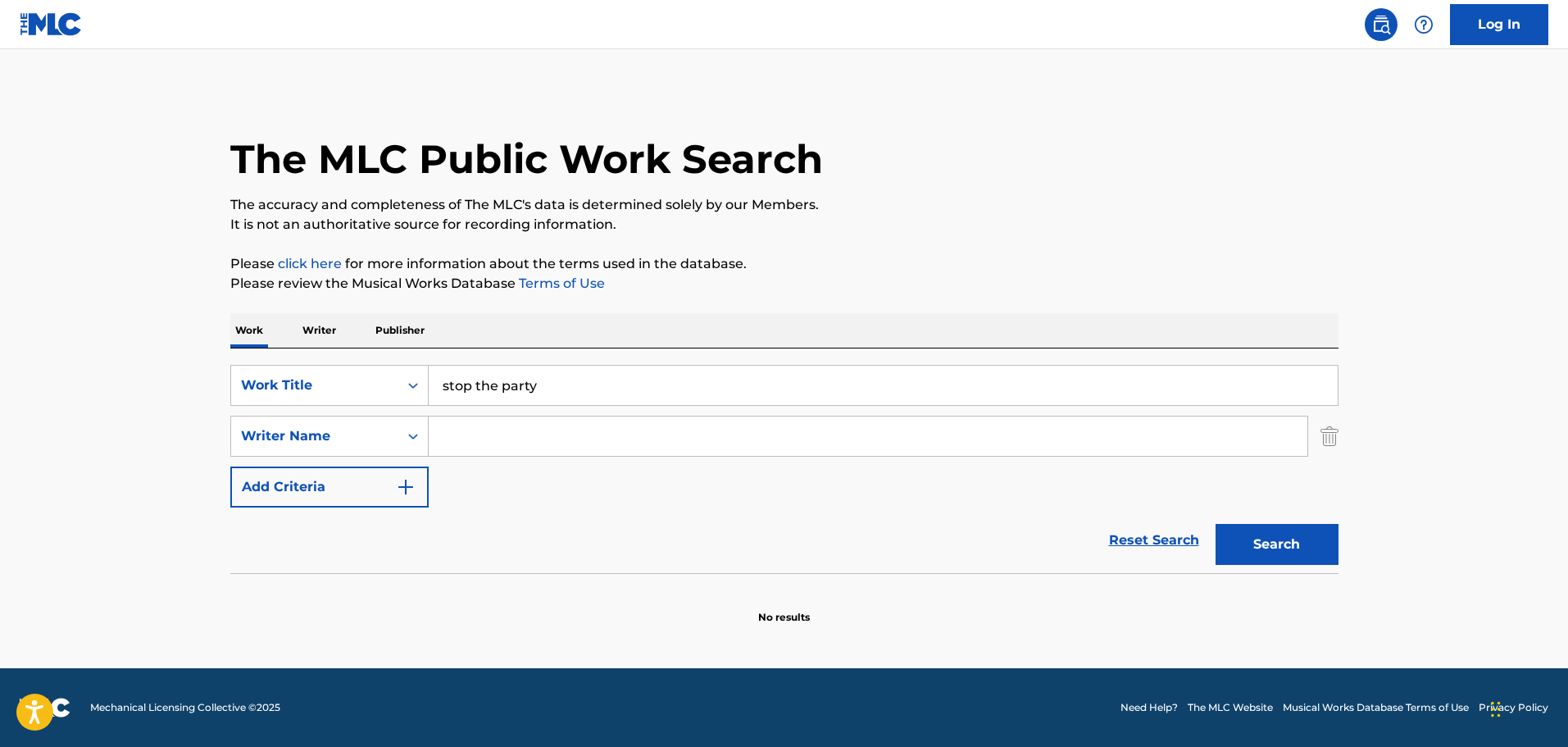
click at [468, 428] on input "Search Form" at bounding box center [868, 435] width 879 height 39
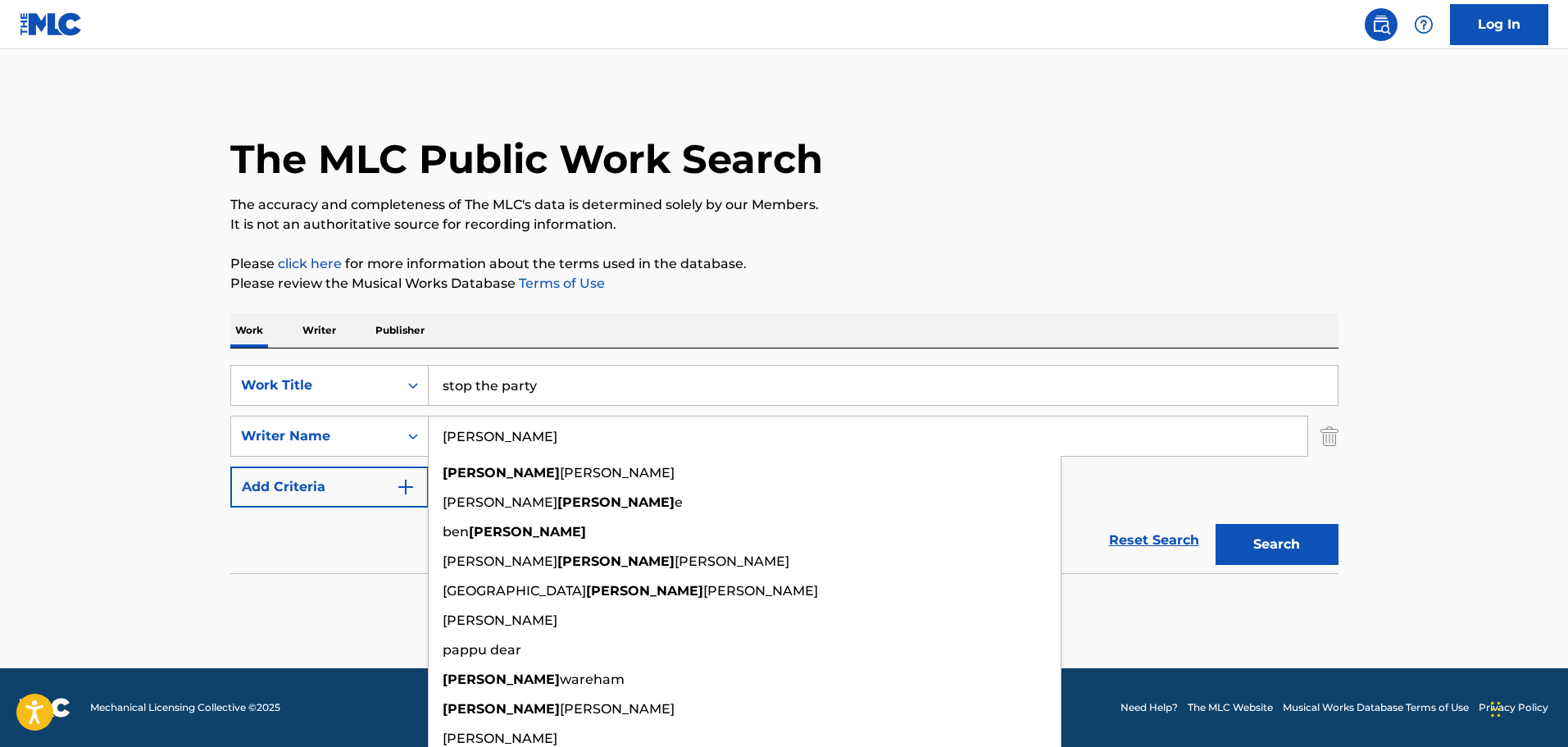
type input "dean"
click at [1216, 524] on button "Search" at bounding box center [1277, 544] width 123 height 41
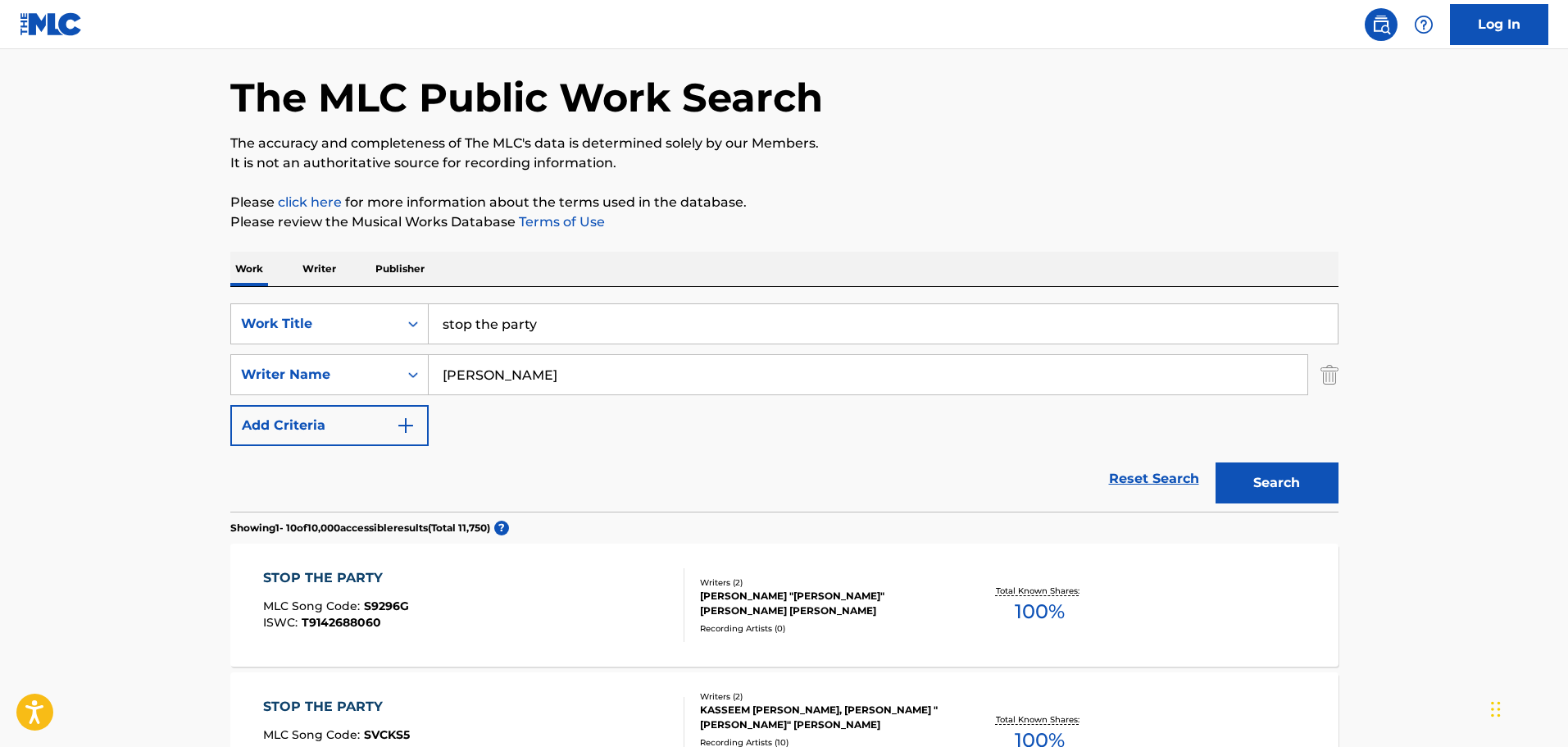
scroll to position [246, 0]
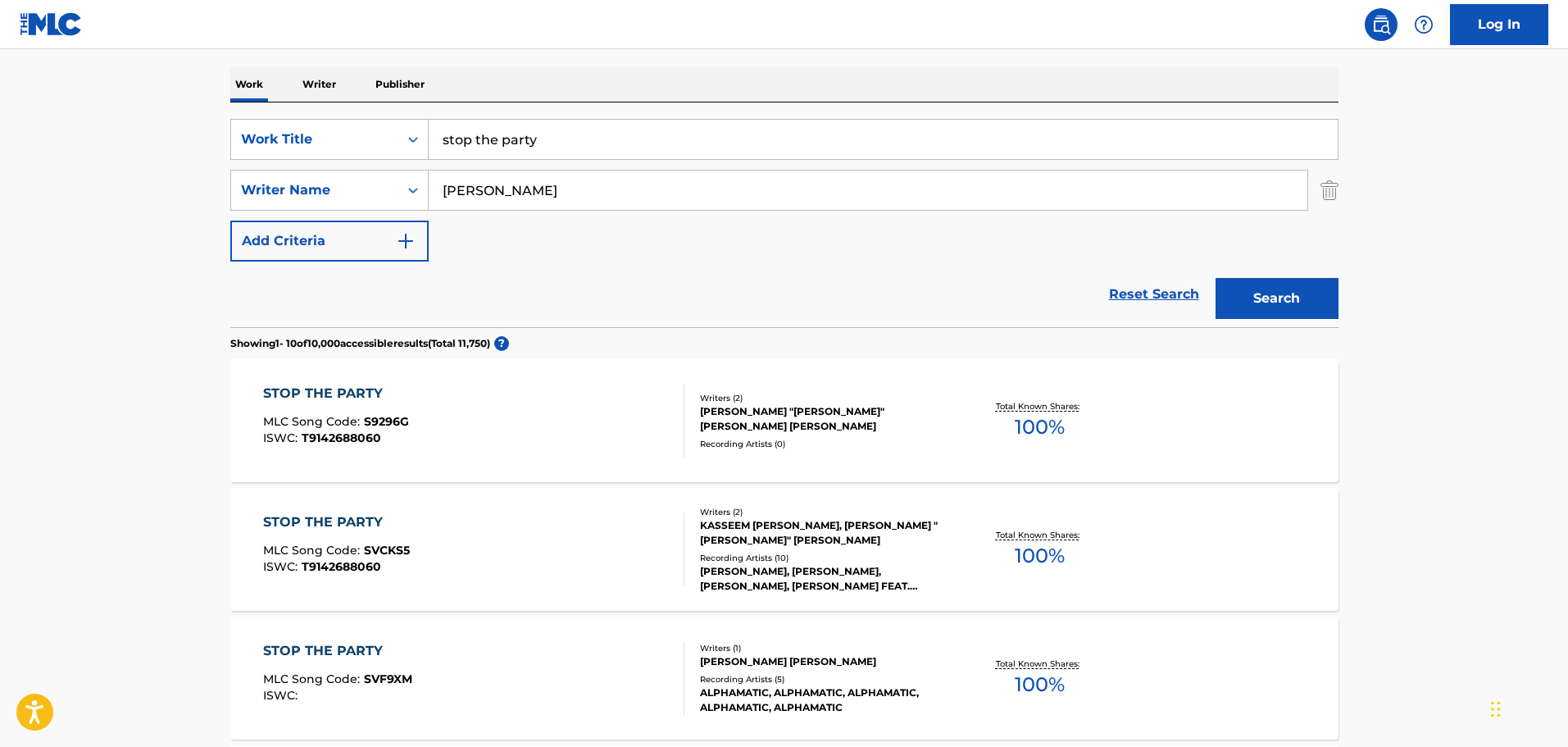
click at [729, 414] on div "TREVOR "BUSTA RHYMES" SMITH, KASSEEM DAOUD DEAN" at bounding box center [824, 418] width 248 height 30
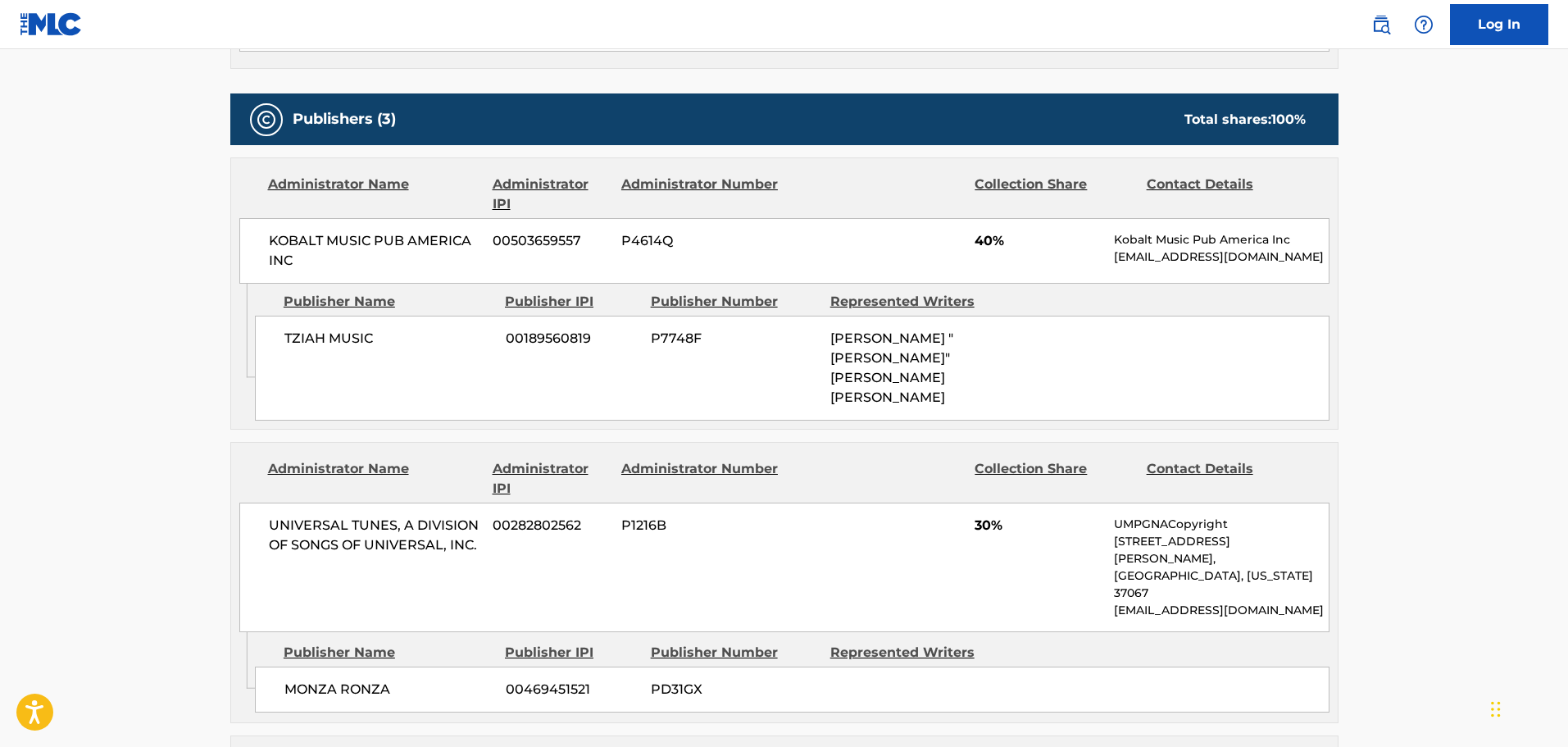
scroll to position [676, 0]
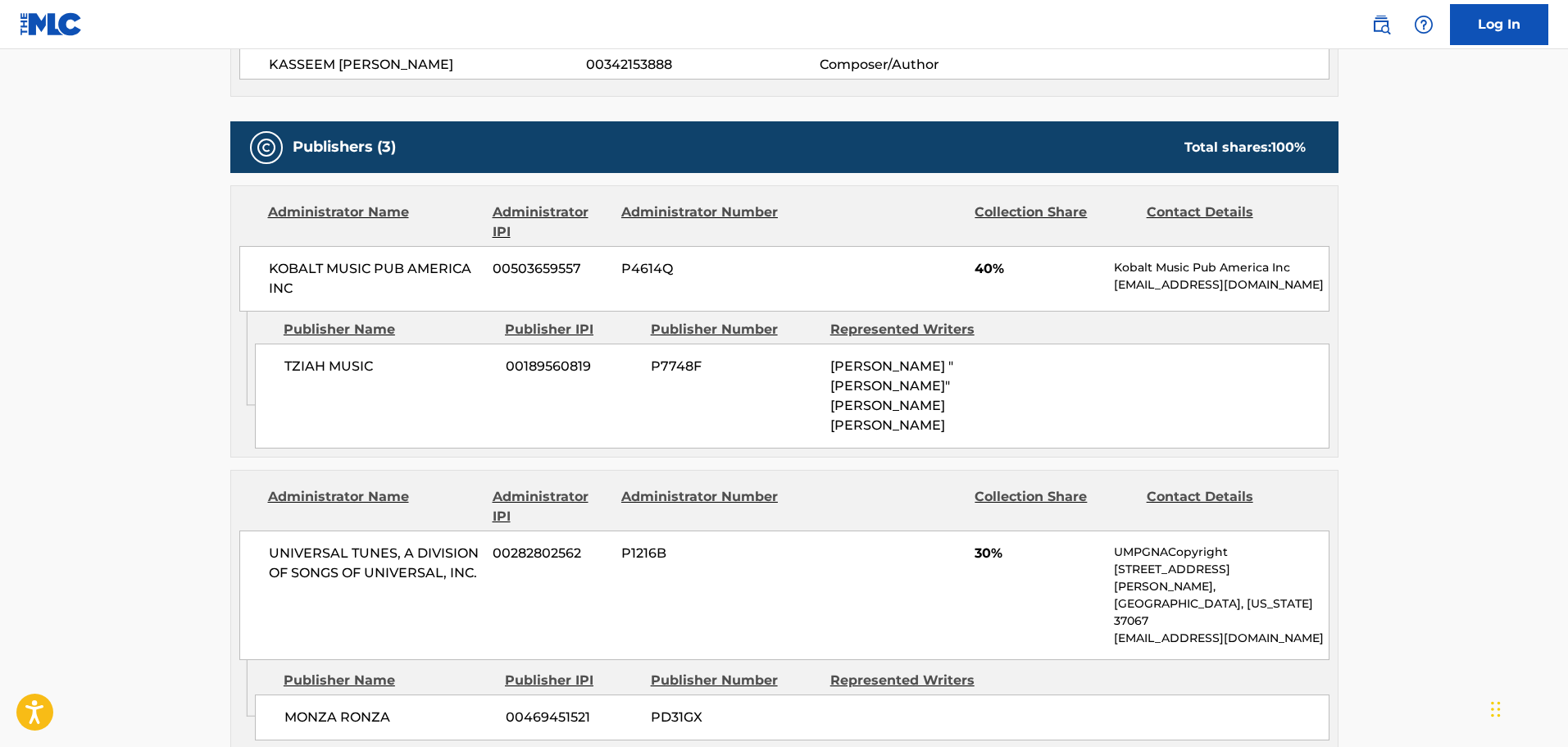
drag, startPoint x: 147, startPoint y: 305, endPoint x: 179, endPoint y: 272, distance: 46.0
click at [147, 305] on main "< Back to public search results Copy work link STOP THE PARTY Work Detail Membe…" at bounding box center [784, 239] width 1568 height 1730
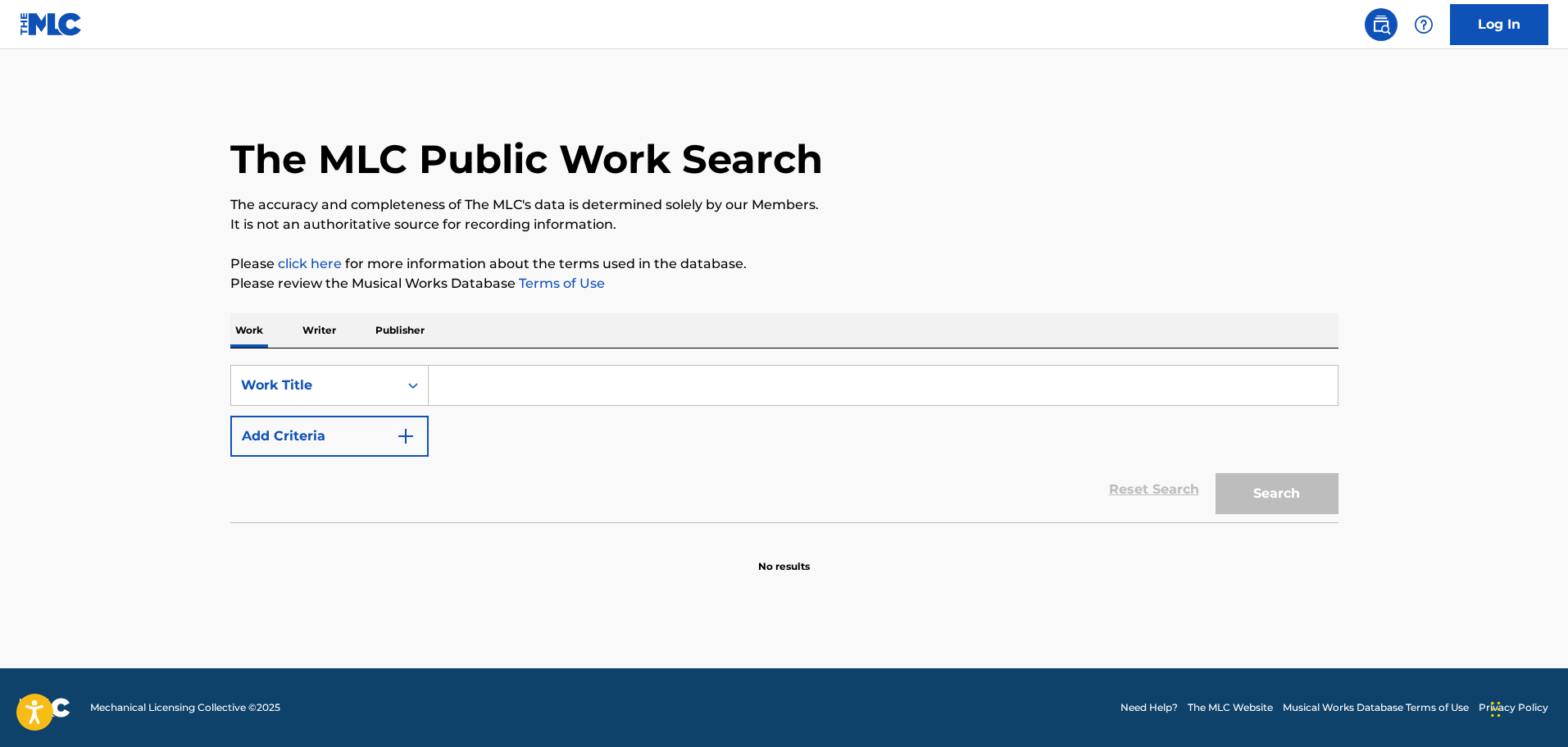
click at [578, 372] on input "Search Form" at bounding box center [883, 385] width 909 height 39
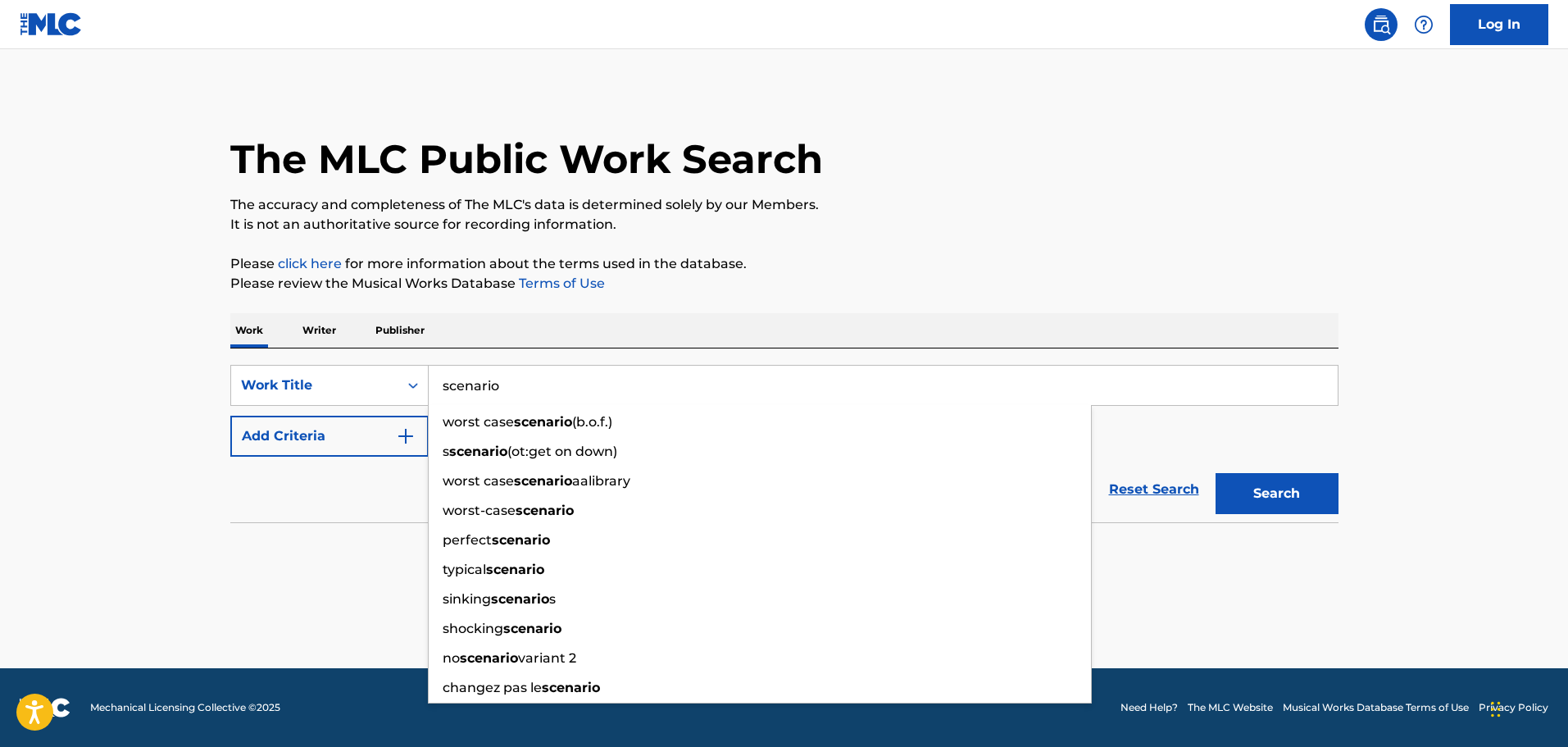
click at [452, 379] on input "scenario" at bounding box center [883, 385] width 909 height 39
type input "scenario"
click at [397, 424] on button "Add Criteria" at bounding box center [329, 436] width 199 height 41
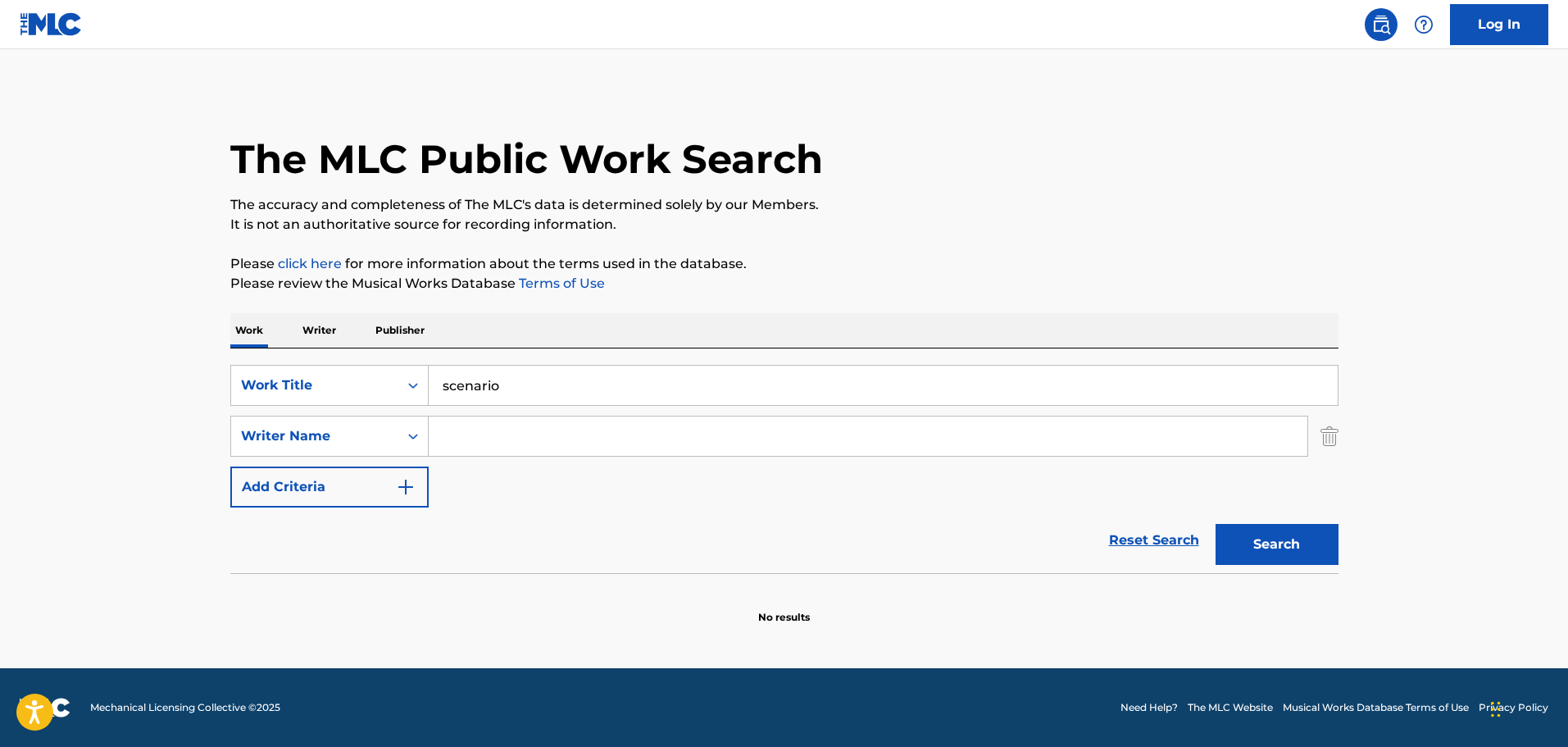
click at [464, 426] on input "Search Form" at bounding box center [868, 435] width 879 height 39
click at [1216, 524] on button "Search" at bounding box center [1277, 544] width 123 height 41
click at [444, 435] on input "[PERSON_NAME]" at bounding box center [868, 435] width 879 height 39
click at [1216, 524] on button "Search" at bounding box center [1277, 544] width 123 height 41
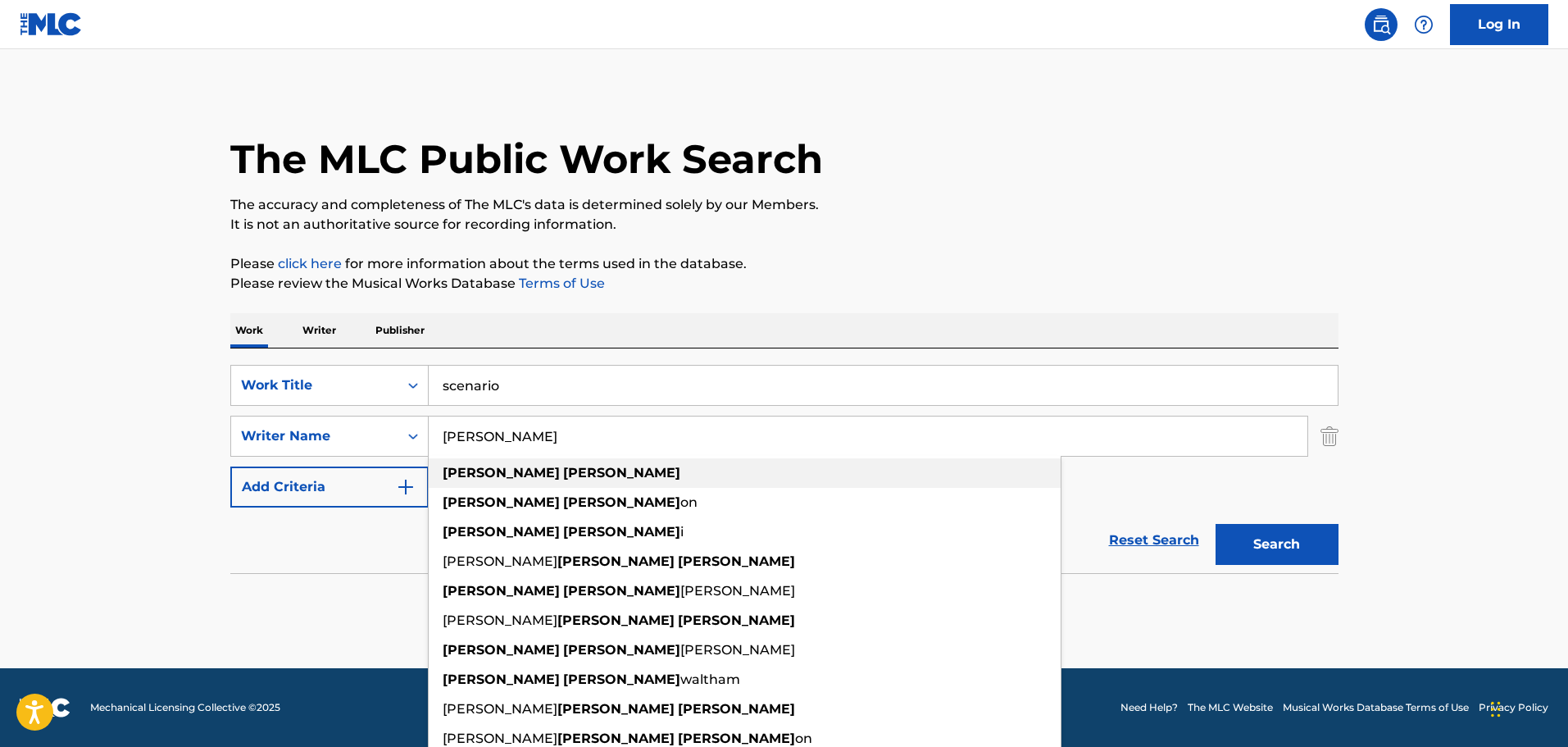
click at [563, 469] on strong "[PERSON_NAME]" at bounding box center [621, 472] width 117 height 15
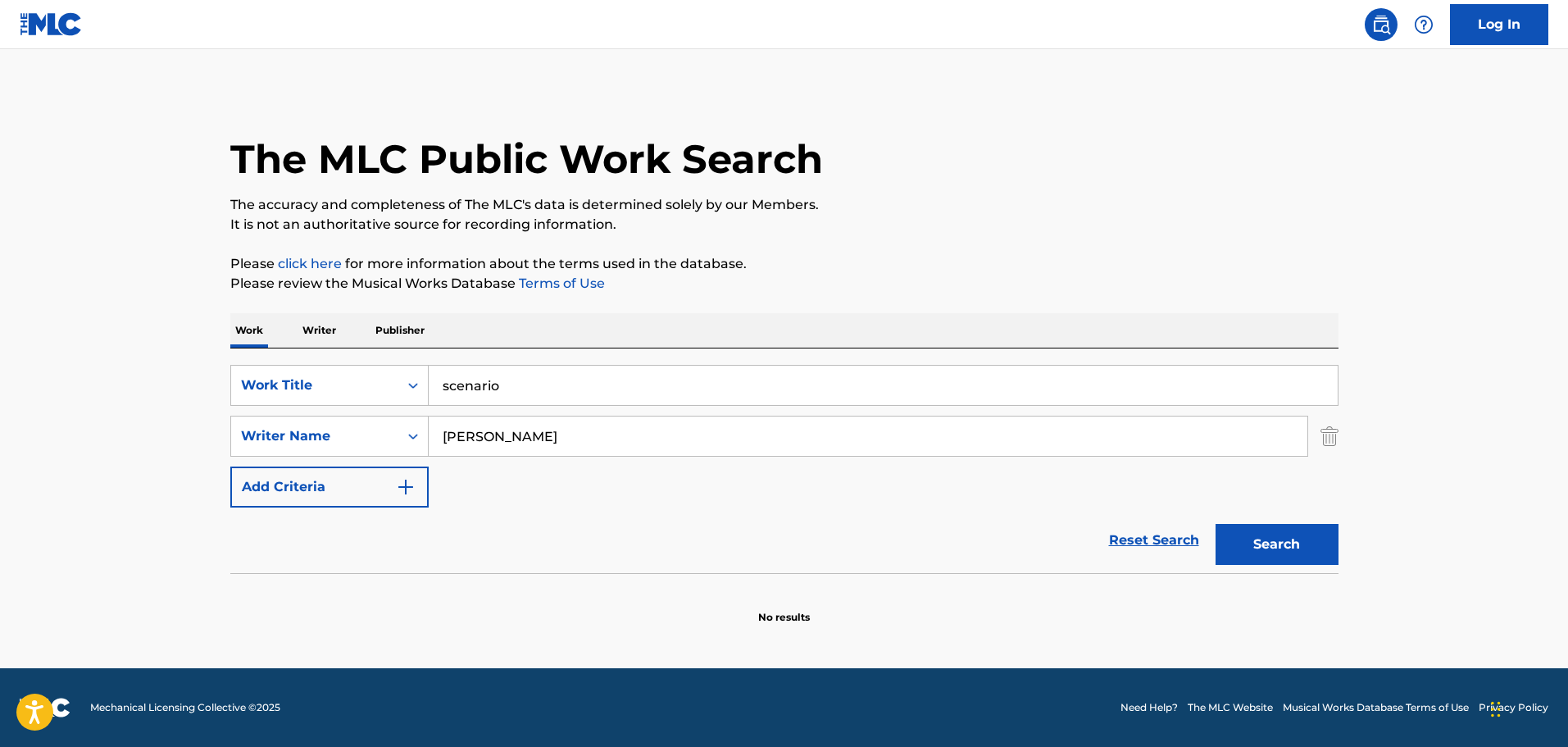
click at [1227, 545] on button "Search" at bounding box center [1277, 544] width 123 height 41
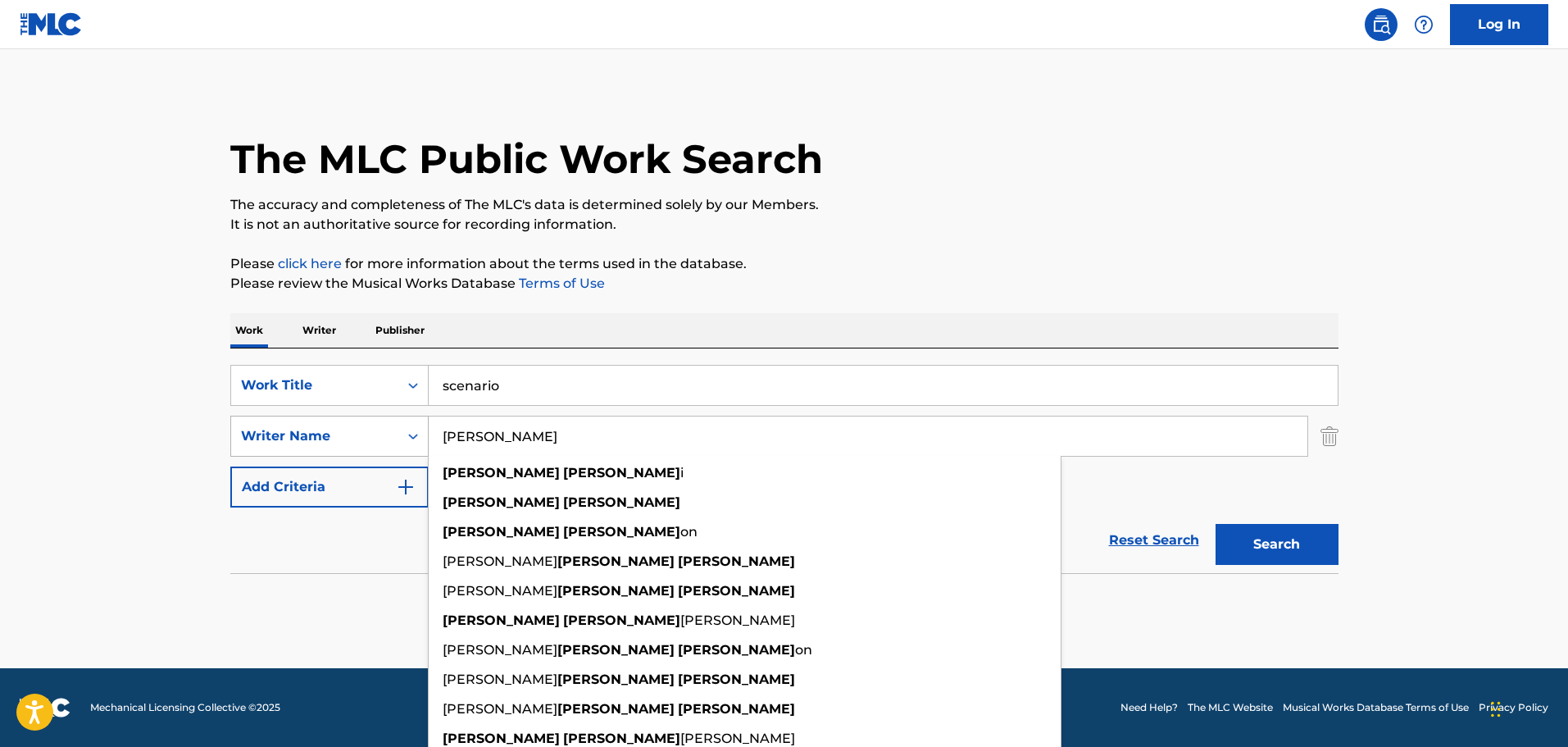
drag, startPoint x: 529, startPoint y: 430, endPoint x: 379, endPoint y: 421, distance: 150.3
click at [380, 427] on div "SearchWithCriteria221c40f6-b188-4ef6-8ec4-0c65ec572da7 Writer Name [PERSON_NAME…" at bounding box center [784, 436] width 1108 height 41
type input "="
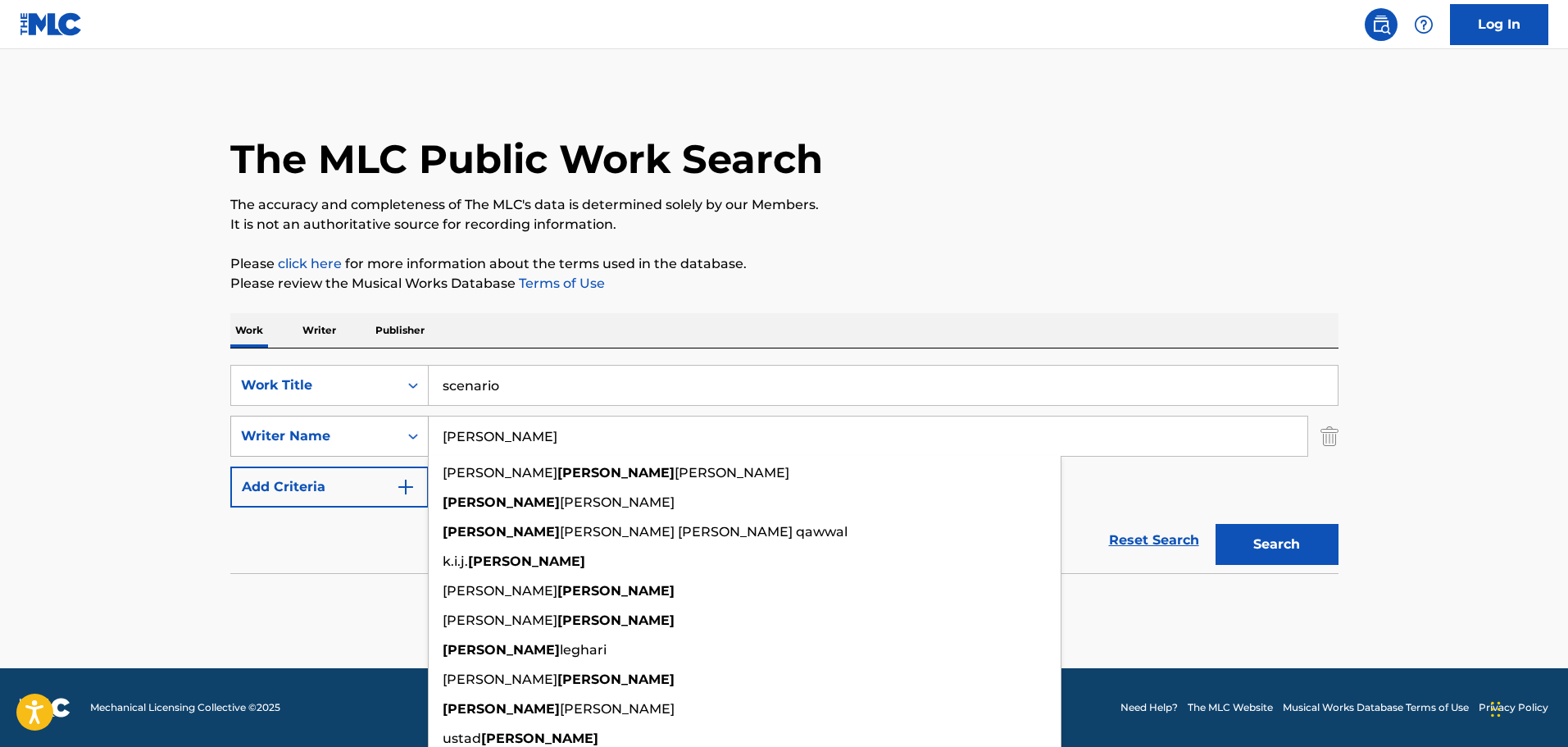
type input "[PERSON_NAME]"
click at [1216, 524] on button "Search" at bounding box center [1277, 544] width 123 height 41
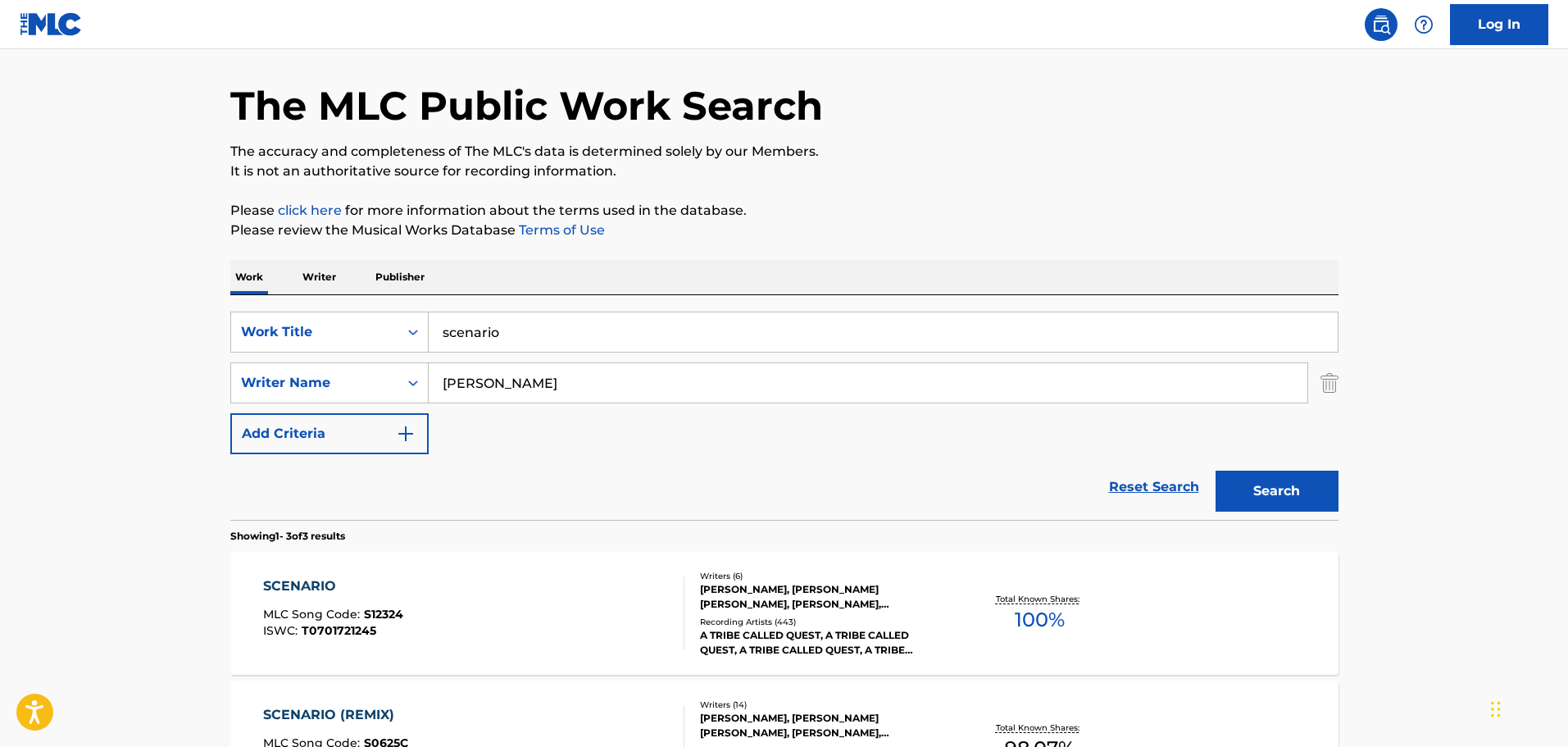
scroll to position [82, 0]
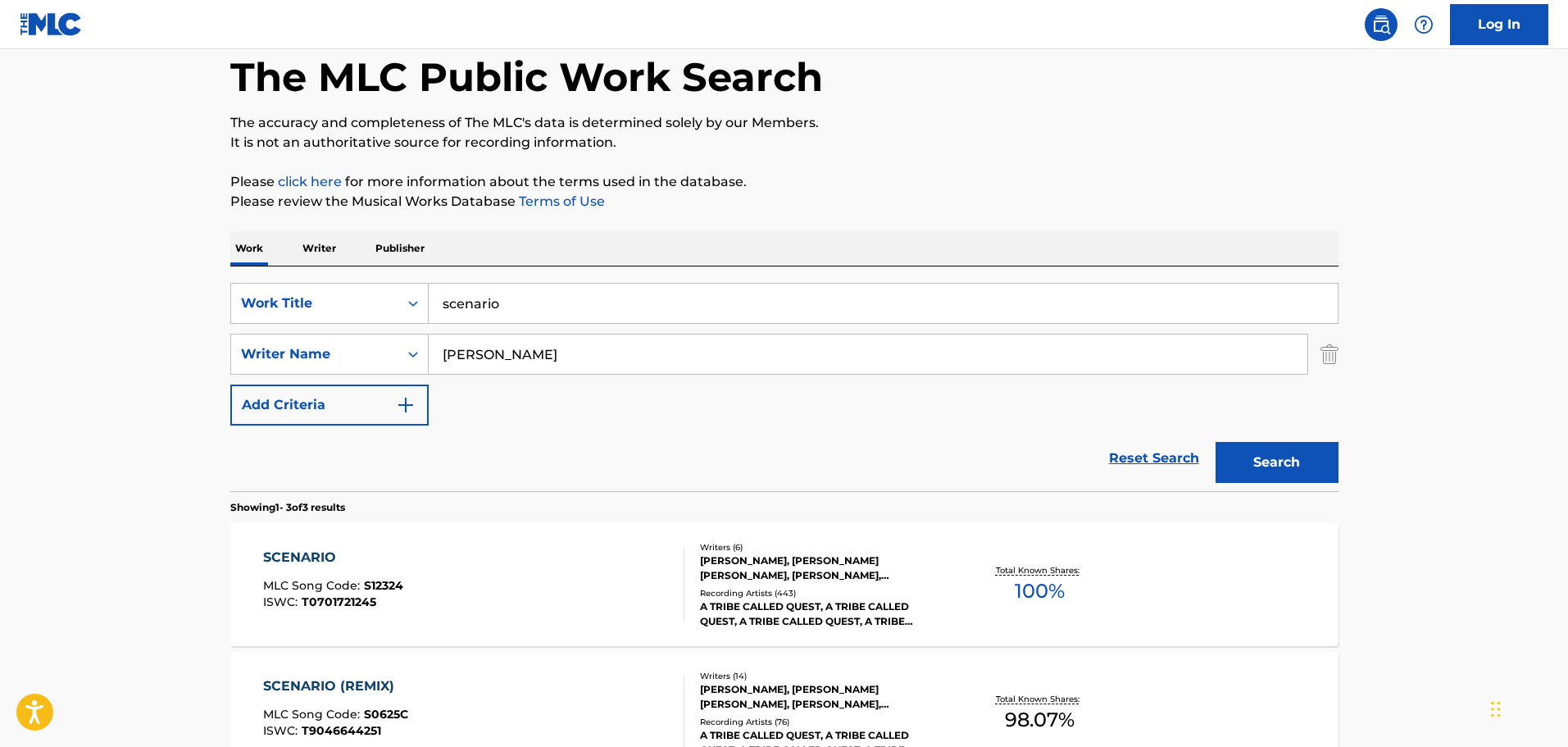
click at [755, 566] on div "[PERSON_NAME], [PERSON_NAME] [PERSON_NAME], [PERSON_NAME], [PERSON_NAME] [PERSO…" at bounding box center [824, 568] width 248 height 30
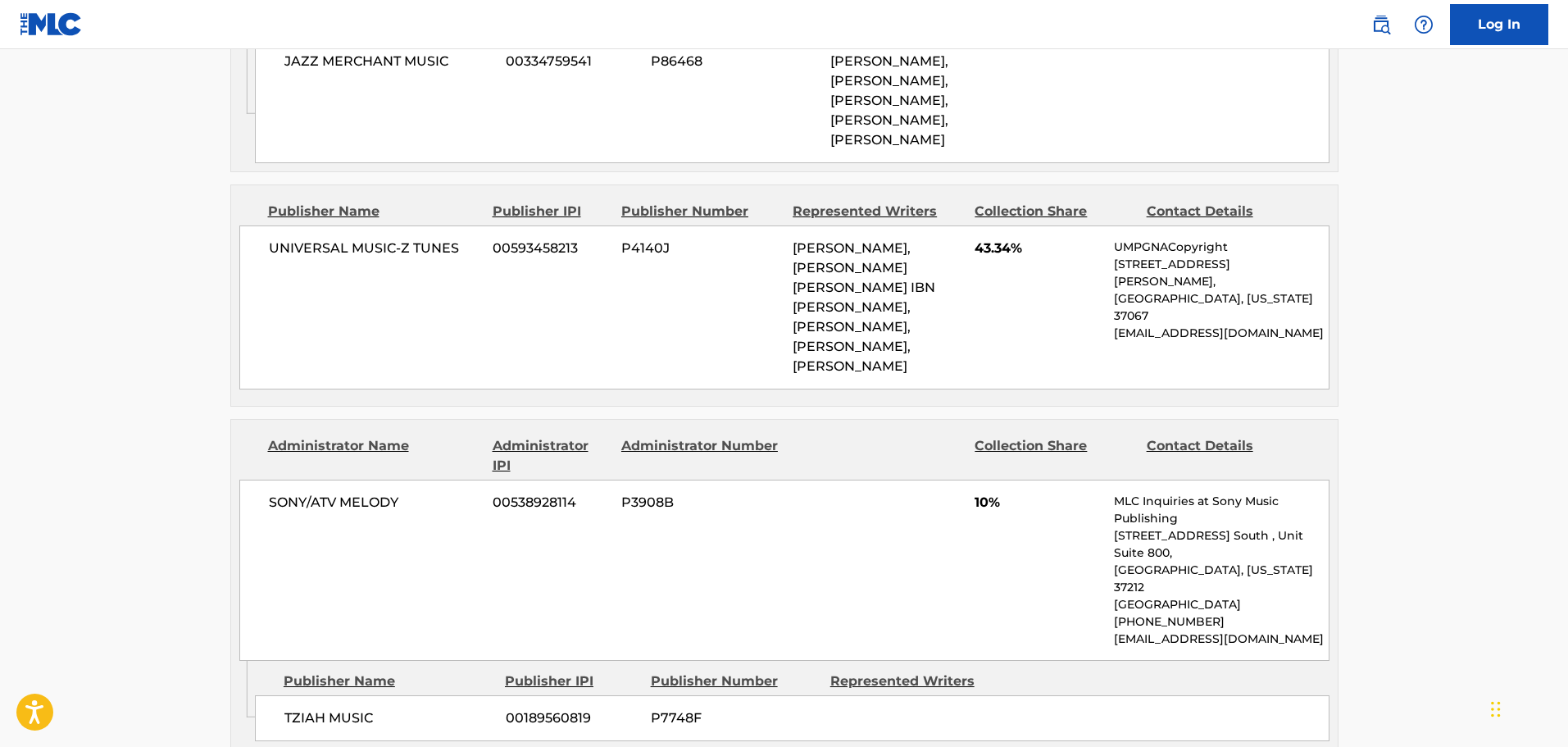
scroll to position [984, 0]
